Goal: Task Accomplishment & Management: Complete application form

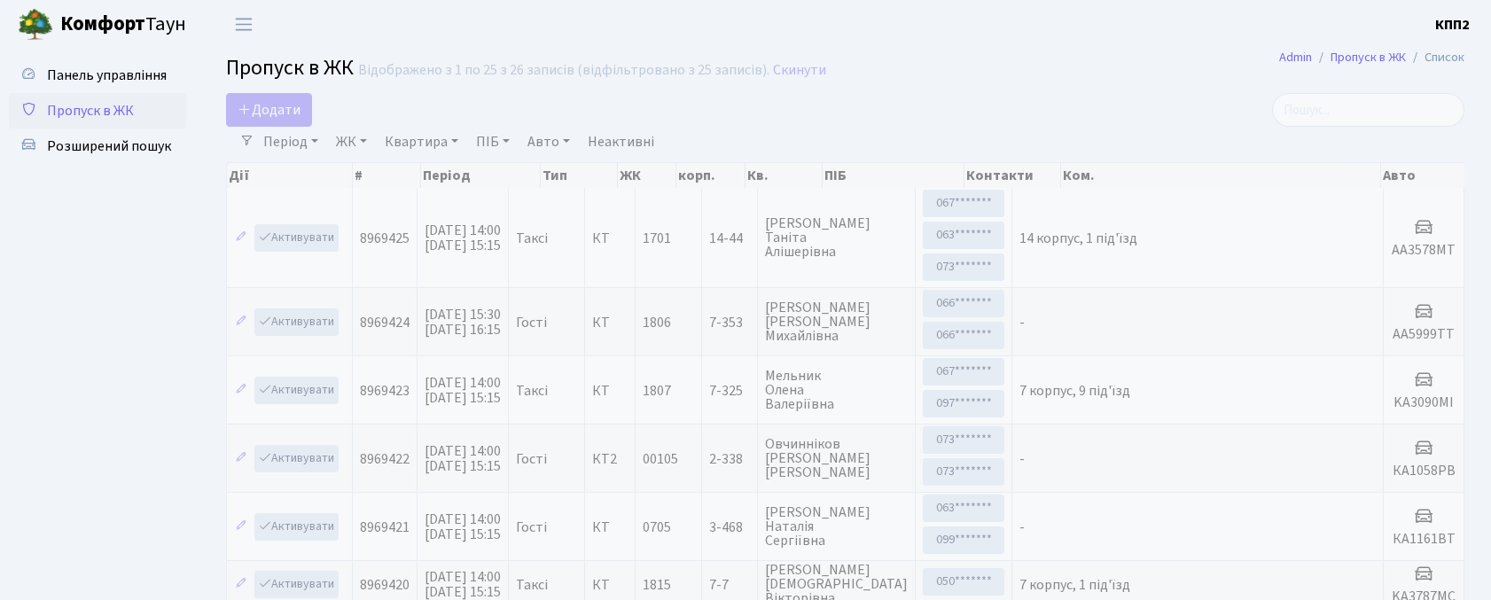
select select "25"
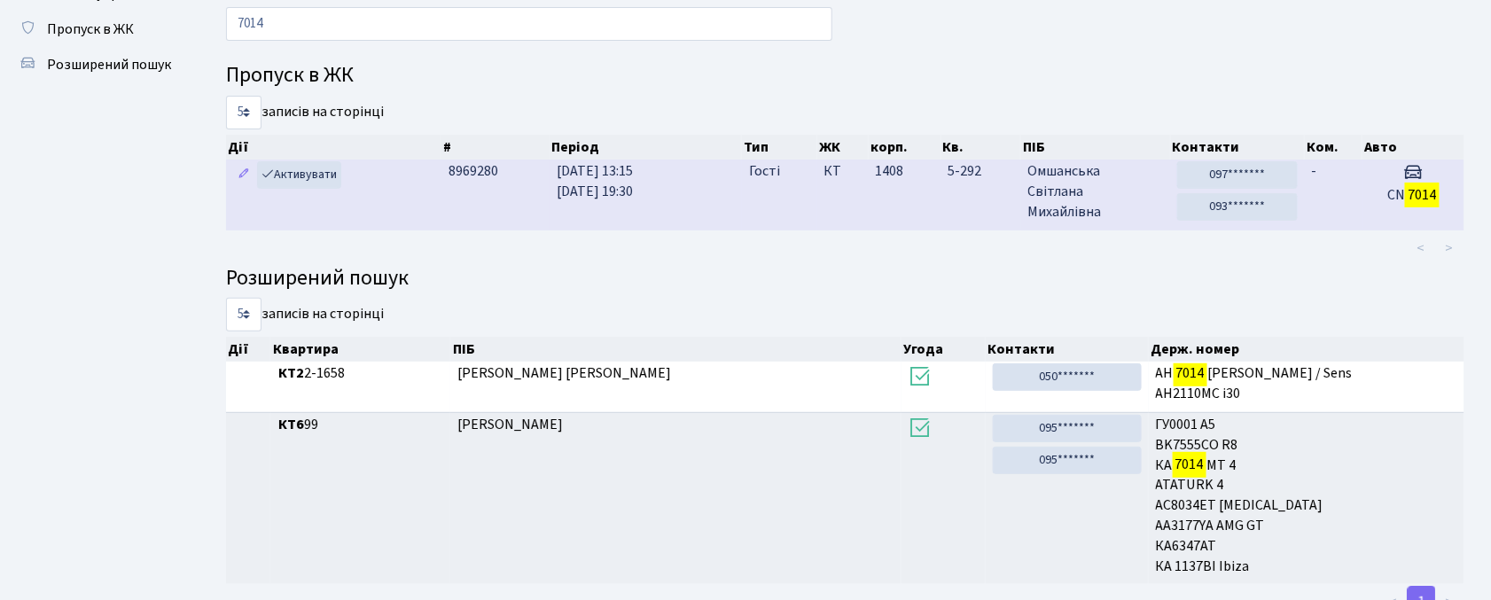
scroll to position [118, 0]
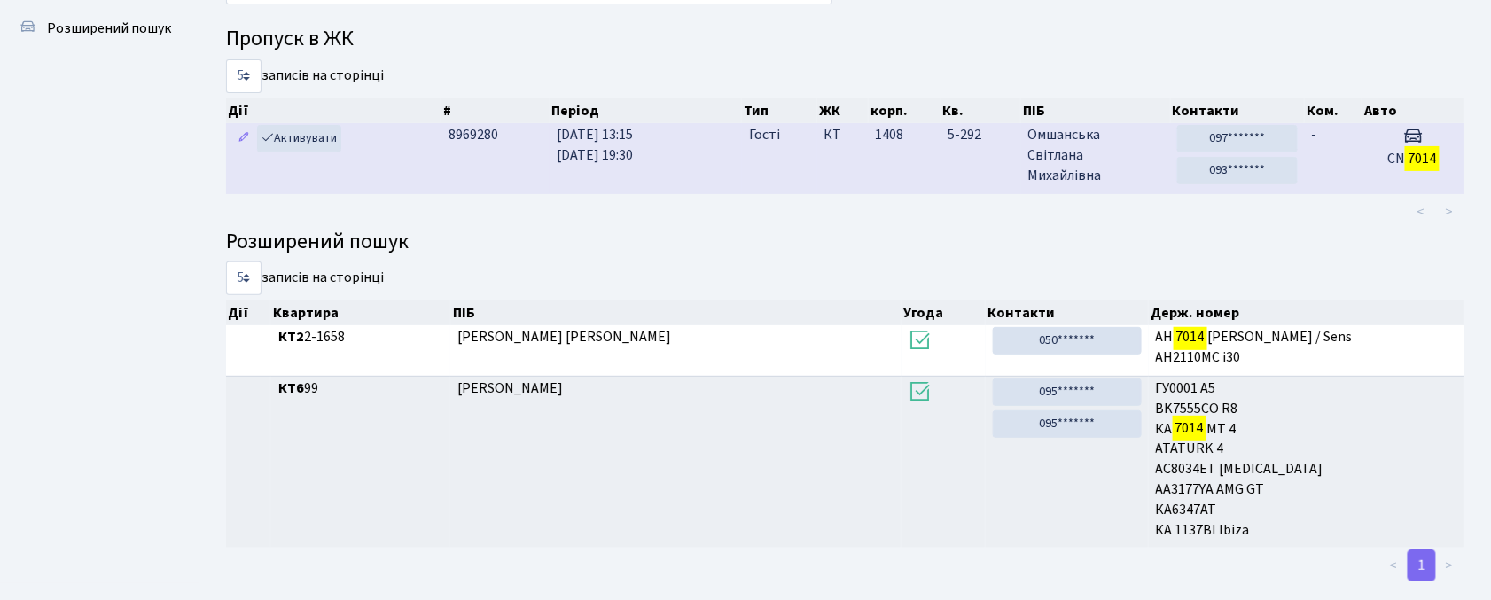
type input "7014"
click at [810, 165] on td "Гості" at bounding box center [779, 158] width 75 height 70
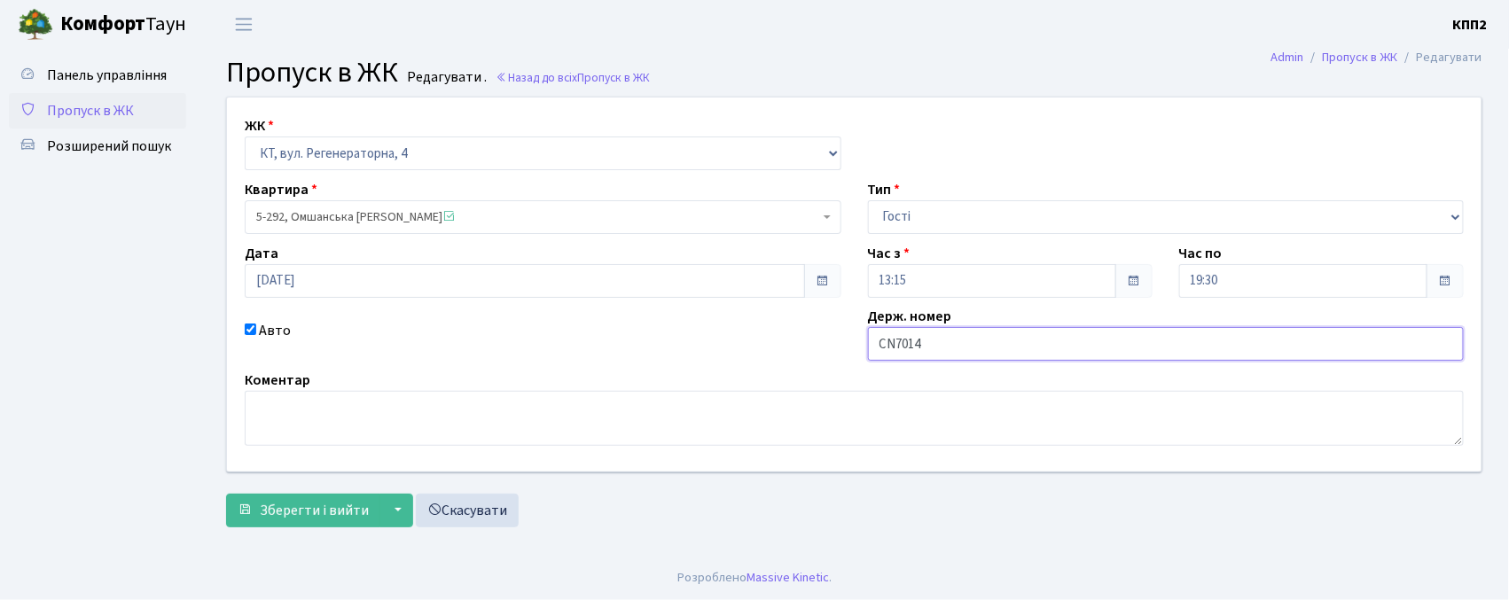
click at [898, 349] on input "CN7014" at bounding box center [1166, 344] width 597 height 34
type input "CН7014"
click at [245, 500] on button "Зберегти і вийти" at bounding box center [303, 511] width 154 height 34
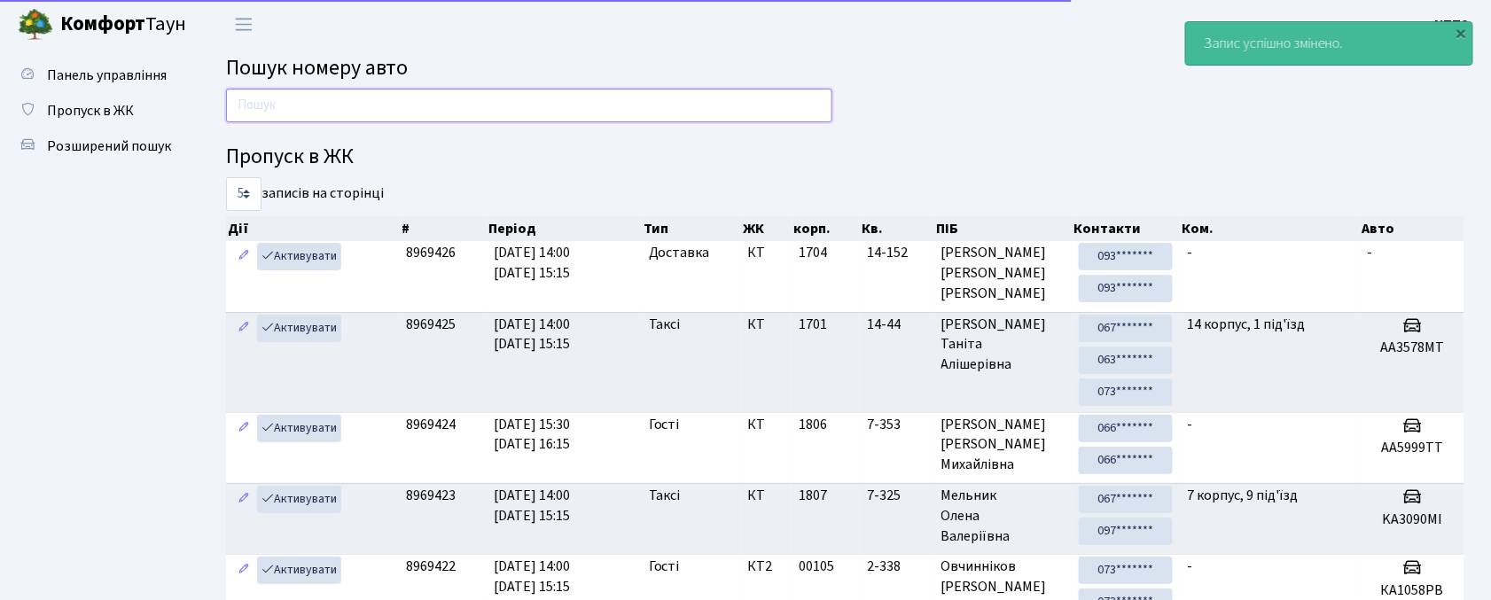
click at [784, 118] on input "text" at bounding box center [529, 106] width 606 height 34
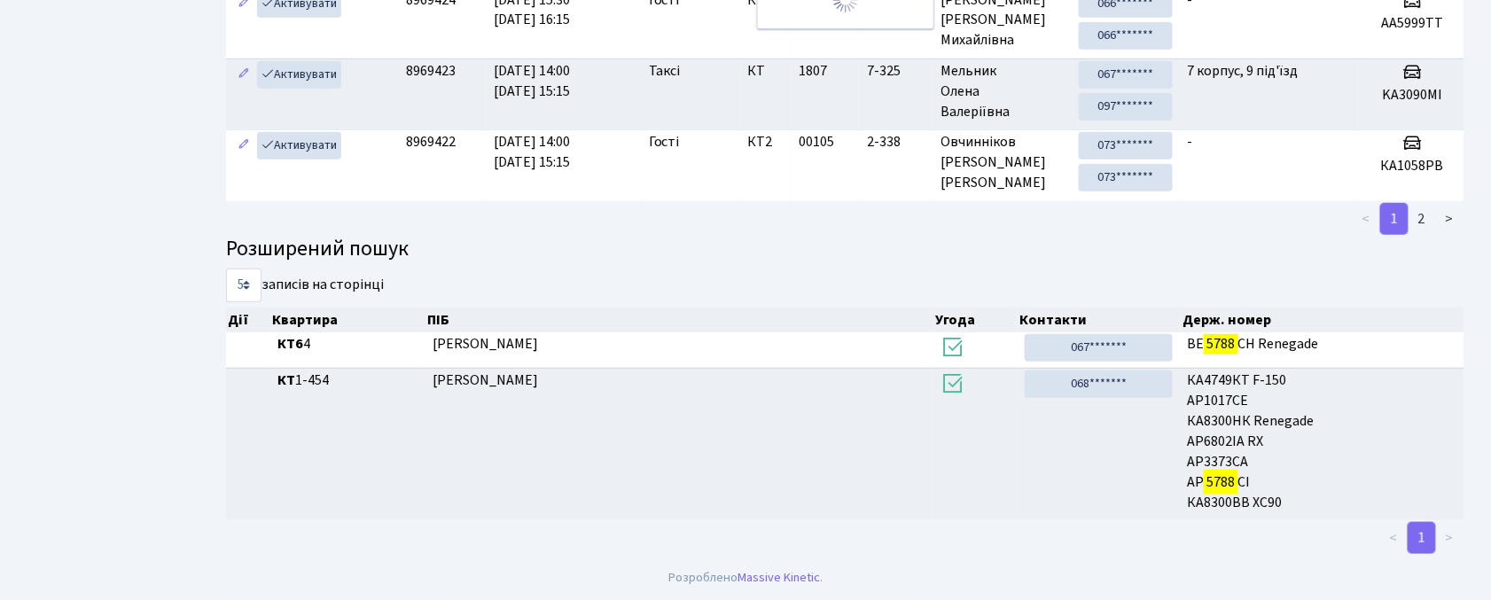
scroll to position [65, 0]
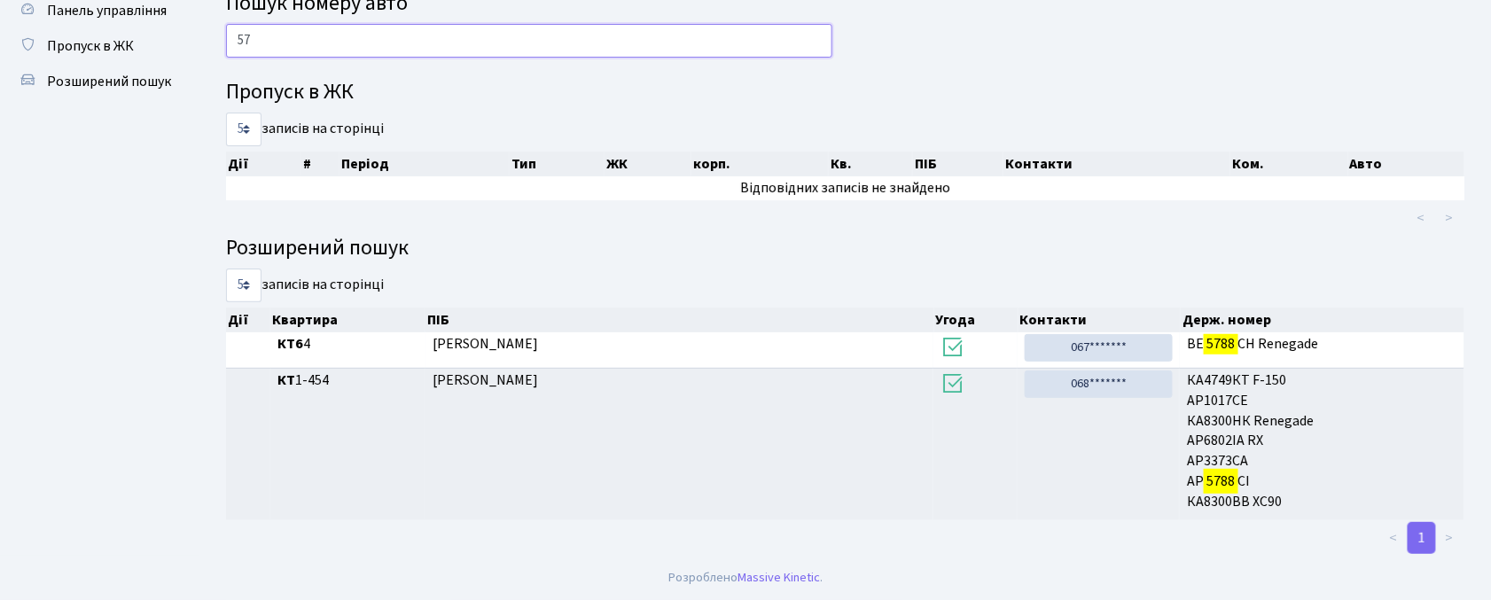
type input "5"
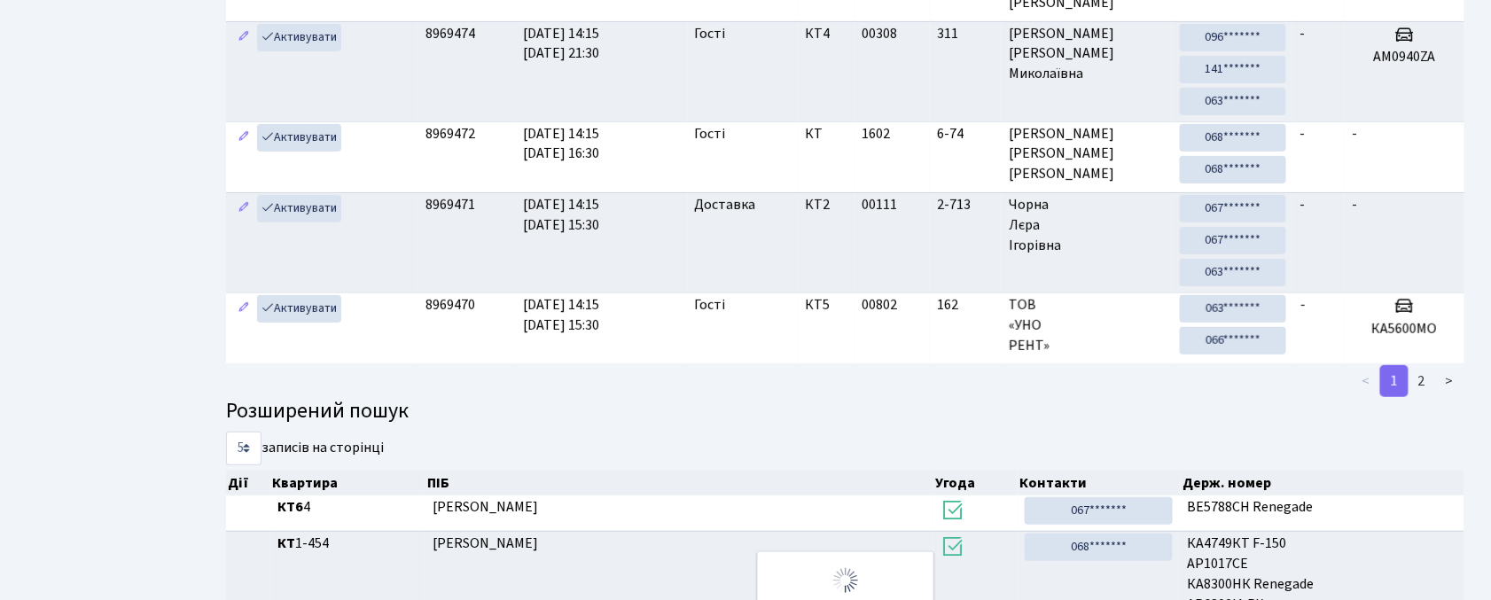
scroll to position [0, 0]
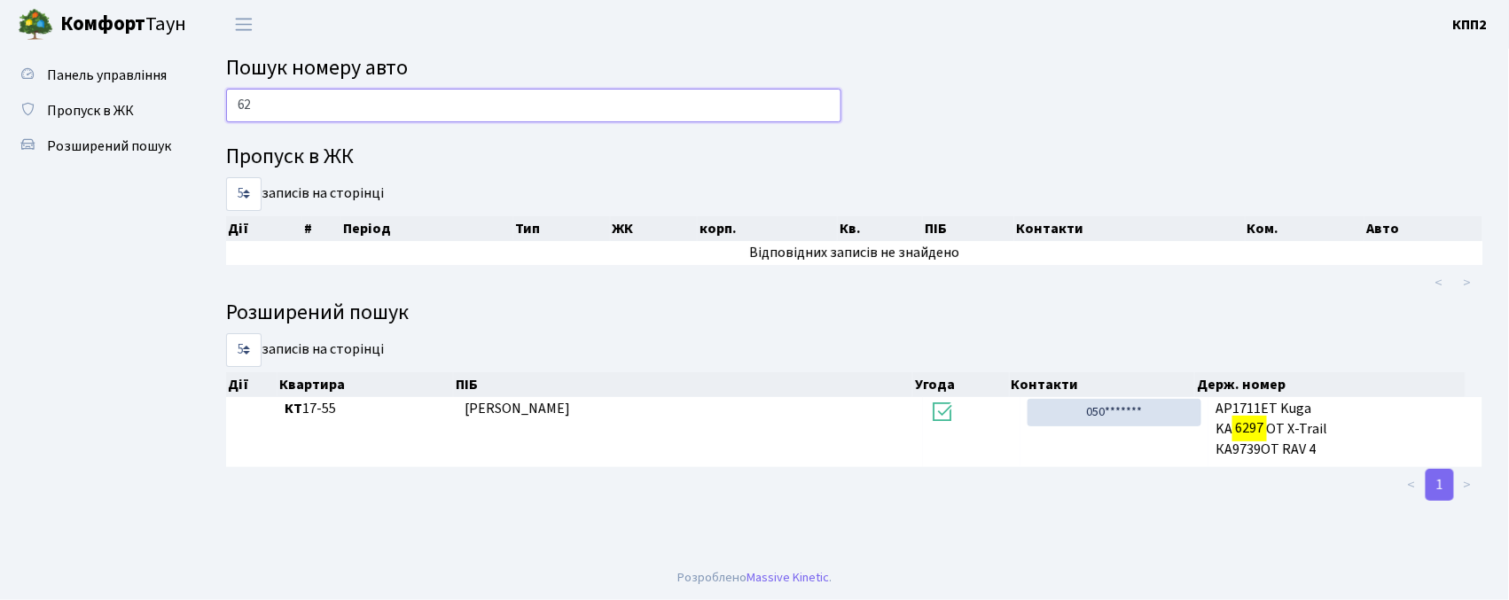
type input "6"
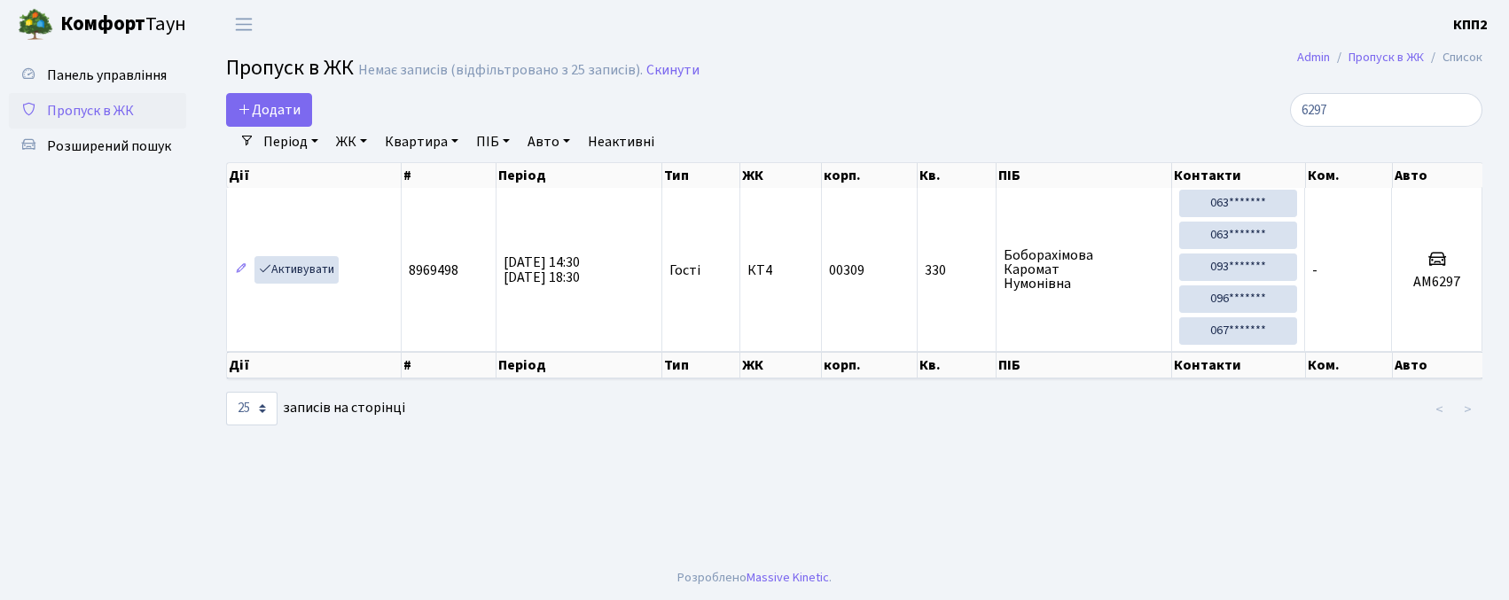
select select "25"
type input "6297"
click at [1092, 346] on td "Боборахімова Каромат Нумонівна" at bounding box center [1084, 269] width 176 height 163
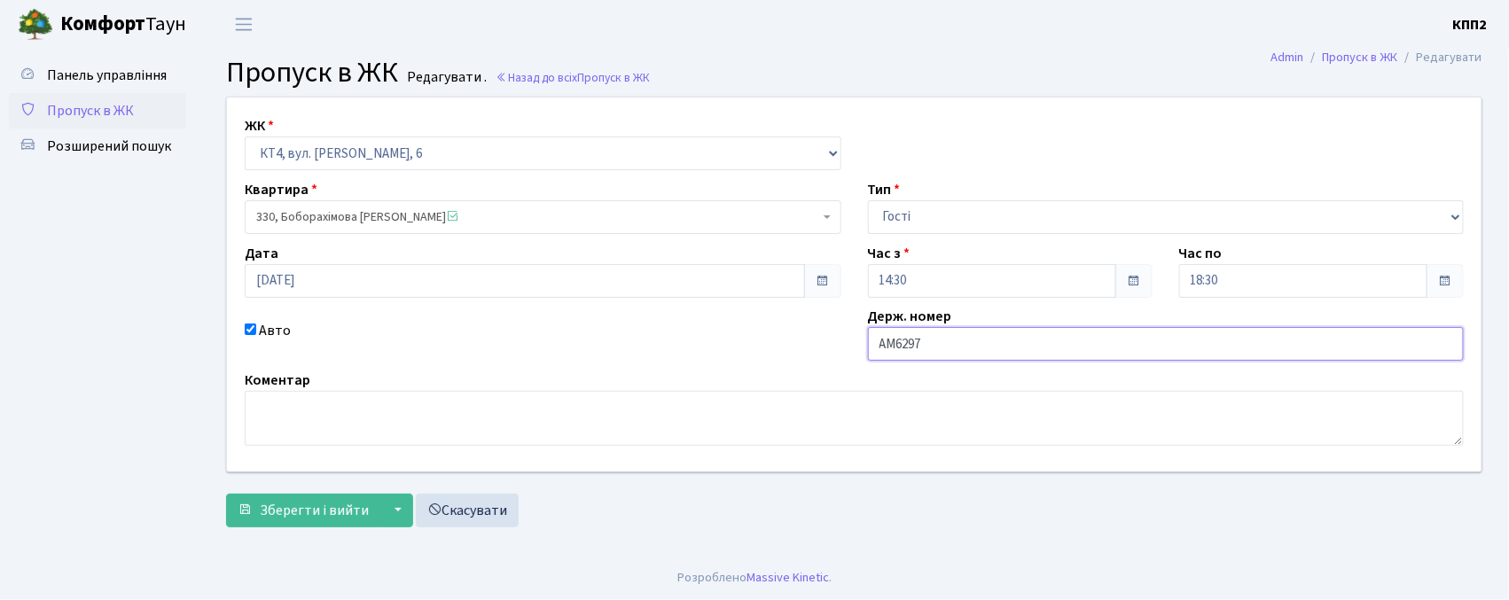
click at [938, 349] on input "АМ6297" at bounding box center [1166, 344] width 597 height 34
type input "АМ6297НР"
click at [234, 519] on button "Зберегти і вийти" at bounding box center [303, 511] width 154 height 34
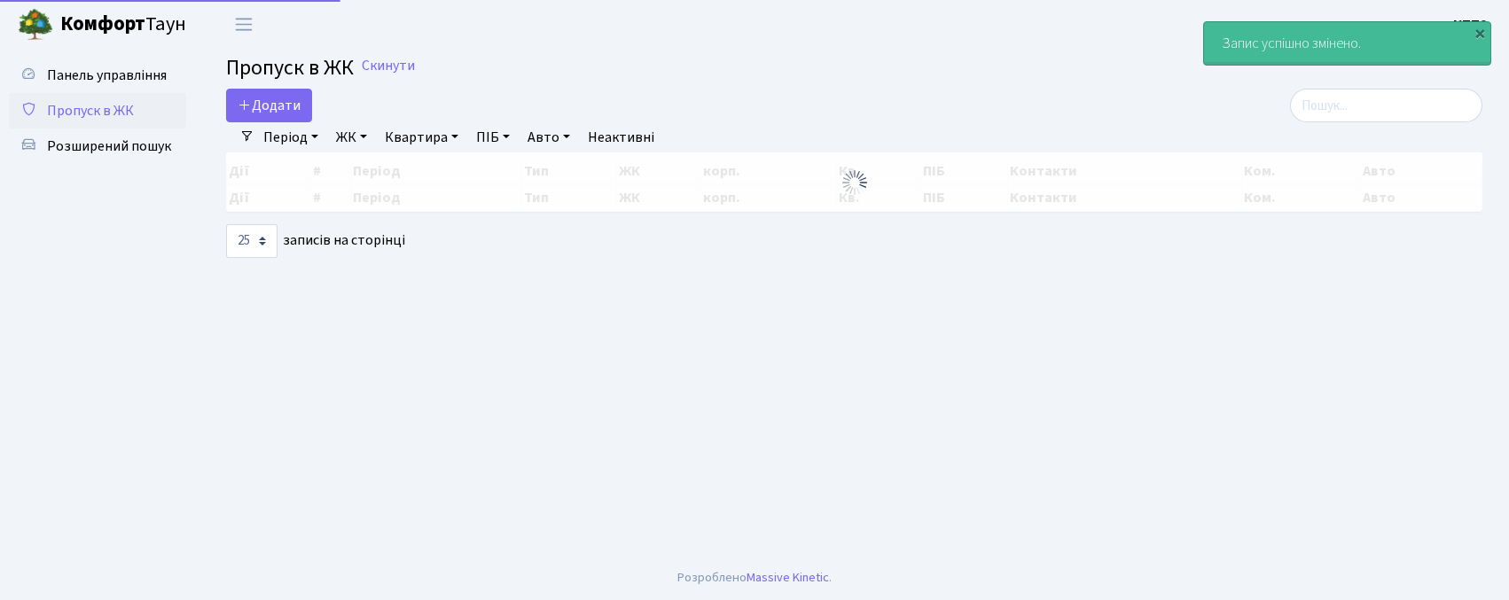
select select "25"
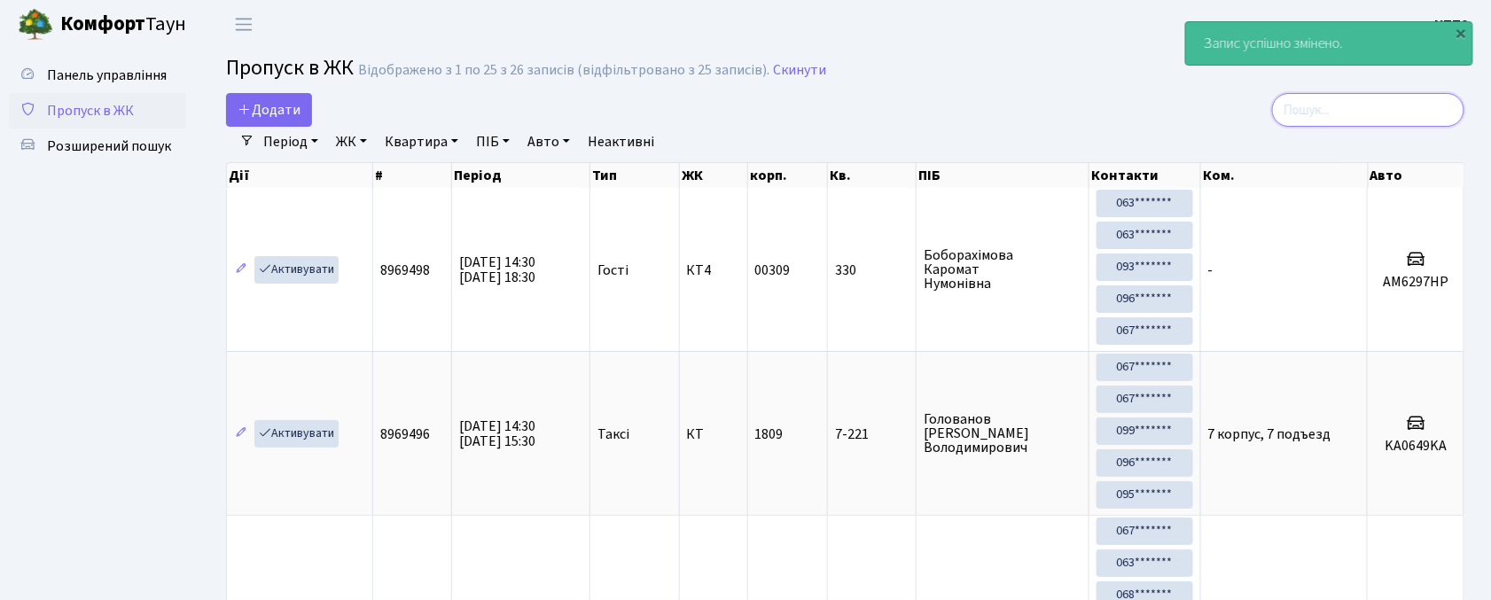
click at [1381, 114] on input "search" at bounding box center [1368, 110] width 192 height 34
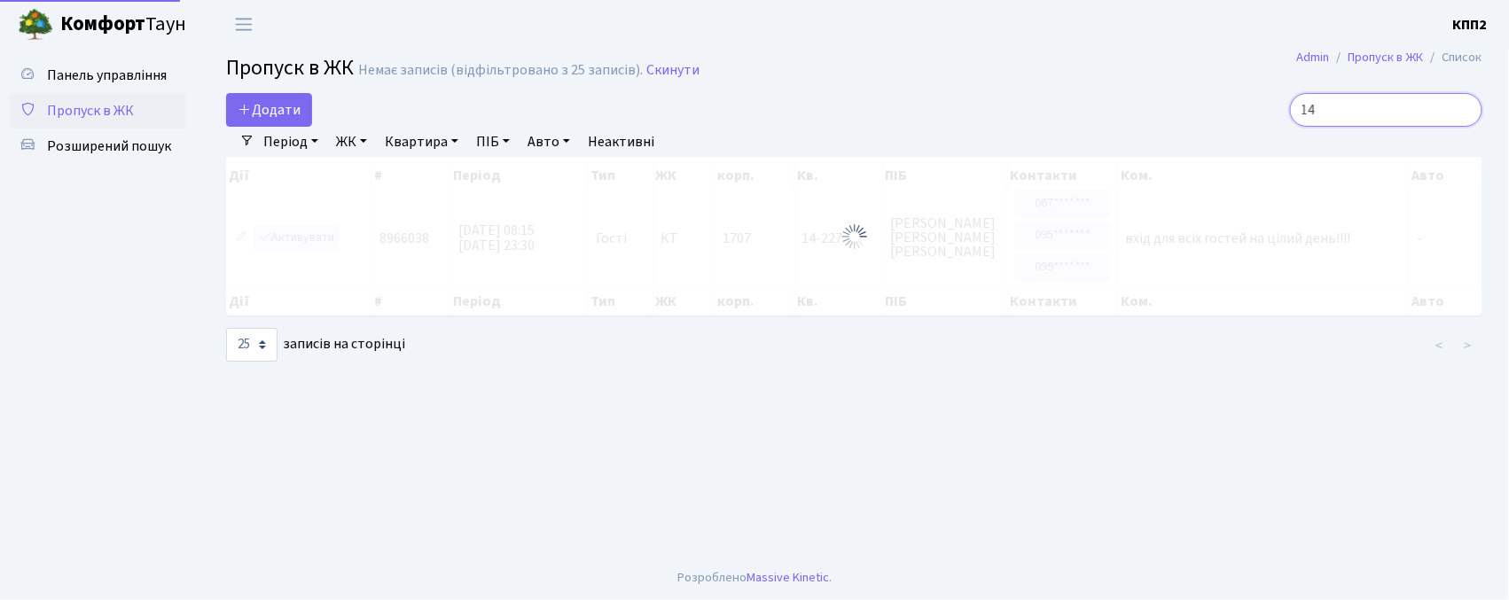
type input "1"
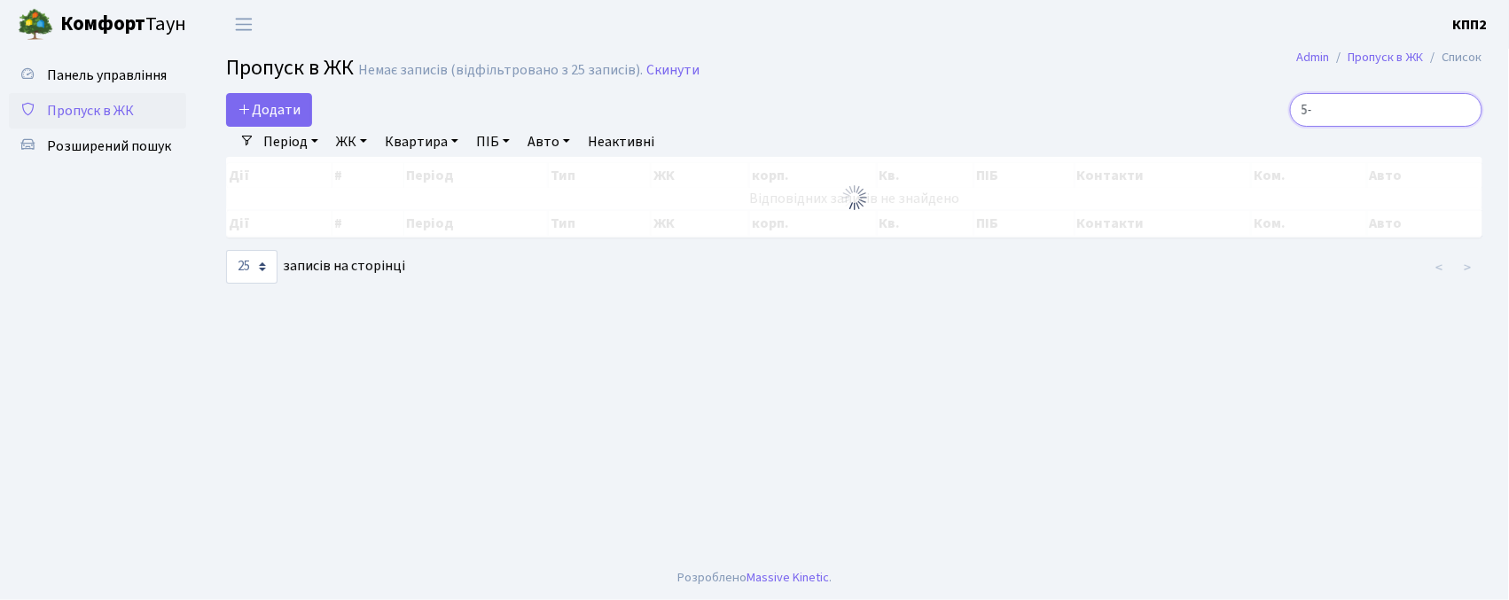
type input "5"
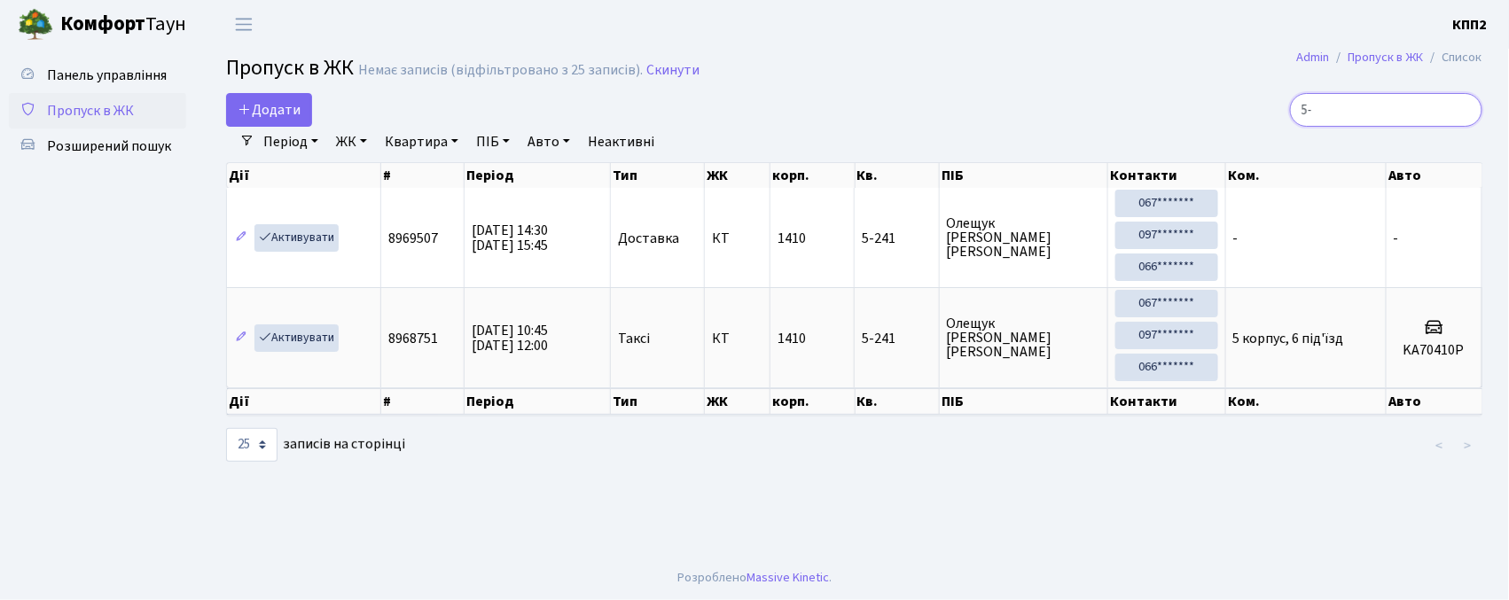
type input "5"
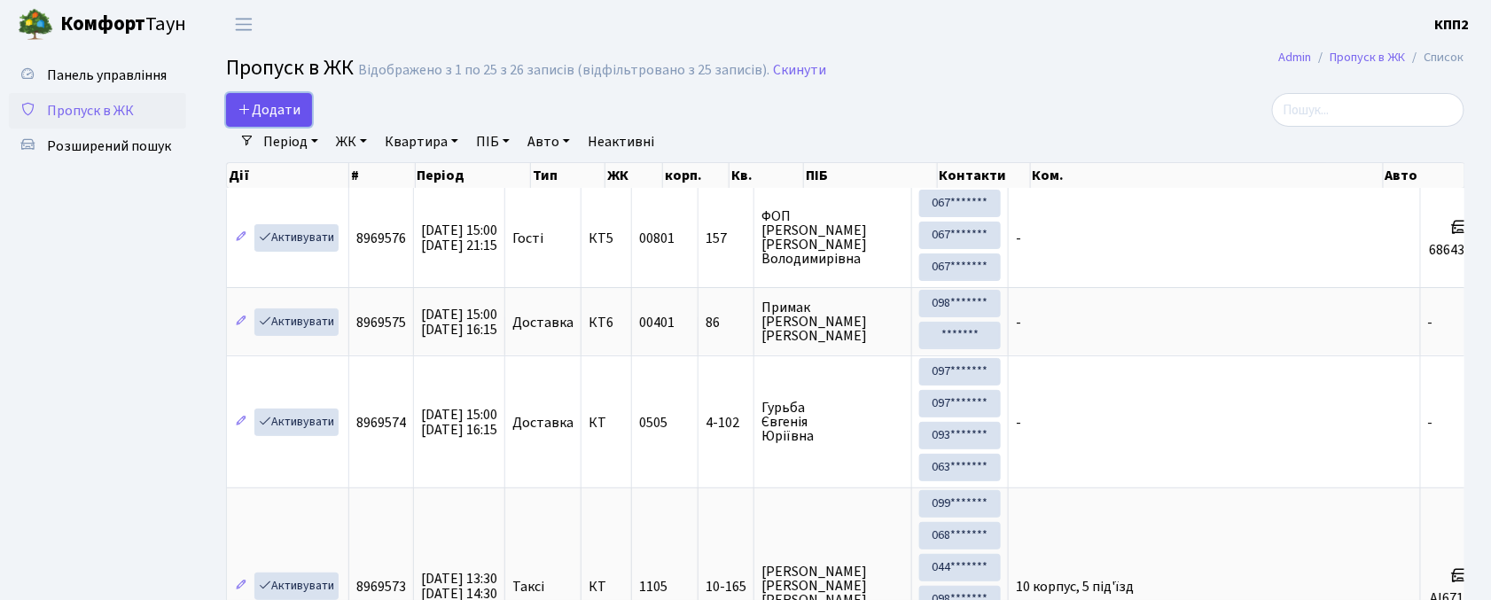
click at [271, 103] on span "Додати" at bounding box center [269, 110] width 63 height 20
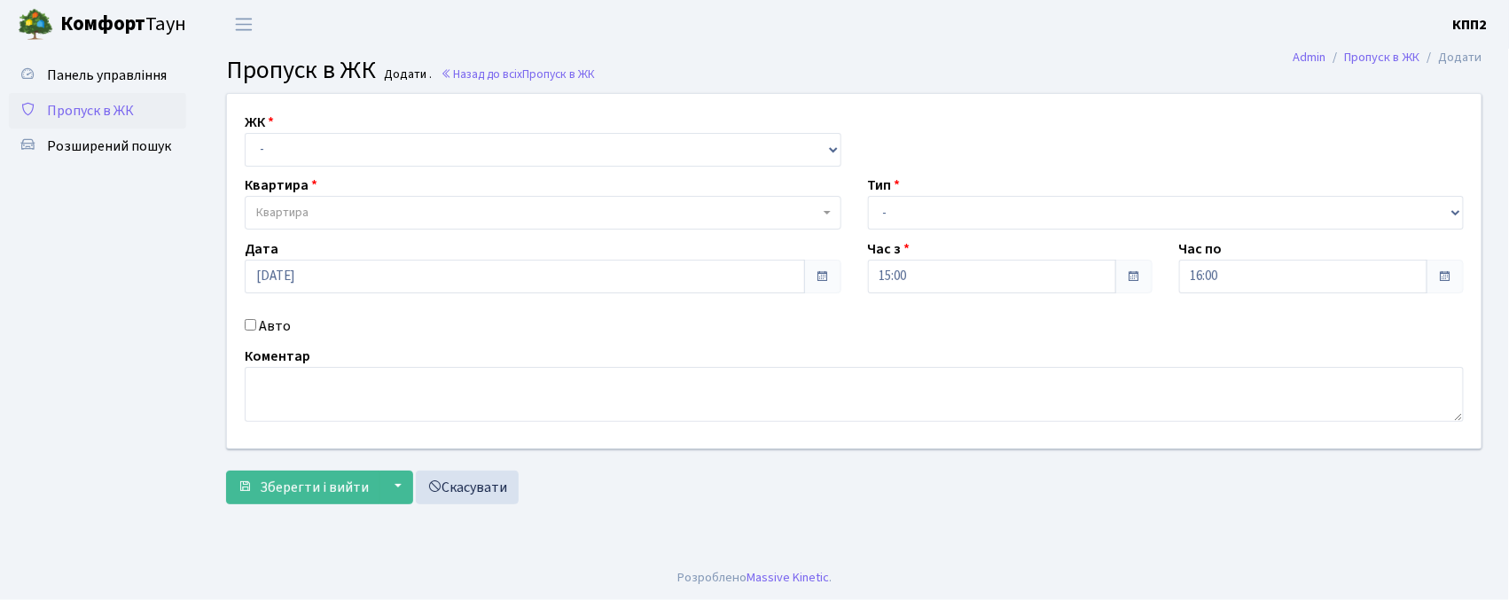
click at [277, 324] on label "Авто" at bounding box center [275, 326] width 32 height 21
click at [256, 324] on input "Авто" at bounding box center [251, 325] width 12 height 12
checkbox input "true"
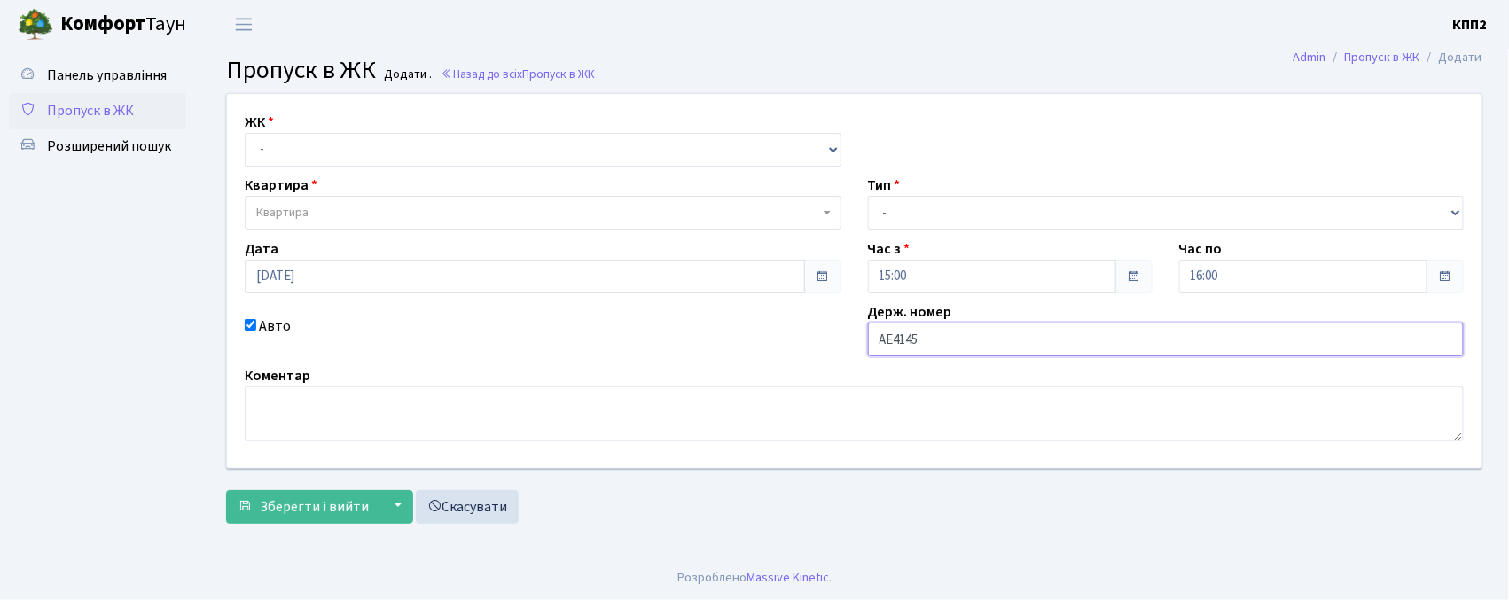
type input "АЕ4145ОВ"
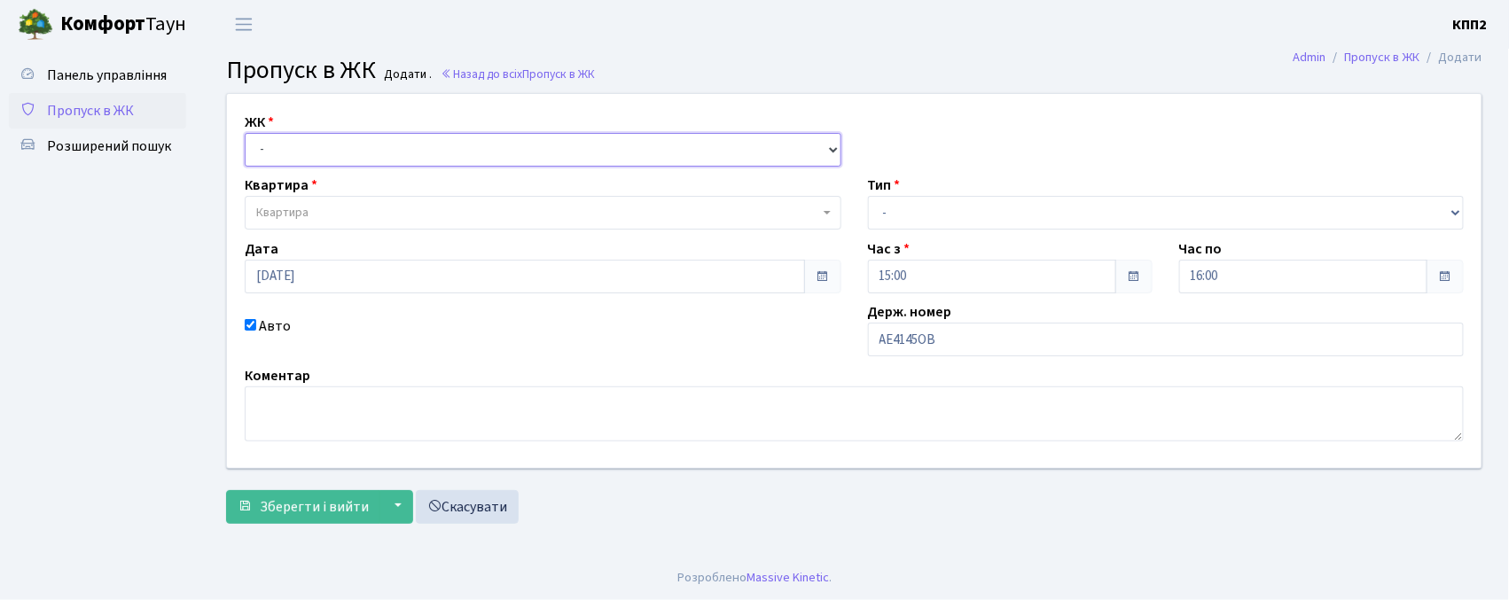
click at [391, 156] on select "- КТ, вул. Регенераторна, 4 КТ2, просп. [STREET_ADDRESS] [STREET_ADDRESS] [PERS…" at bounding box center [543, 150] width 597 height 34
select select "271"
click at [245, 133] on select "- КТ, вул. Регенераторна, 4 КТ2, просп. Соборності, 17 КТ3, вул. Березнева, 16 …" at bounding box center [543, 150] width 597 height 34
select select
click at [415, 211] on span "Квартира" at bounding box center [537, 213] width 563 height 18
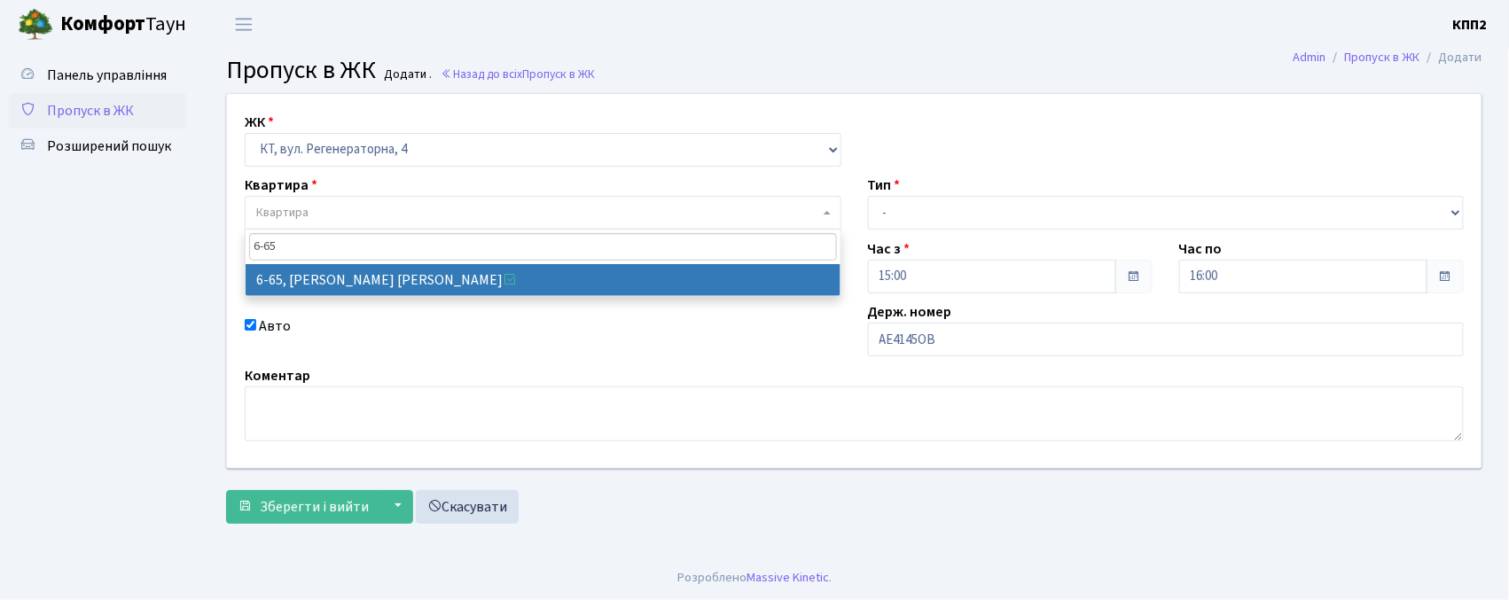
type input "6-65"
select select "5290"
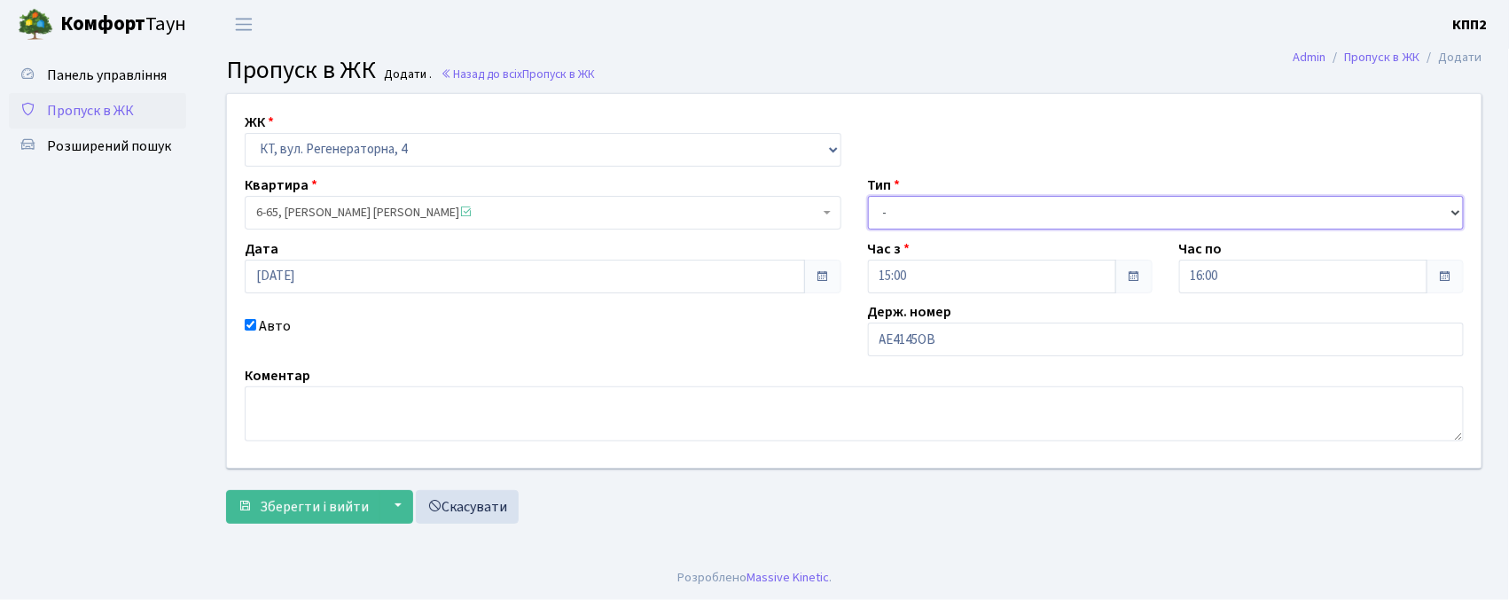
drag, startPoint x: 873, startPoint y: 214, endPoint x: 852, endPoint y: 229, distance: 26.1
click at [873, 213] on select "- Доставка Таксі Гості Сервіс" at bounding box center [1166, 213] width 597 height 34
select select "3"
click at [868, 196] on select "- Доставка Таксі Гості Сервіс" at bounding box center [1166, 213] width 597 height 34
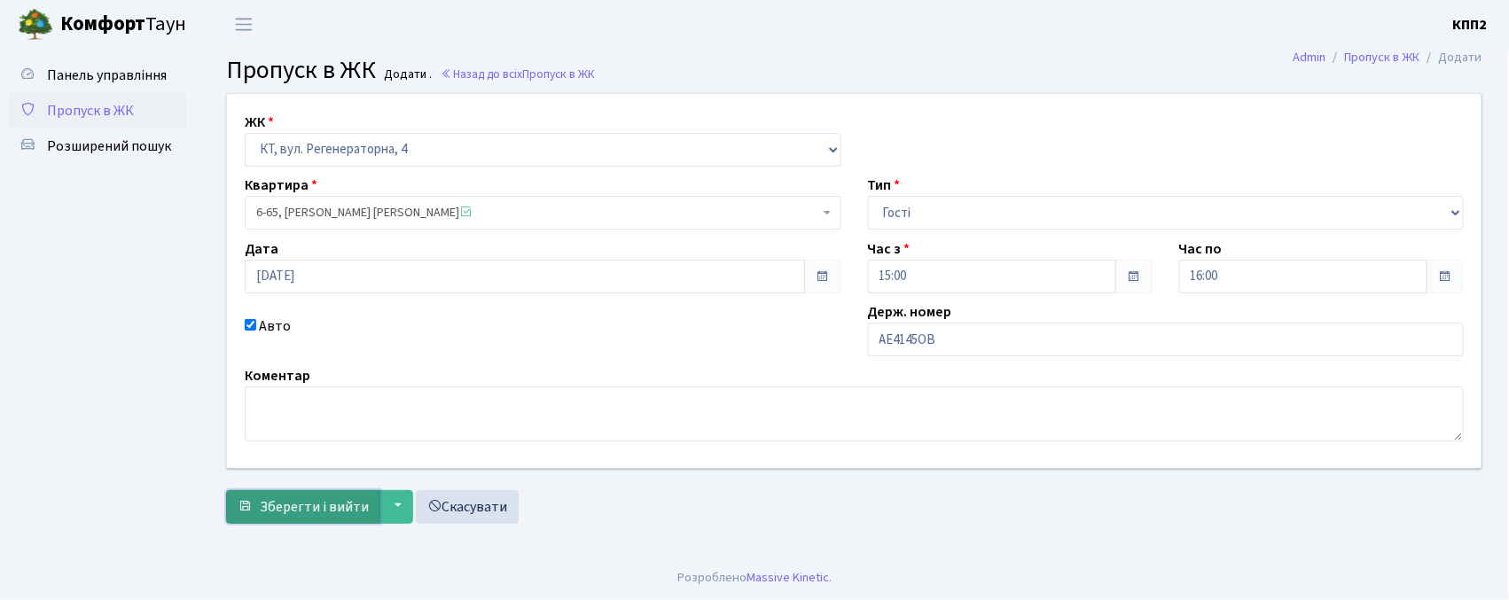
click at [319, 509] on span "Зберегти і вийти" at bounding box center [314, 507] width 109 height 20
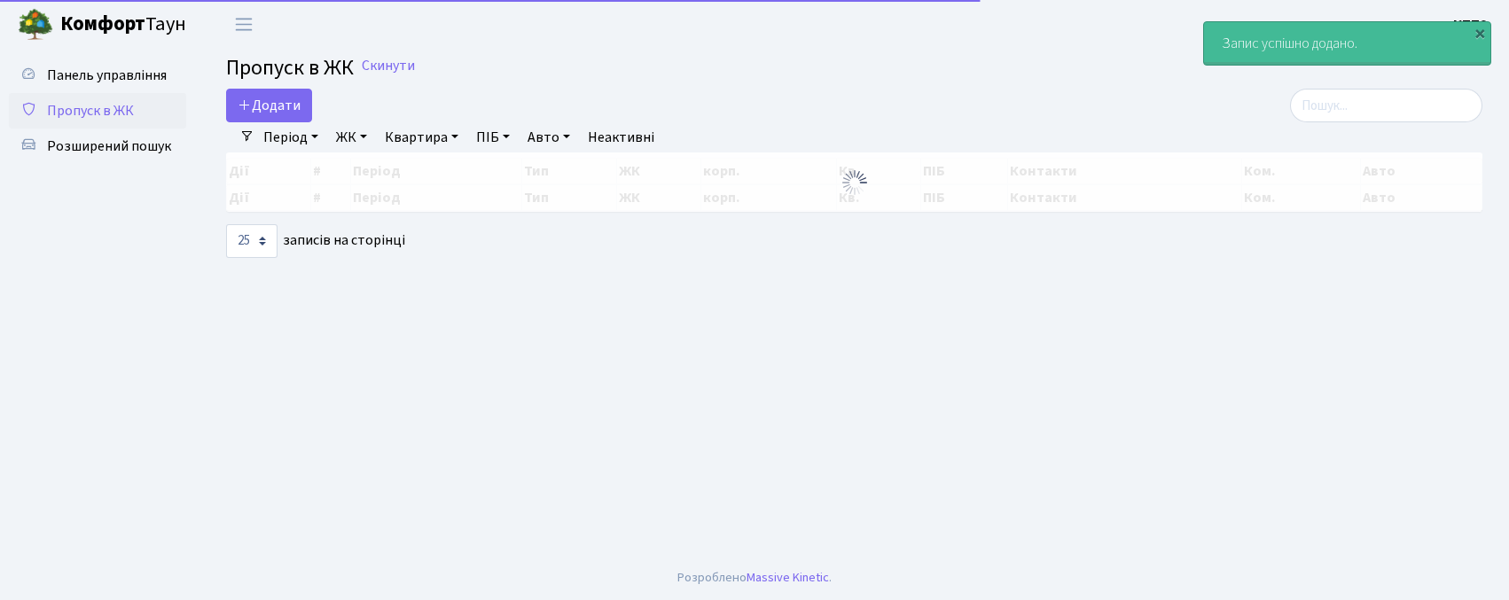
select select "25"
click at [1416, 111] on input "search" at bounding box center [1386, 106] width 192 height 34
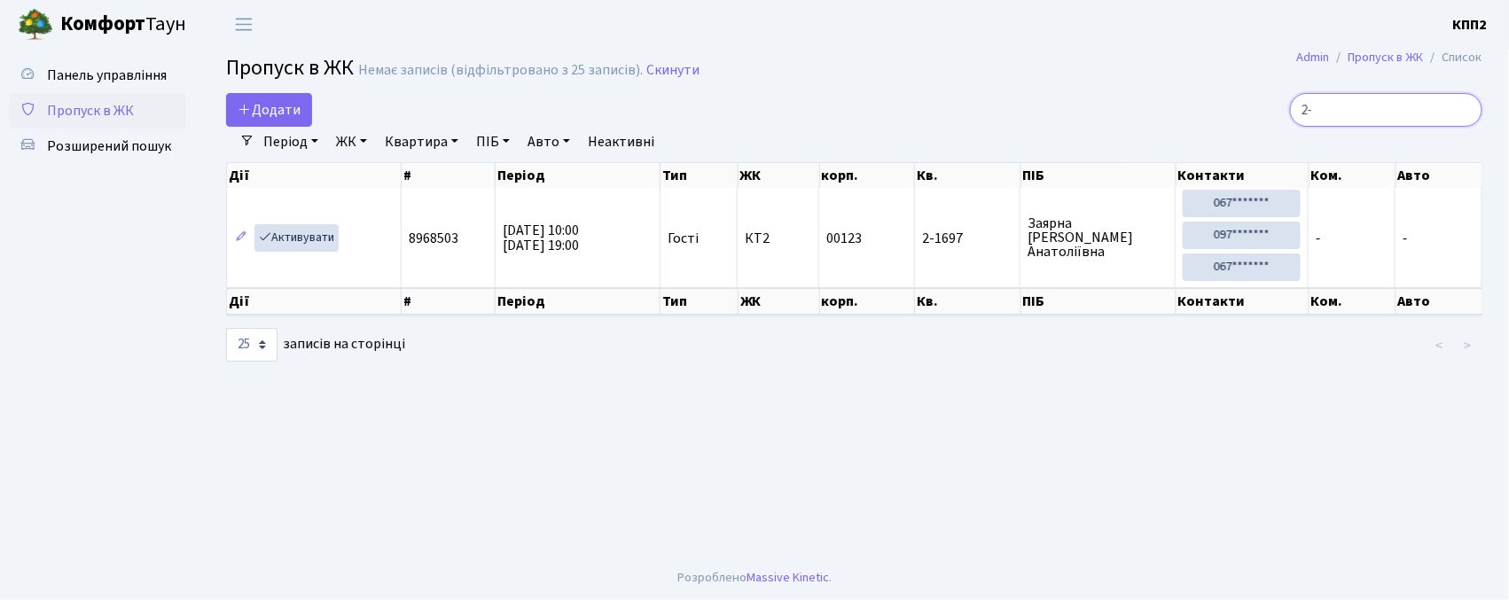
type input "2"
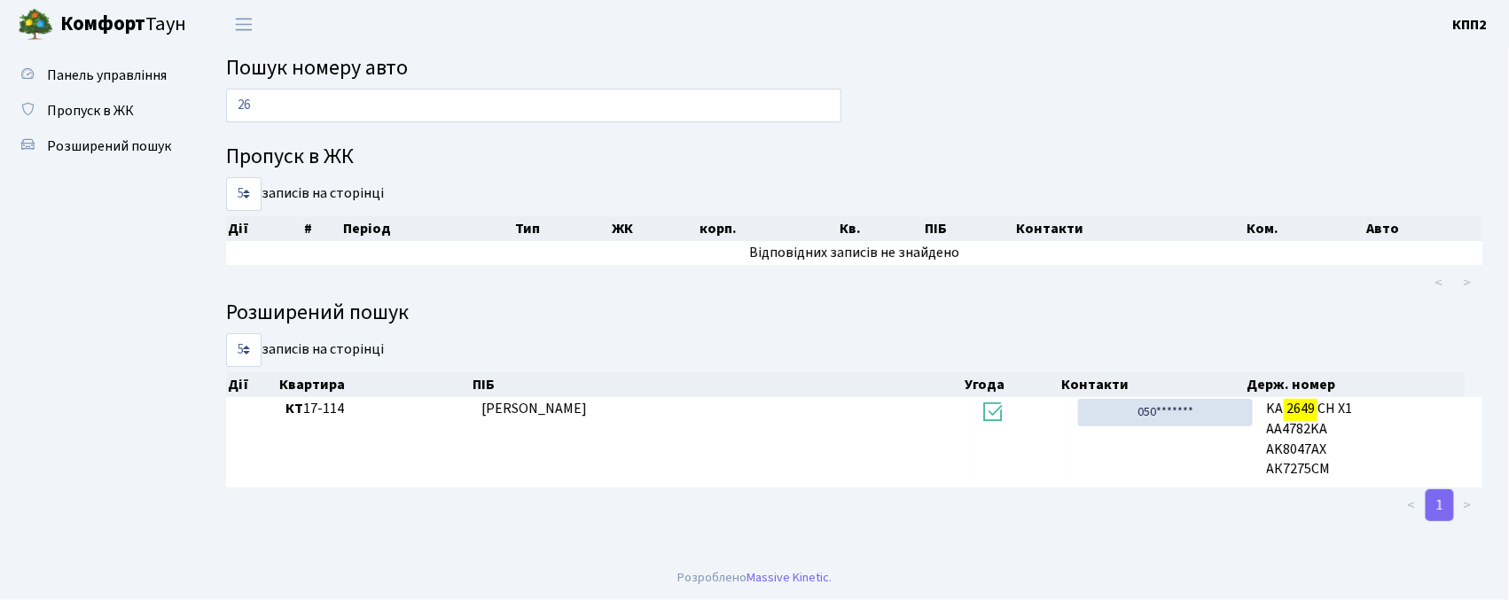
type input "2"
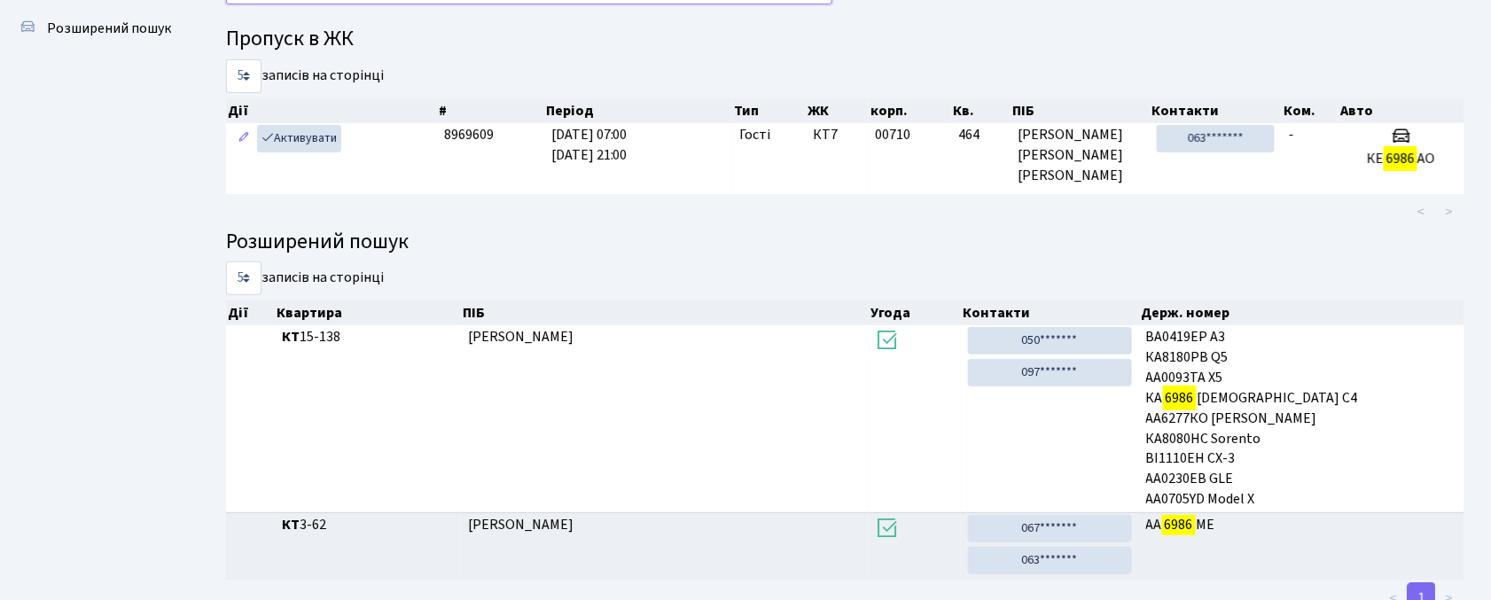
scroll to position [96, 0]
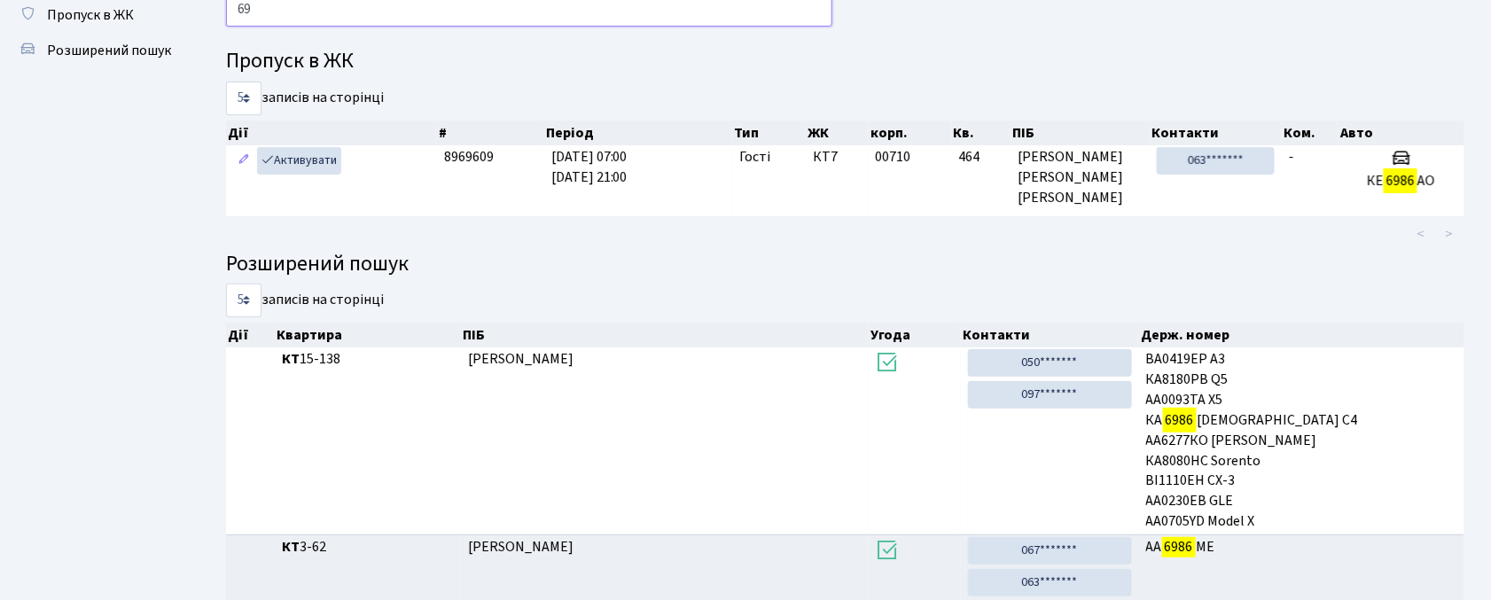
type input "6"
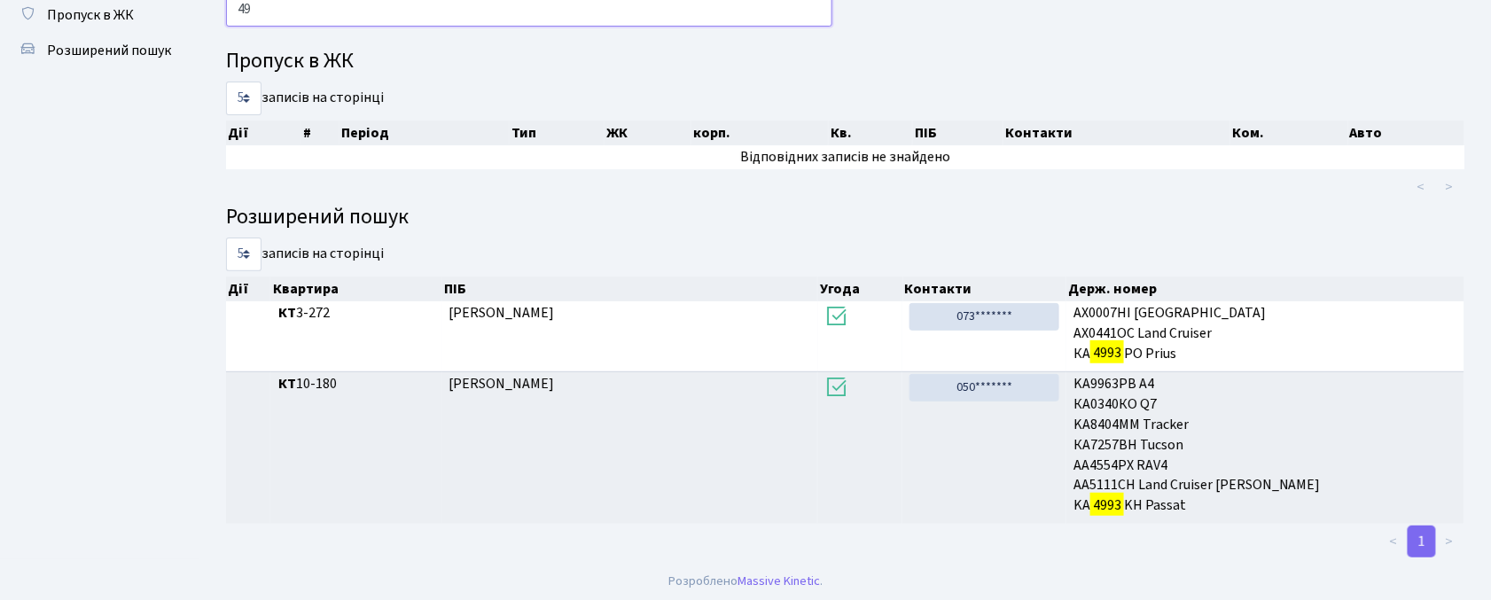
type input "4"
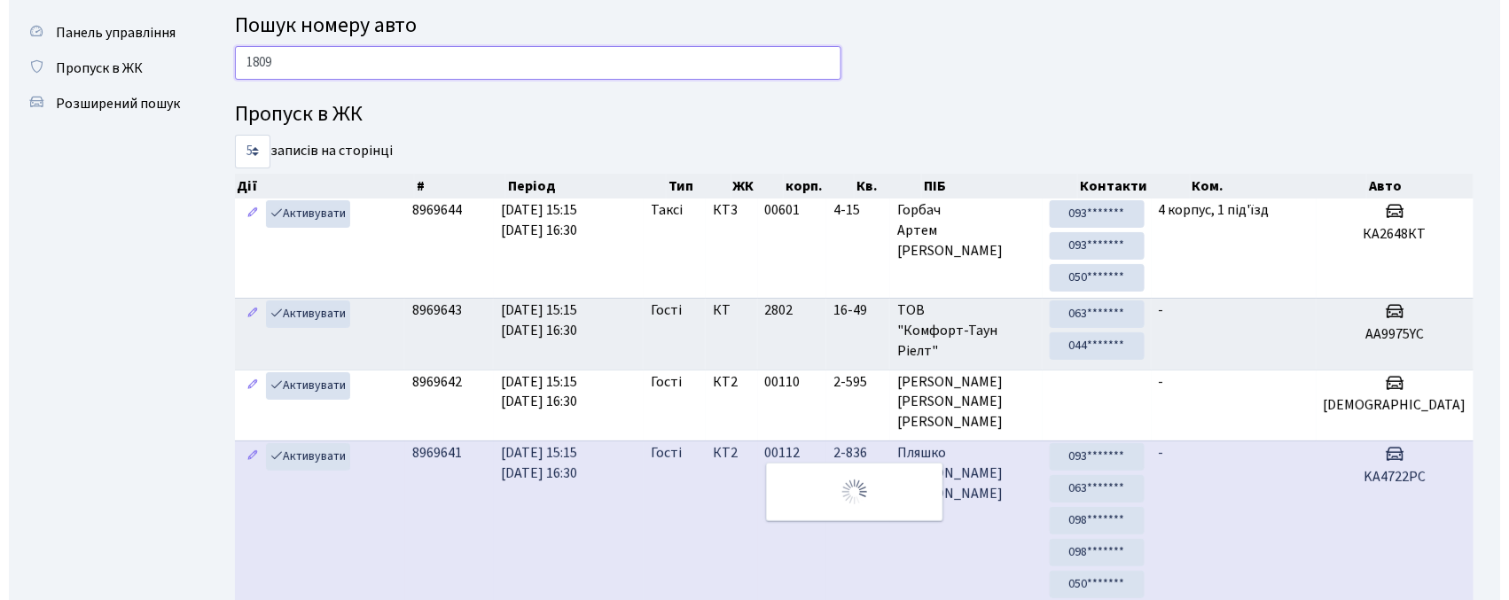
scroll to position [0, 0]
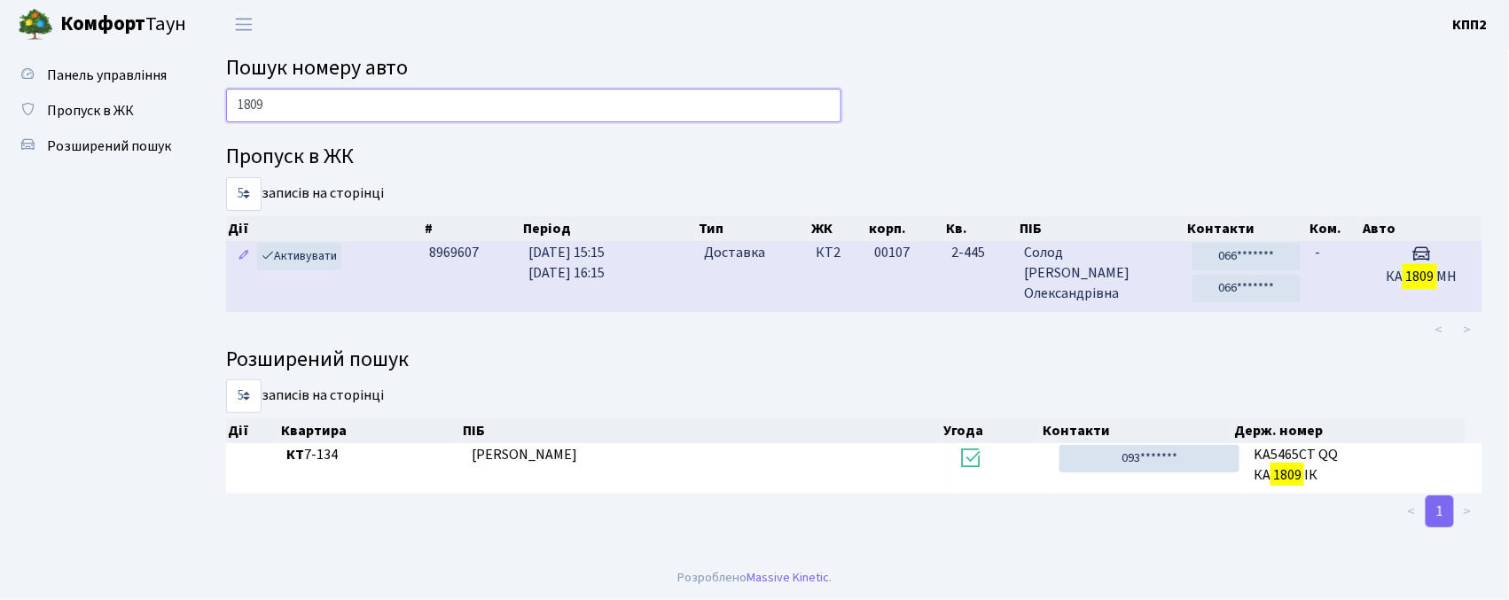
type input "1809"
click at [650, 280] on td "11.09.2025 15:15 11.09.2025 16:15" at bounding box center [609, 276] width 176 height 70
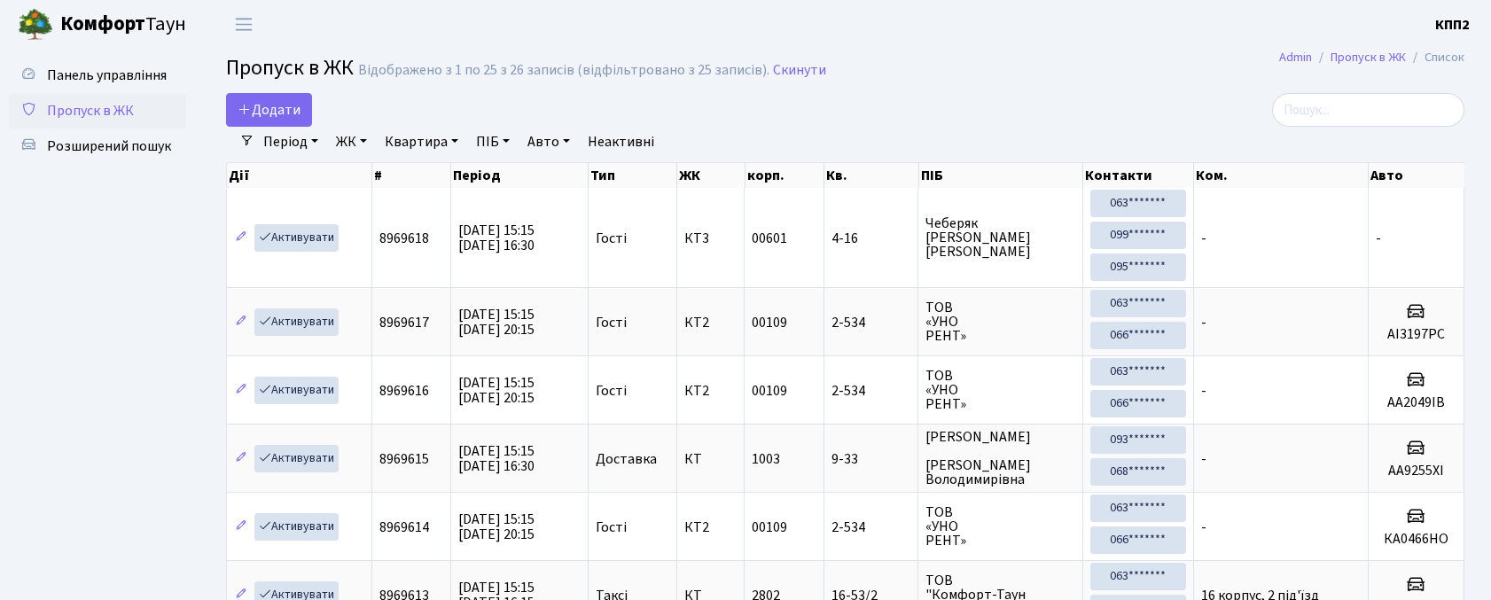
select select "25"
click at [245, 104] on icon at bounding box center [245, 109] width 14 height 14
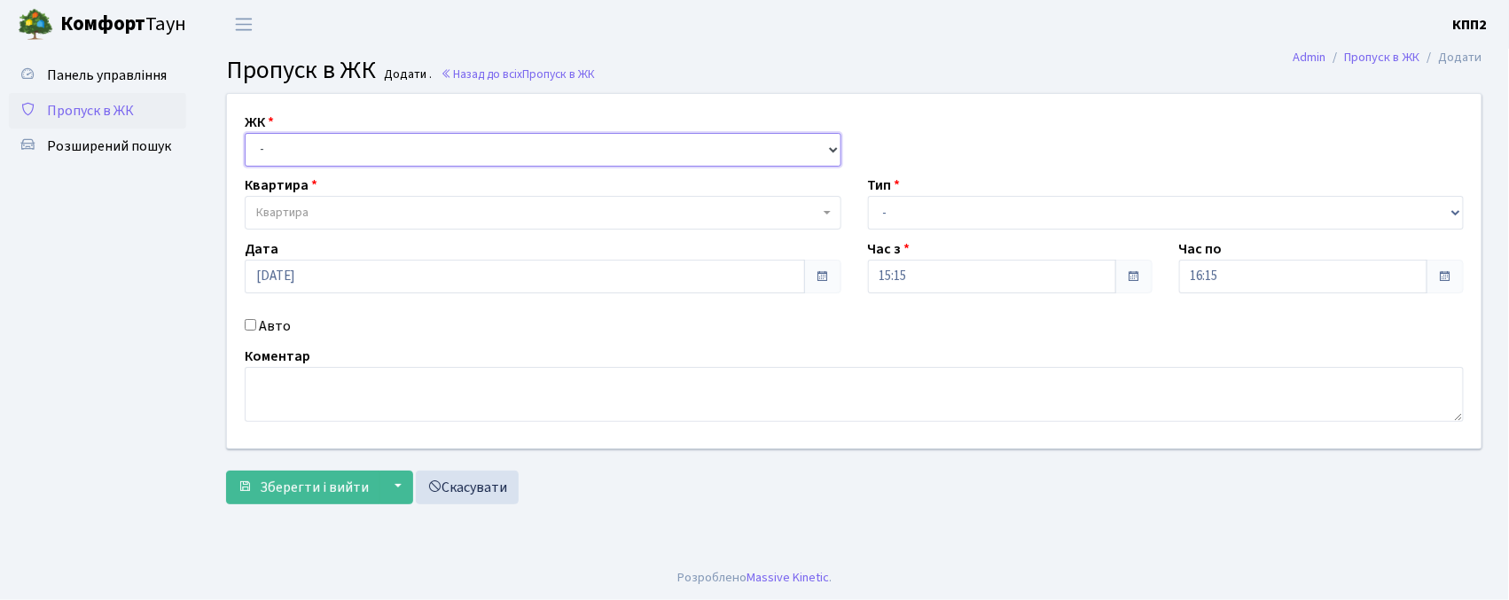
click at [299, 161] on select "- КТ, вул. Регенераторна, 4 КТ2, просп. Соборності, 17 КТ3, вул. Березнева, 16 …" at bounding box center [543, 150] width 597 height 34
select select "271"
click at [245, 133] on select "- КТ, вул. Регенераторна, 4 КТ2, просп. Соборності, 17 КТ3, вул. Березнева, 16 …" at bounding box center [543, 150] width 597 height 34
select select
click at [270, 320] on label "Авто" at bounding box center [275, 326] width 32 height 21
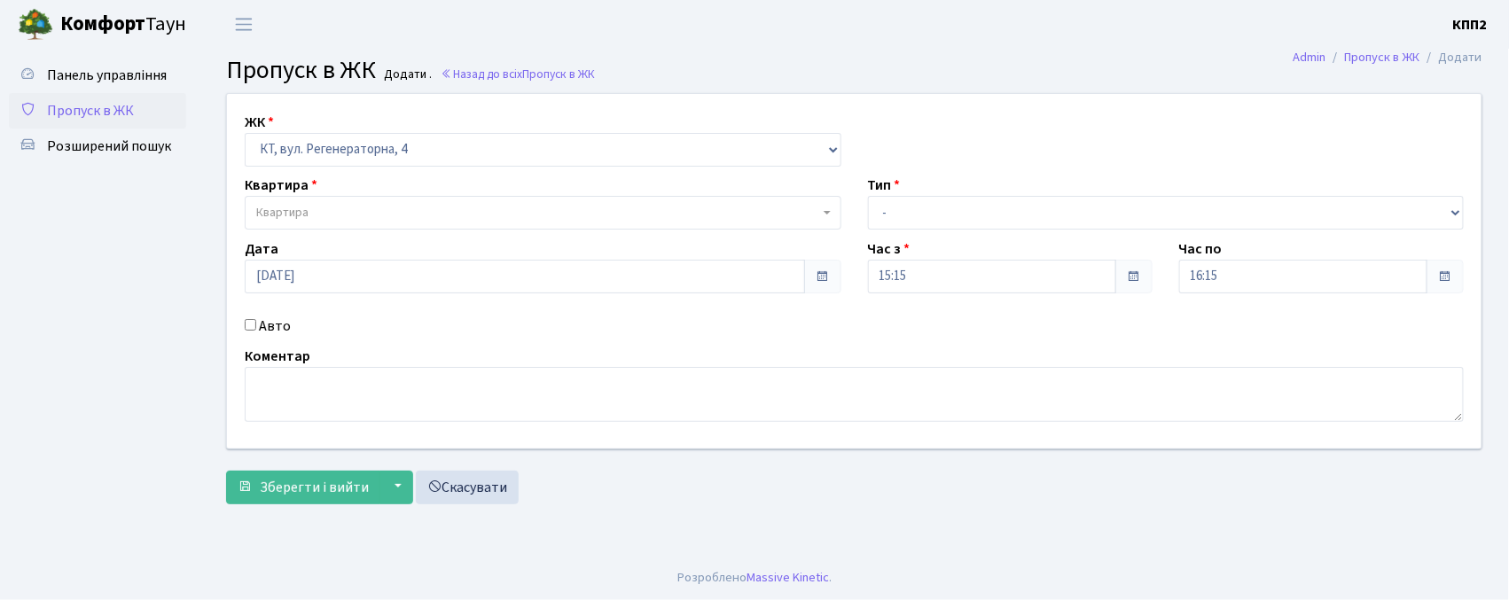
click at [256, 320] on input "Авто" at bounding box center [251, 325] width 12 height 12
checkbox input "true"
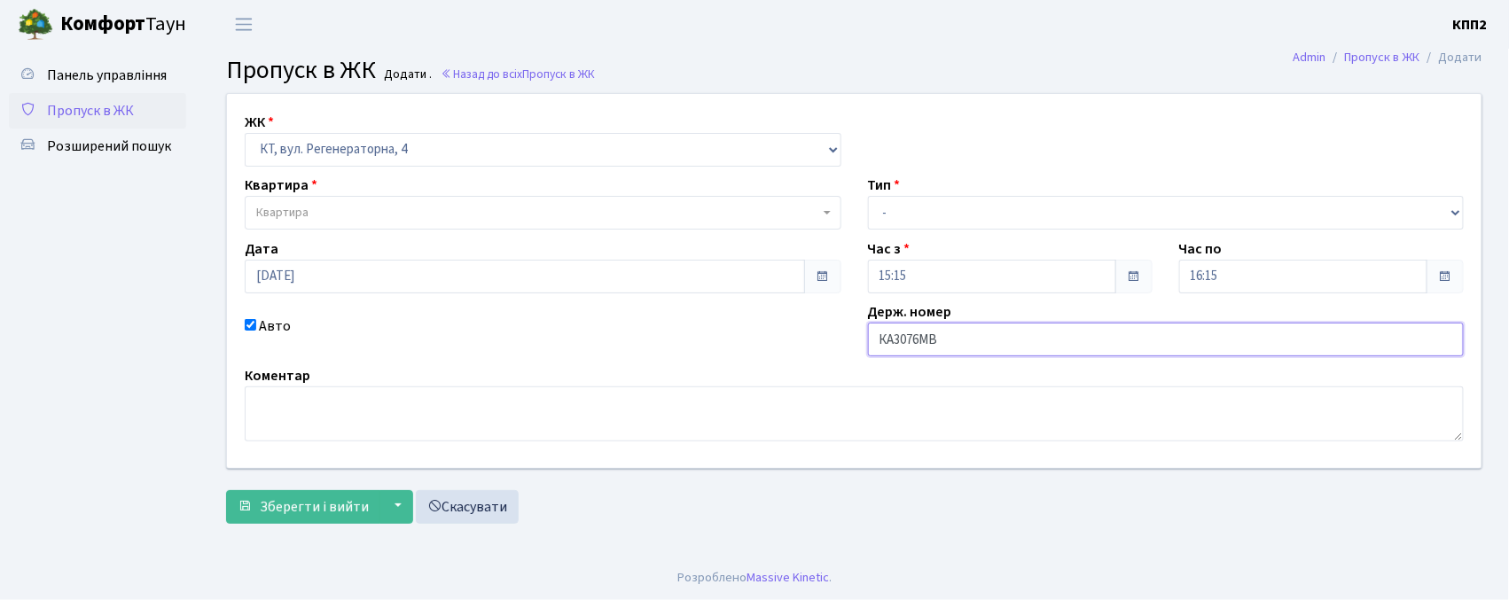
type input "КА3076МВ"
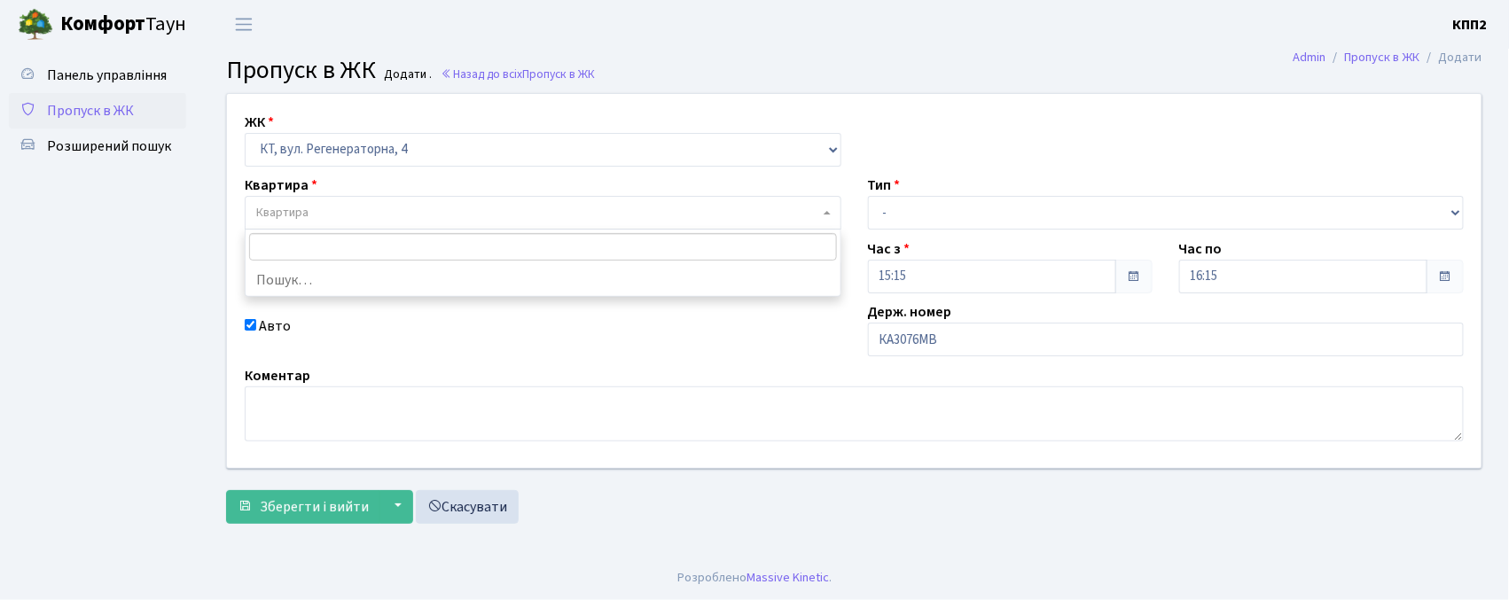
click at [401, 217] on span "Квартира" at bounding box center [537, 213] width 563 height 18
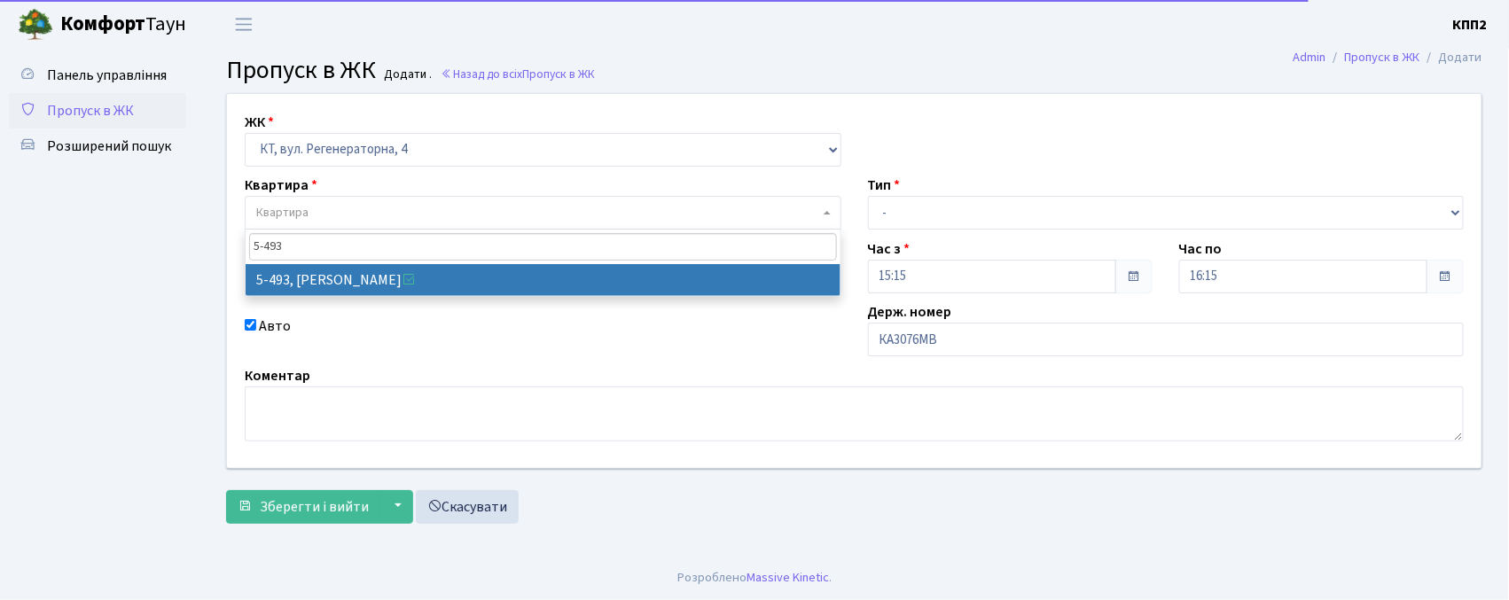
type input "5-493"
select select "2021"
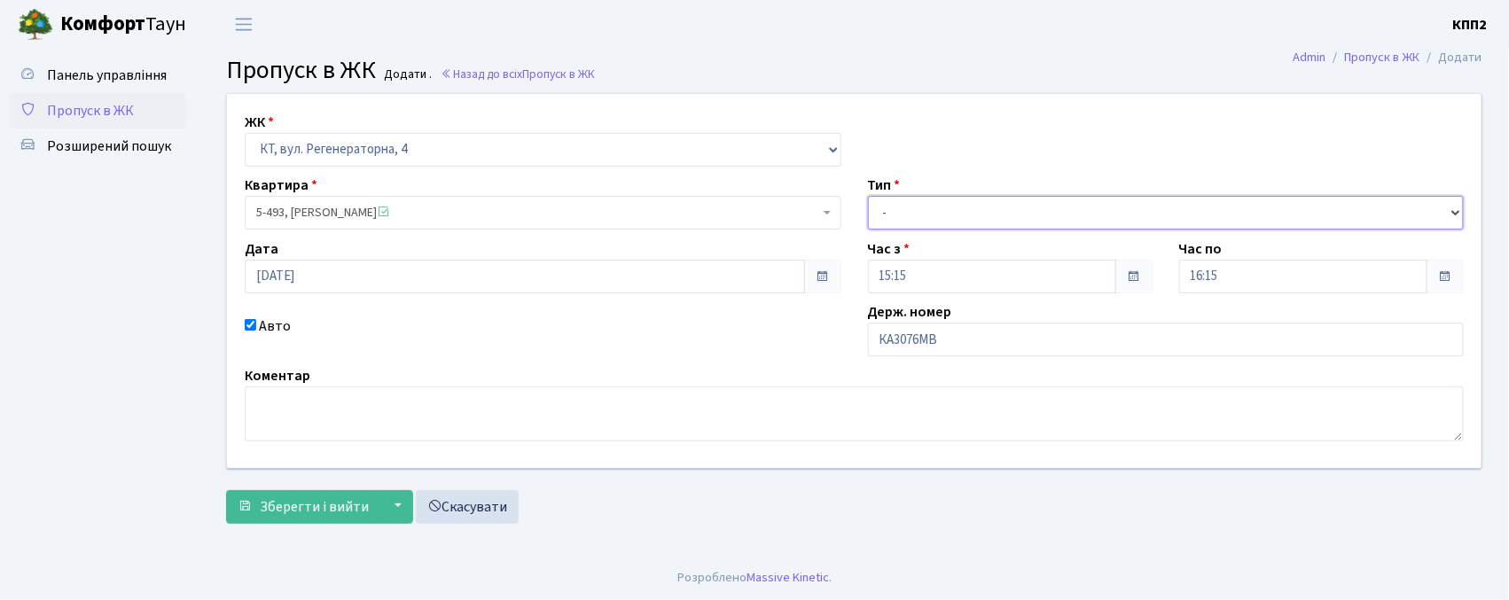
click at [927, 196] on select "- Доставка Таксі Гості Сервіс" at bounding box center [1166, 213] width 597 height 34
select select "2"
click at [868, 196] on select "- Доставка Таксі Гості Сервіс" at bounding box center [1166, 213] width 597 height 34
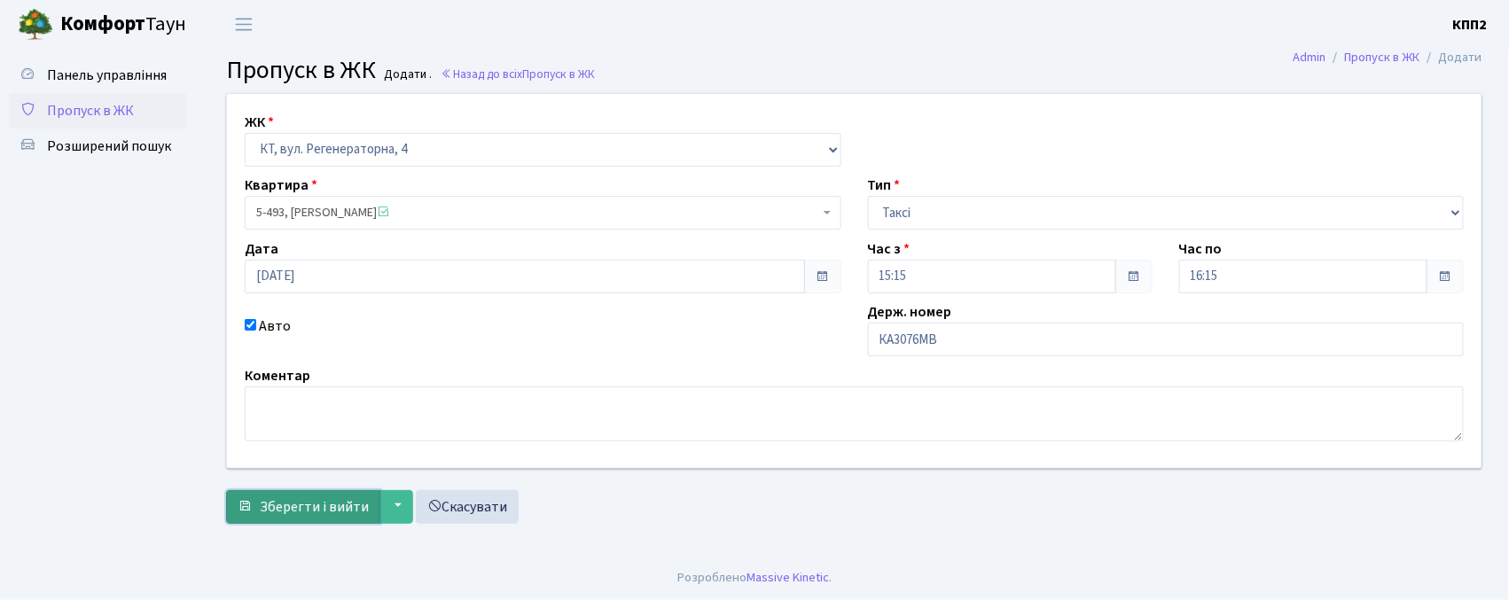
click at [331, 498] on span "Зберегти і вийти" at bounding box center [314, 507] width 109 height 20
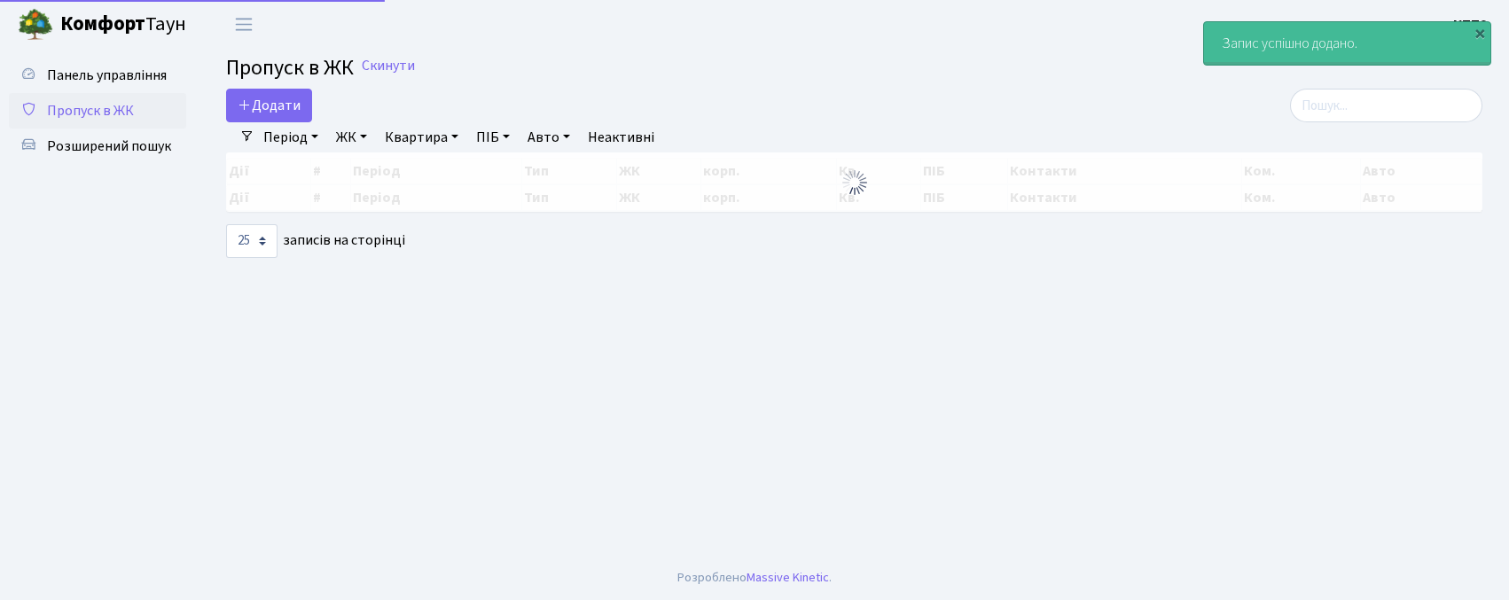
select select "25"
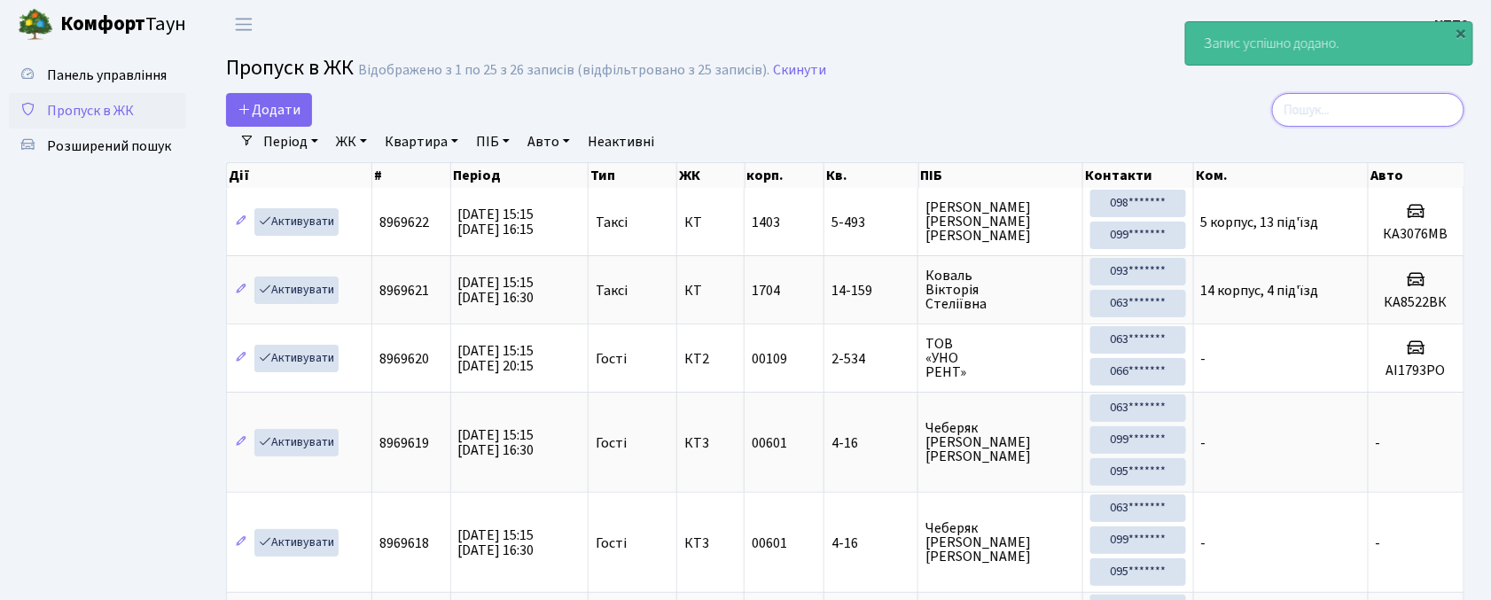
click at [1335, 103] on input "search" at bounding box center [1368, 110] width 192 height 34
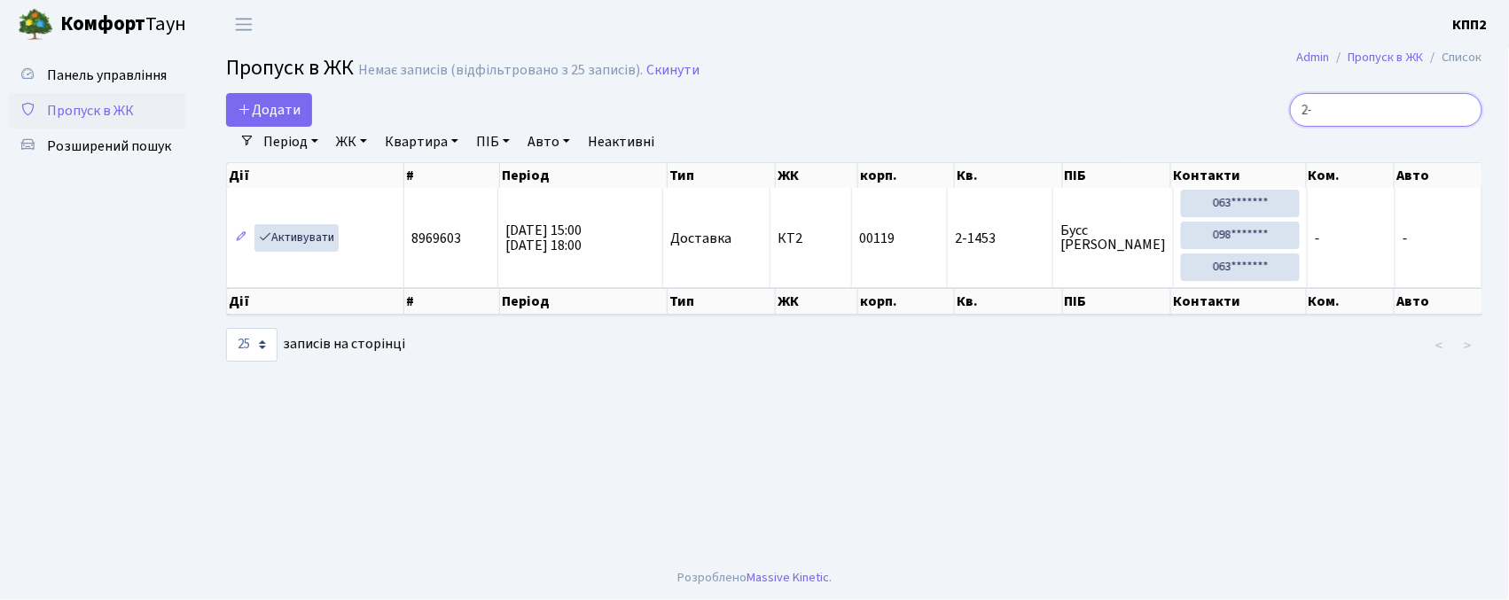
type input "2"
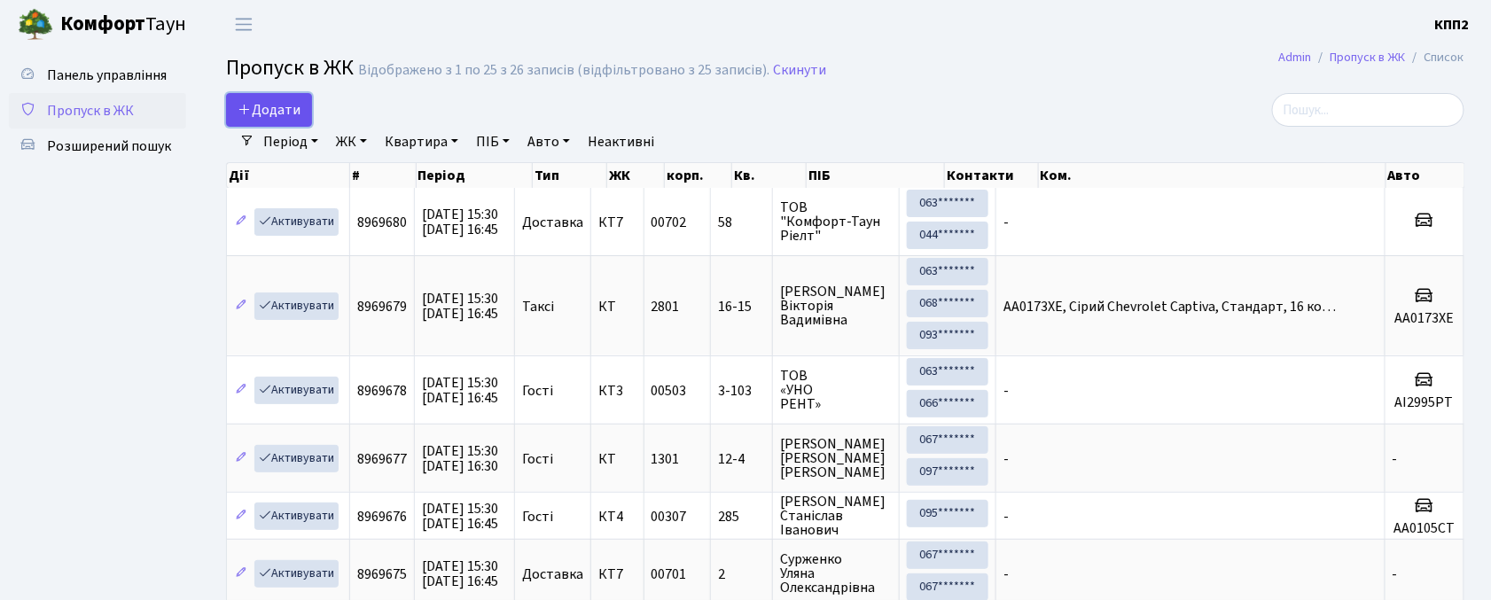
click at [270, 98] on link "Додати" at bounding box center [269, 110] width 86 height 34
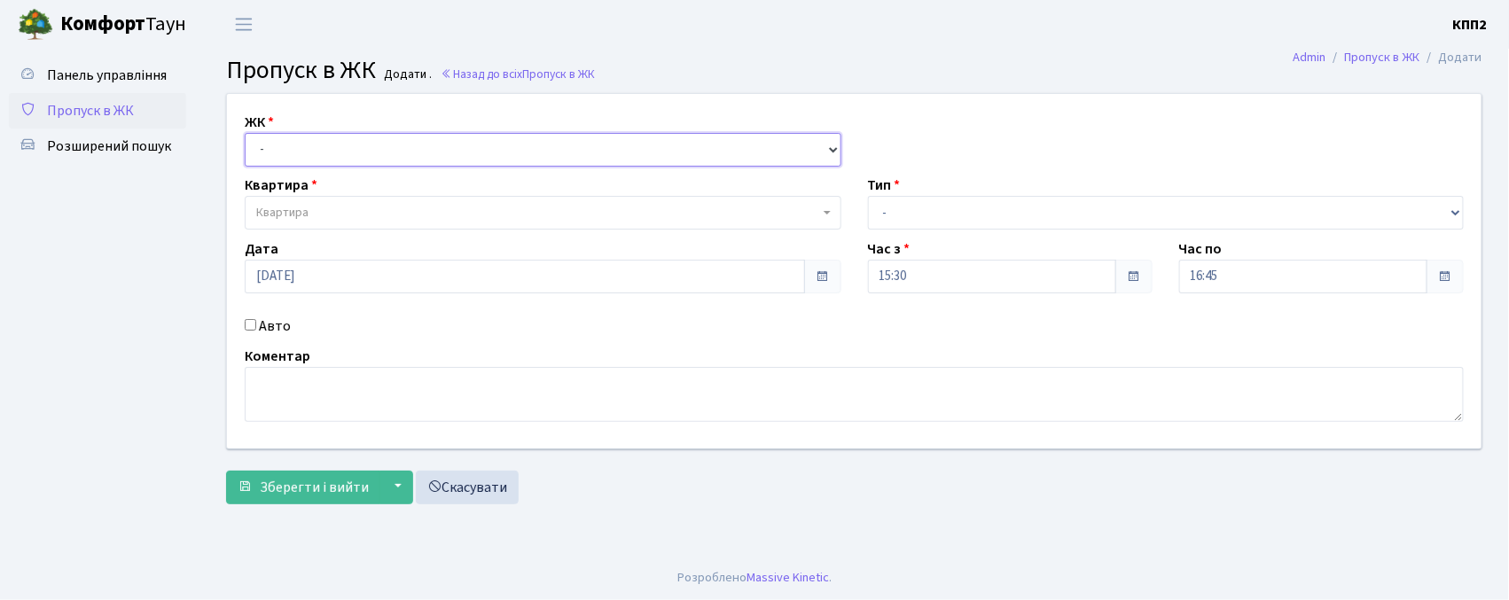
drag, startPoint x: 0, startPoint y: 0, endPoint x: 367, endPoint y: 150, distance: 396.4
click at [371, 150] on select "- КТ, вул. Регенераторна, 4 КТ2, просп. [STREET_ADDRESS] [STREET_ADDRESS] [PERS…" at bounding box center [543, 150] width 597 height 34
select select "271"
click at [245, 133] on select "- КТ, вул. Регенераторна, 4 КТ2, просп. [STREET_ADDRESS] [STREET_ADDRESS] [PERS…" at bounding box center [543, 150] width 597 height 34
select select
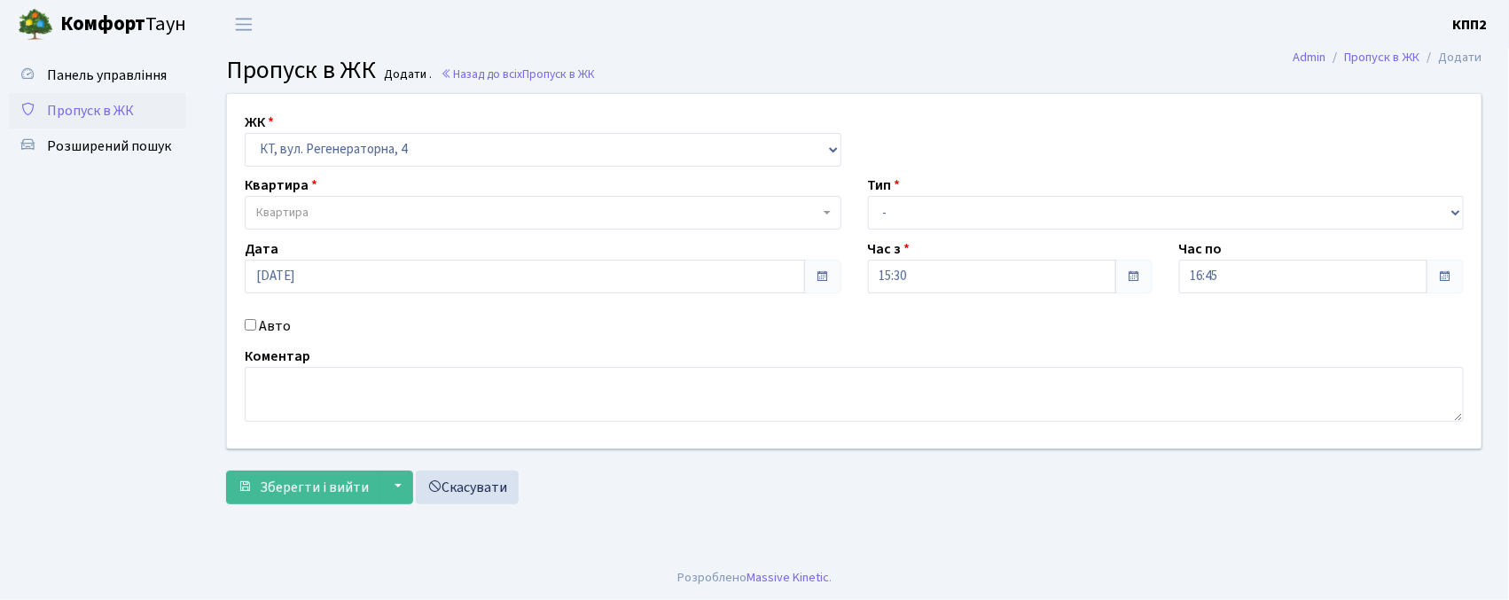
click at [278, 324] on label "Авто" at bounding box center [275, 326] width 32 height 21
click at [256, 324] on input "Авто" at bounding box center [251, 325] width 12 height 12
checkbox input "true"
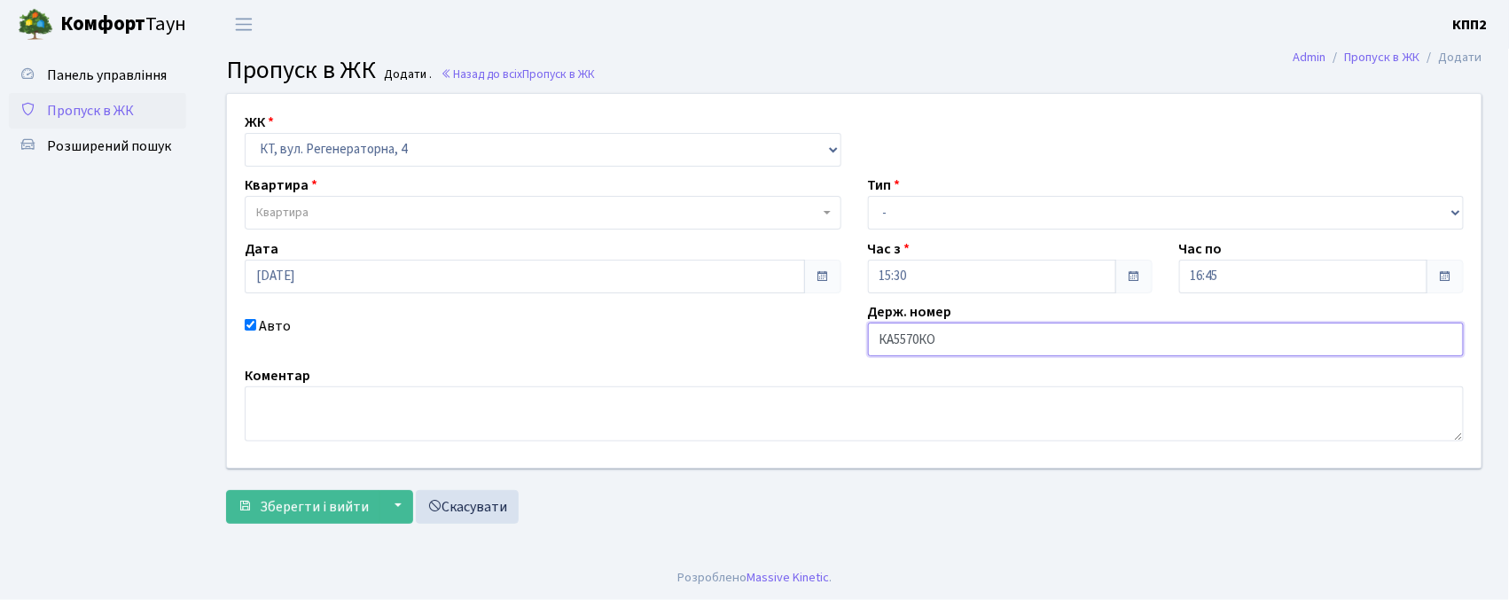
type input "КА5570КО"
click at [472, 200] on span "Квартира" at bounding box center [543, 213] width 597 height 34
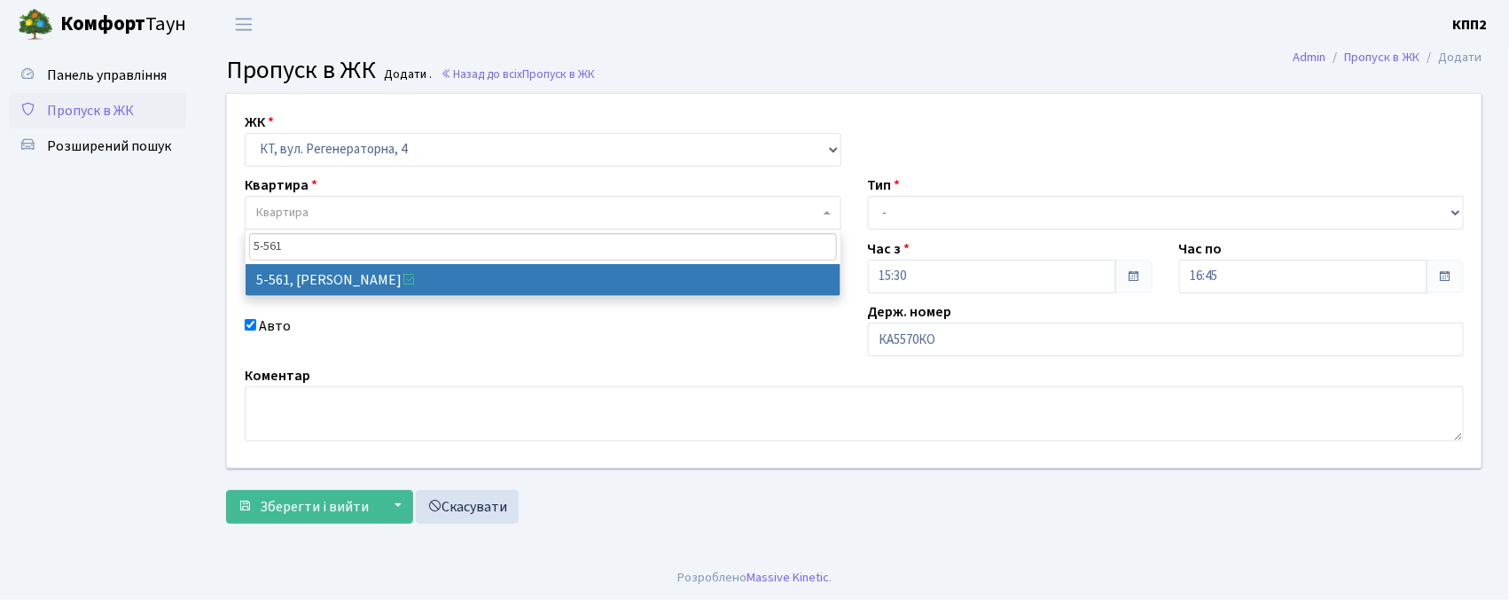
type input "5-561"
select select "1955"
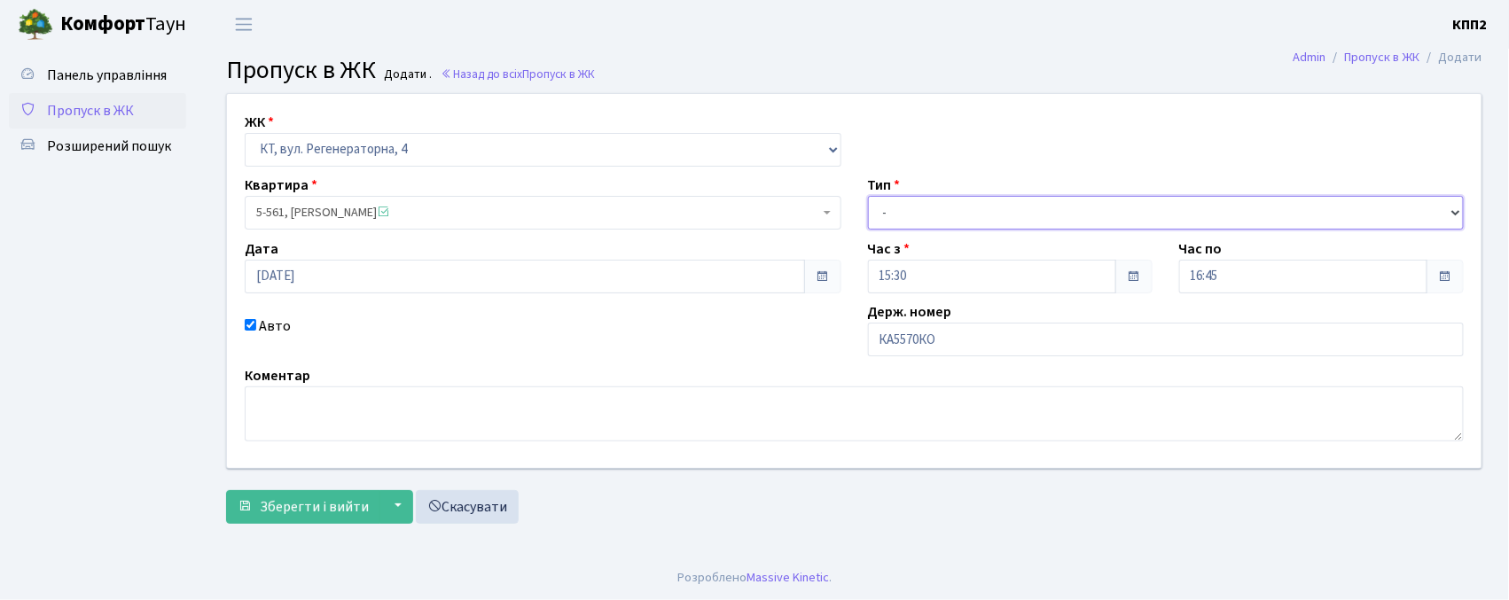
drag, startPoint x: 955, startPoint y: 218, endPoint x: 950, endPoint y: 229, distance: 11.5
click at [951, 224] on select "- Доставка Таксі Гості Сервіс" at bounding box center [1166, 213] width 597 height 34
select select "2"
click at [868, 196] on select "- Доставка Таксі Гості Сервіс" at bounding box center [1166, 213] width 597 height 34
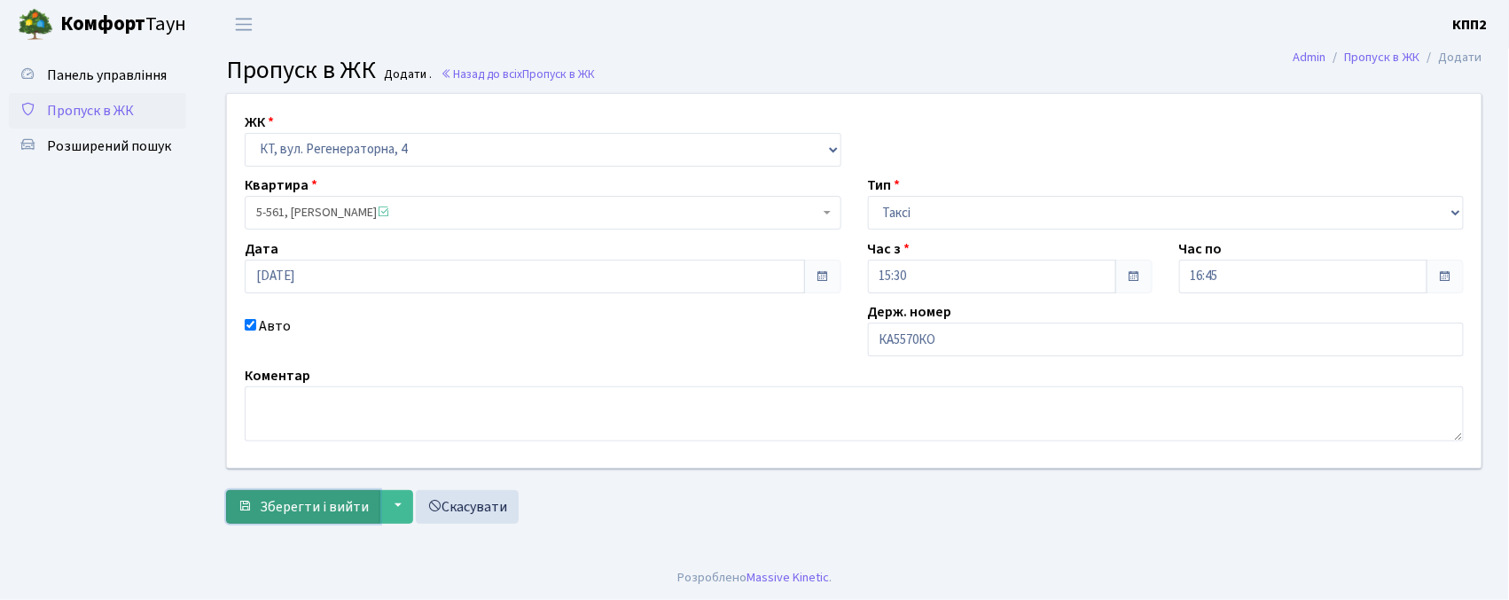
click at [242, 519] on button "Зберегти і вийти" at bounding box center [303, 507] width 154 height 34
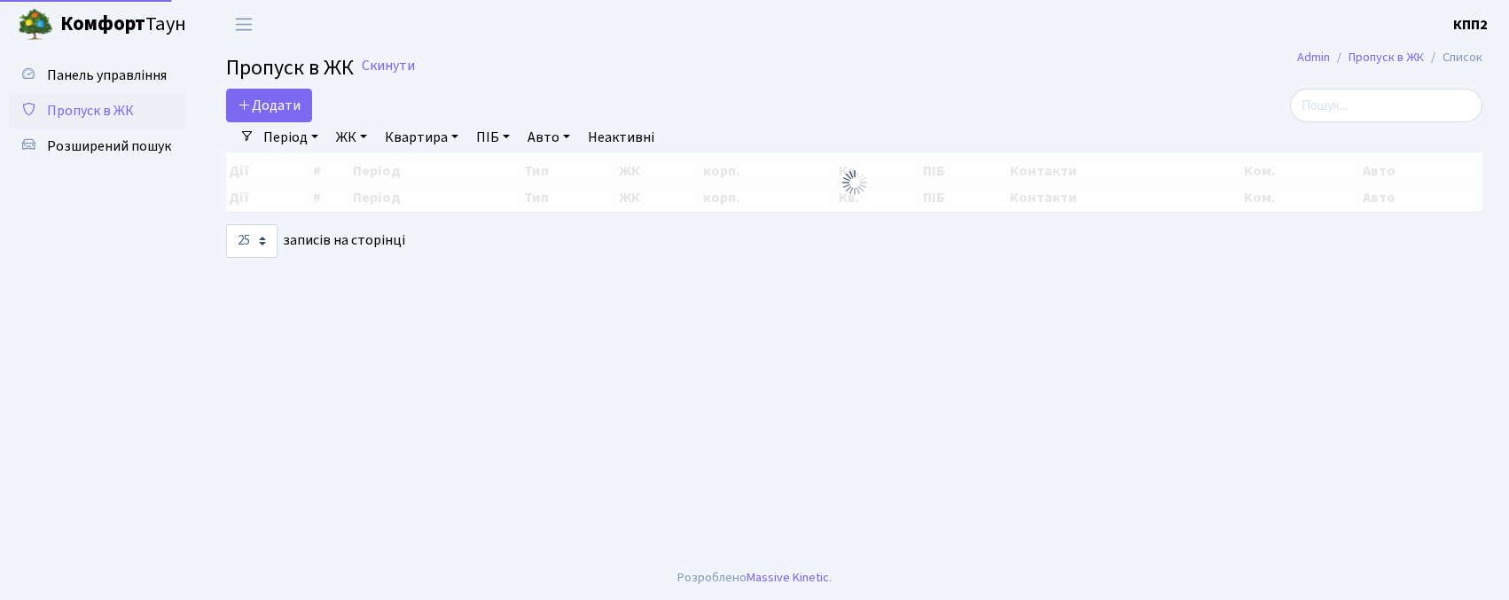
select select "25"
click at [1370, 117] on input "search" at bounding box center [1386, 106] width 192 height 34
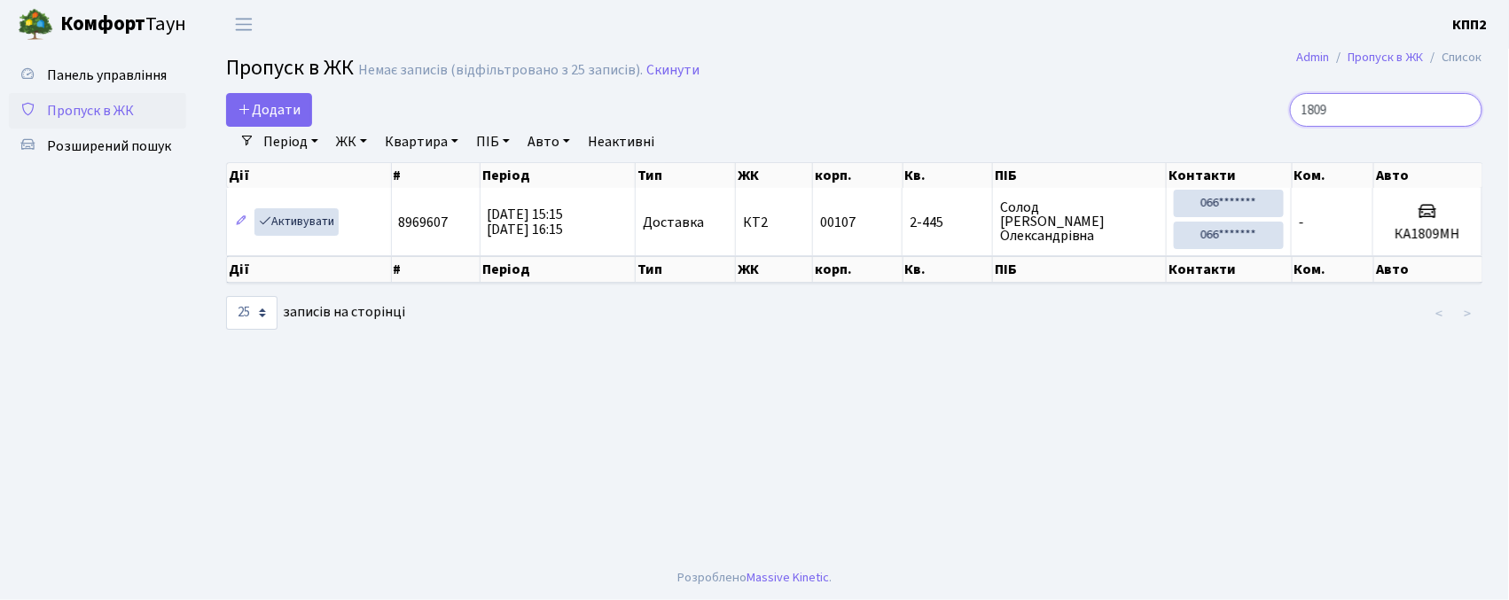
type input "1809"
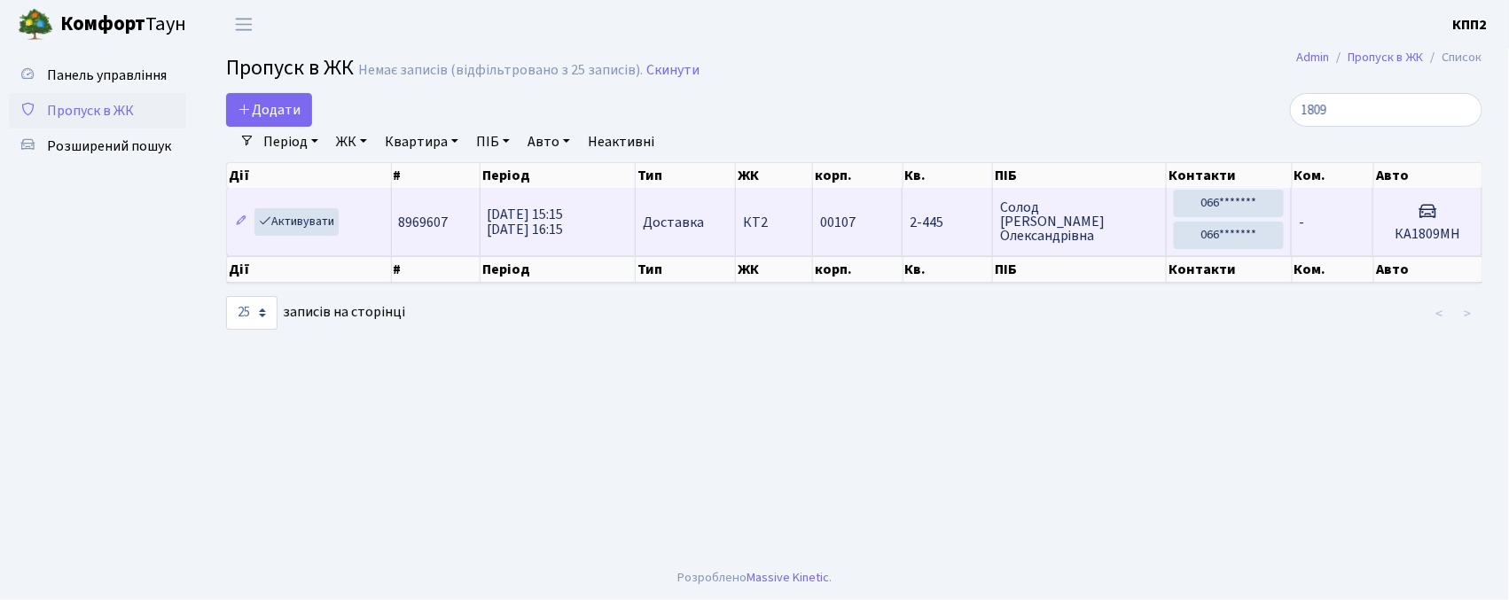
click at [870, 230] on td "00107" at bounding box center [858, 221] width 90 height 67
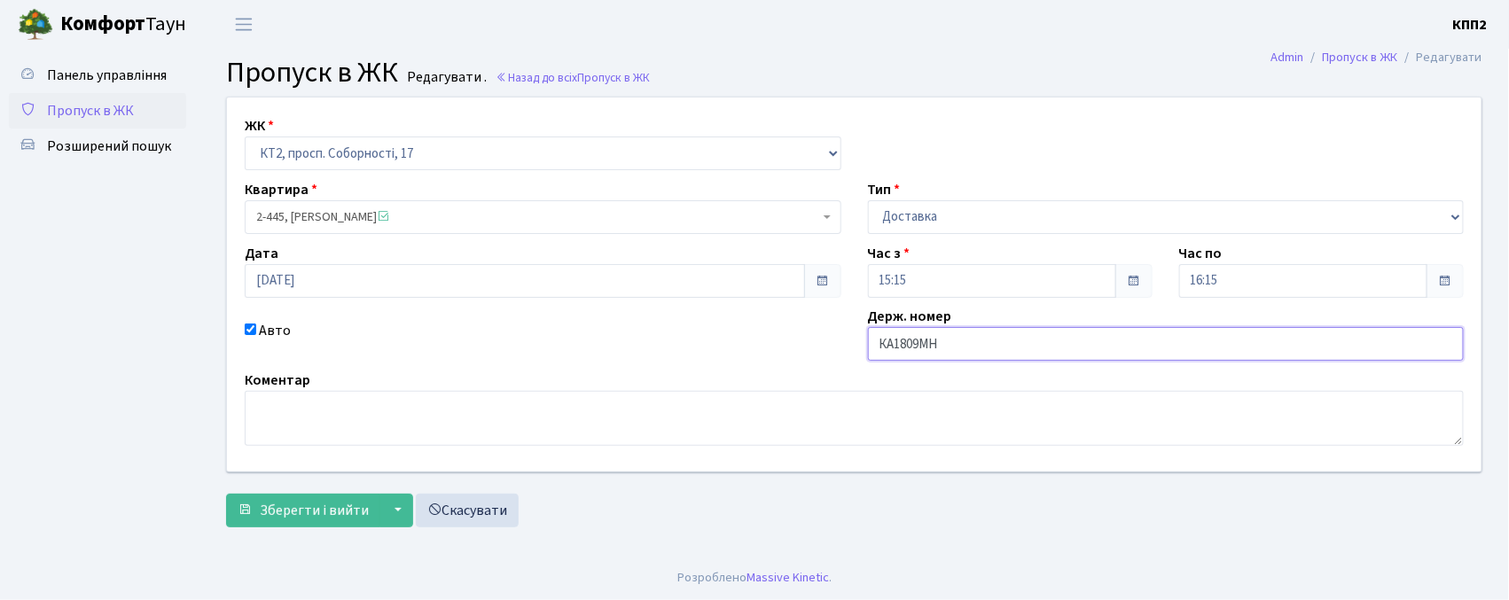
click at [973, 356] on input "КА1809МН" at bounding box center [1166, 344] width 597 height 34
type input "КА1809МН"
click at [313, 515] on span "Зберегти і вийти" at bounding box center [314, 511] width 109 height 20
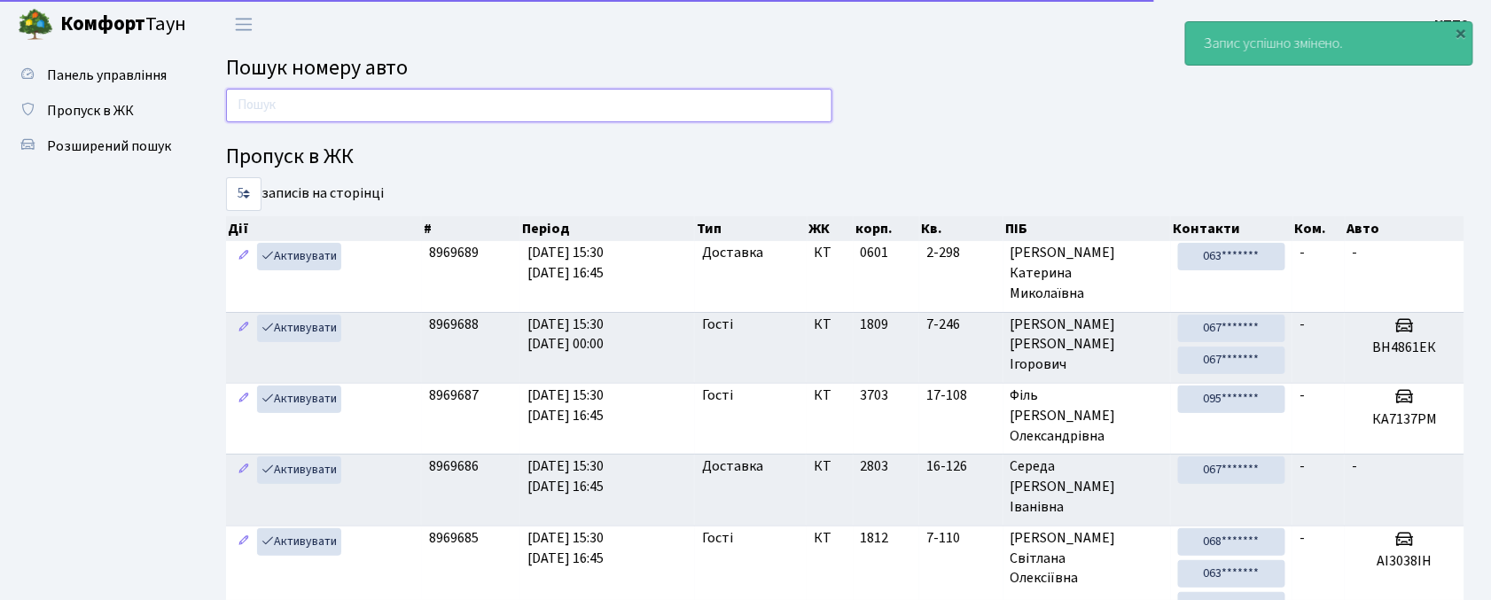
click at [367, 115] on input "text" at bounding box center [529, 106] width 606 height 34
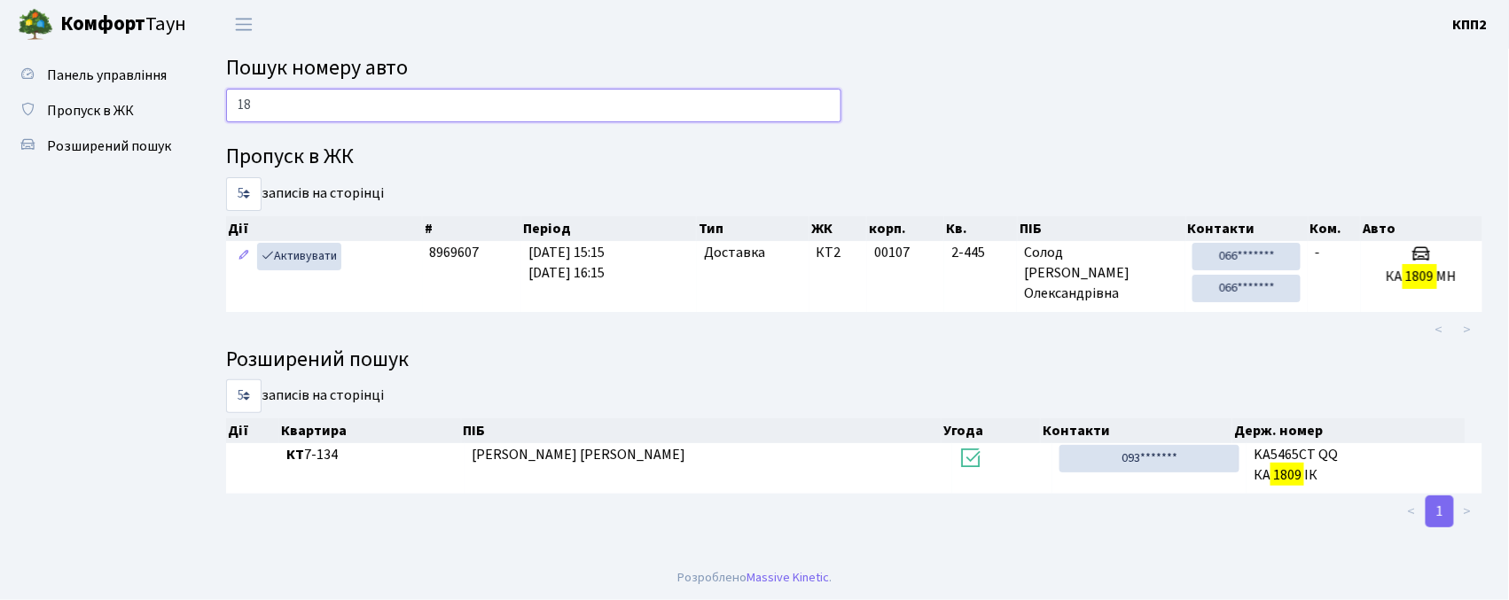
type input "1"
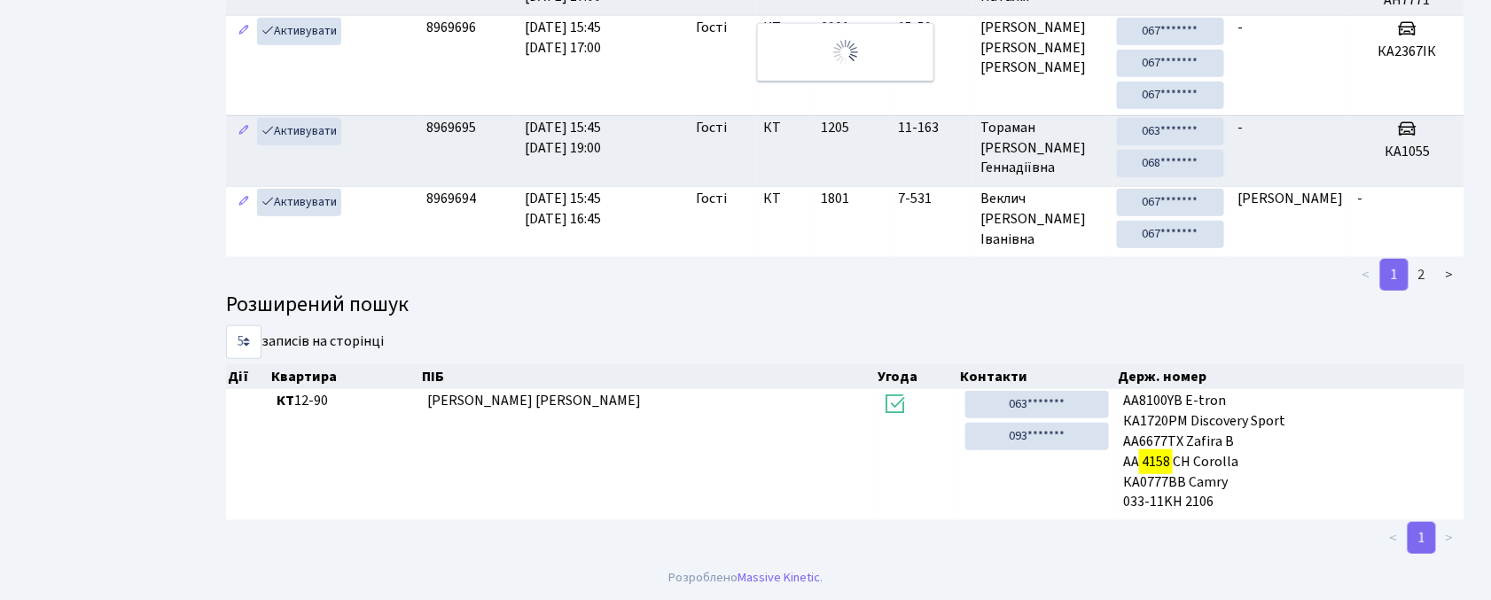
scroll to position [96, 0]
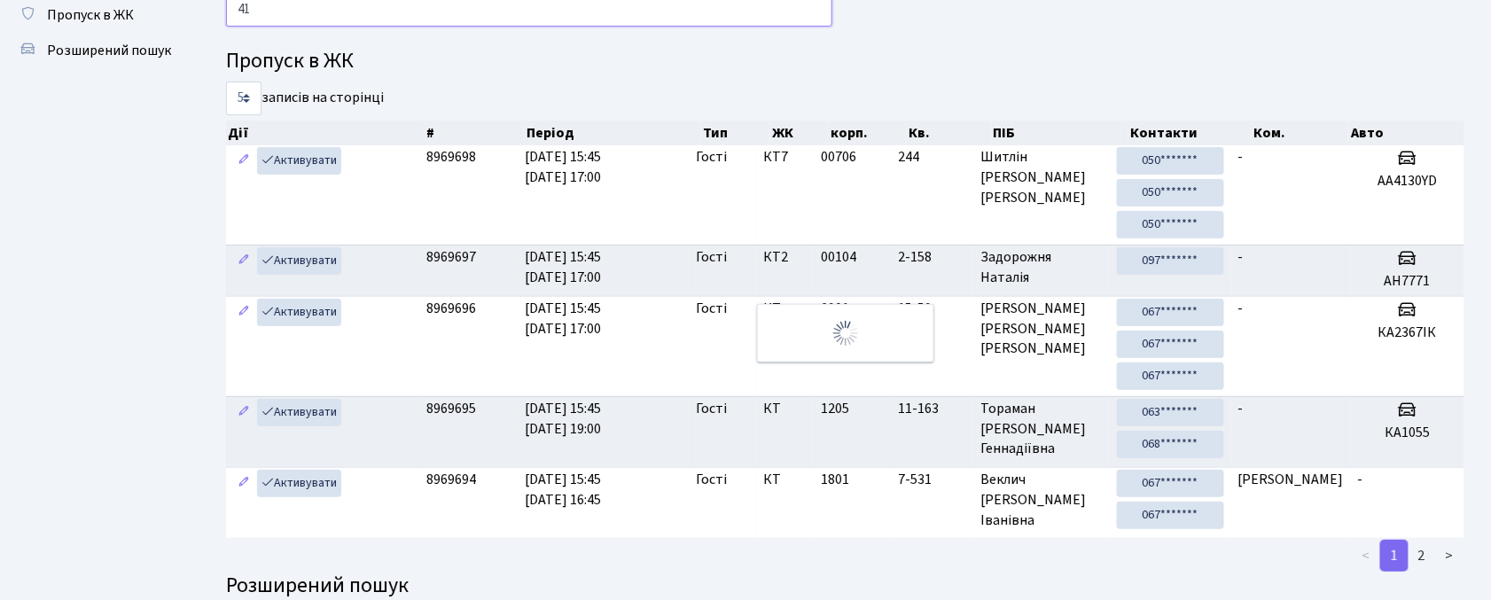
type input "4"
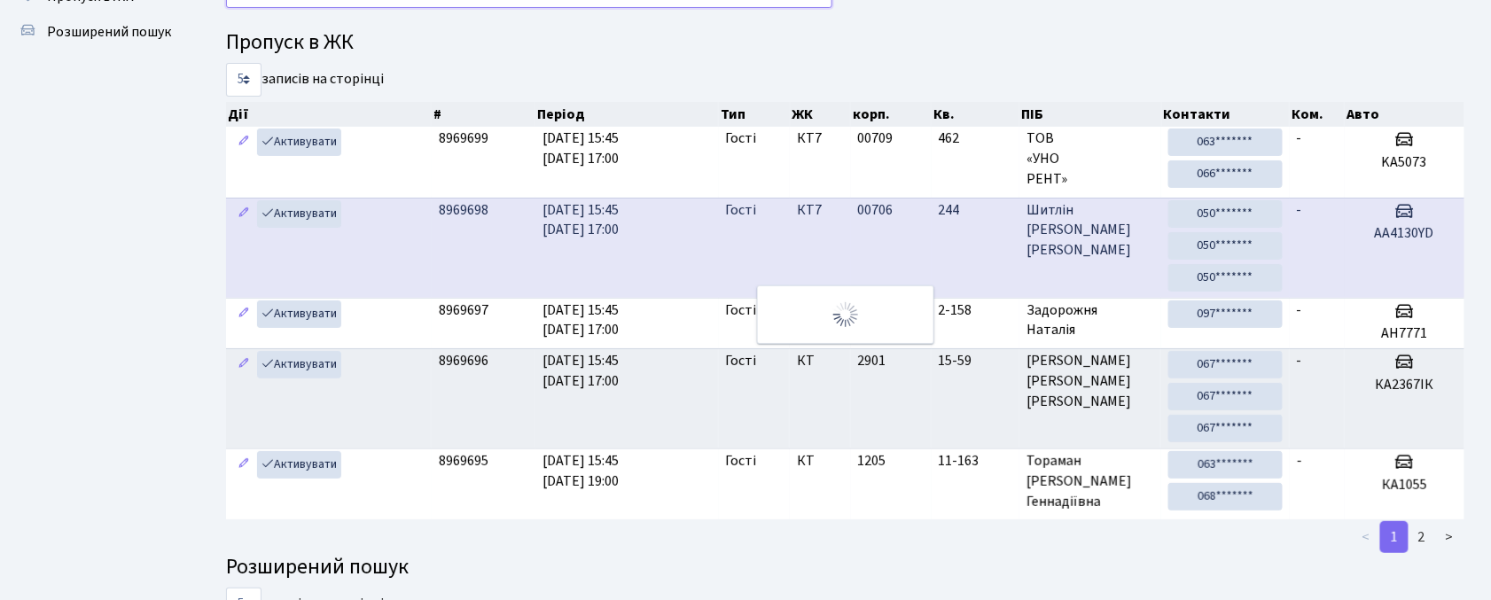
scroll to position [23, 0]
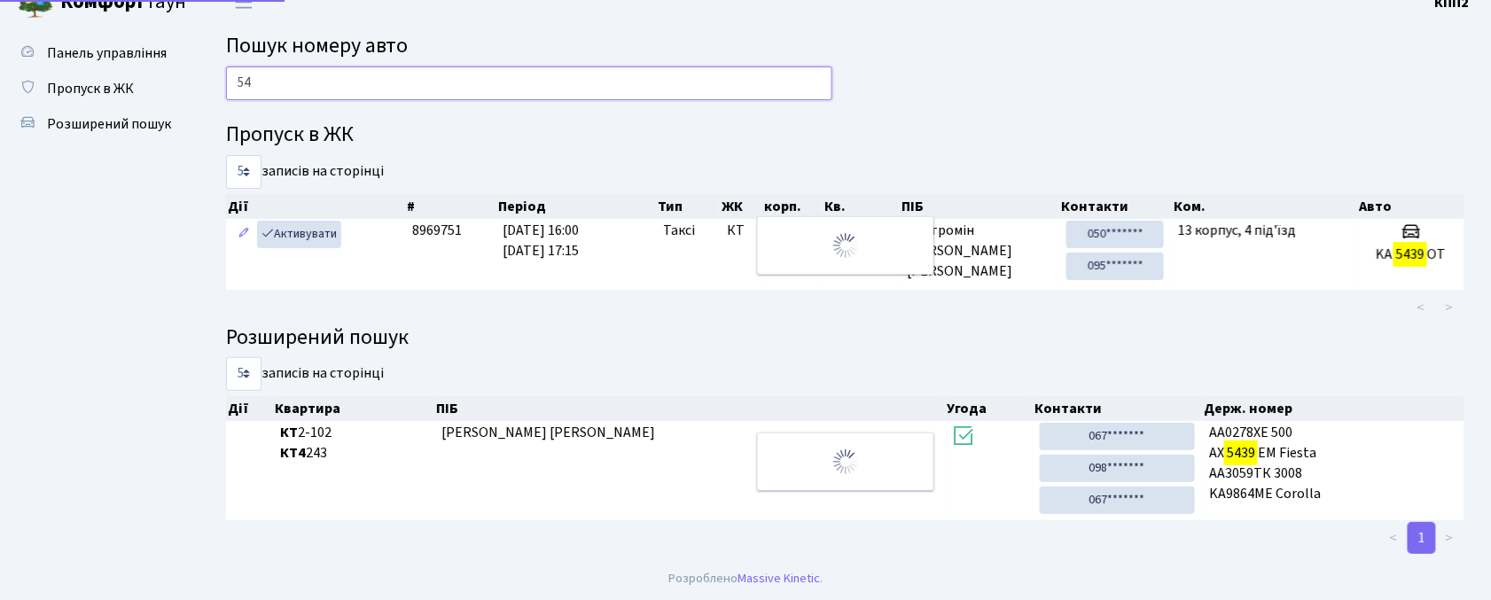
type input "5"
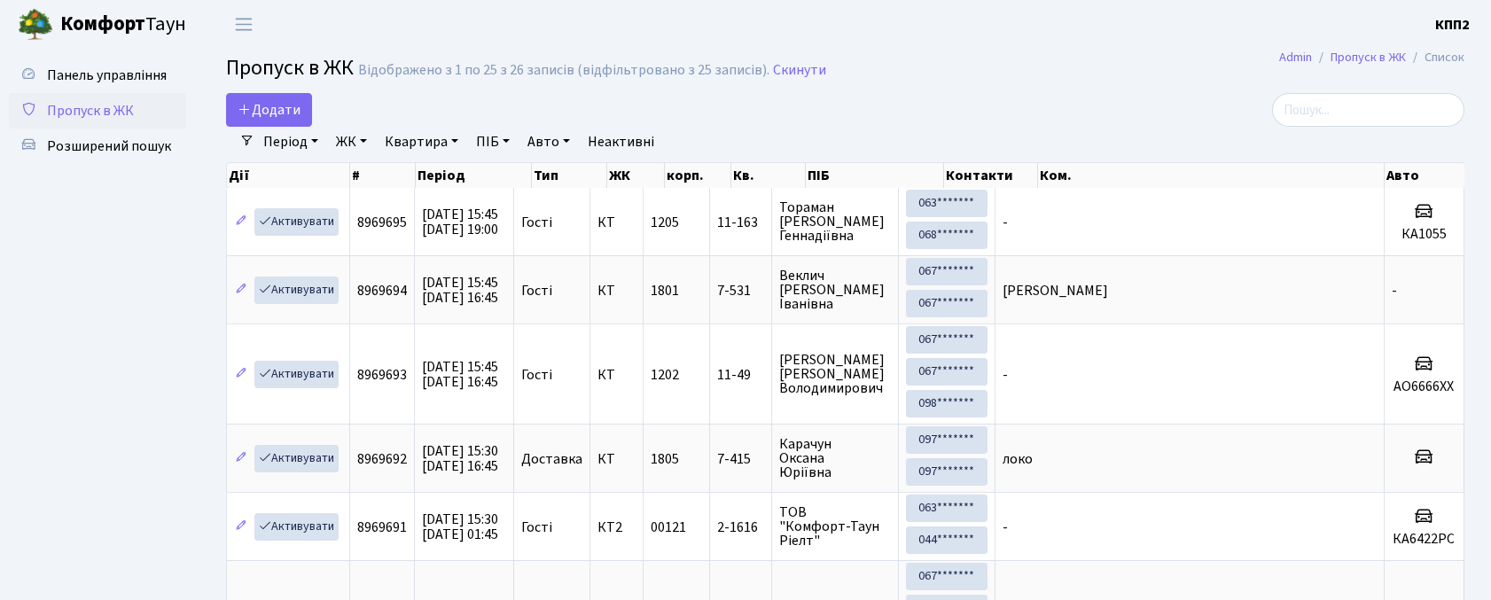
select select "25"
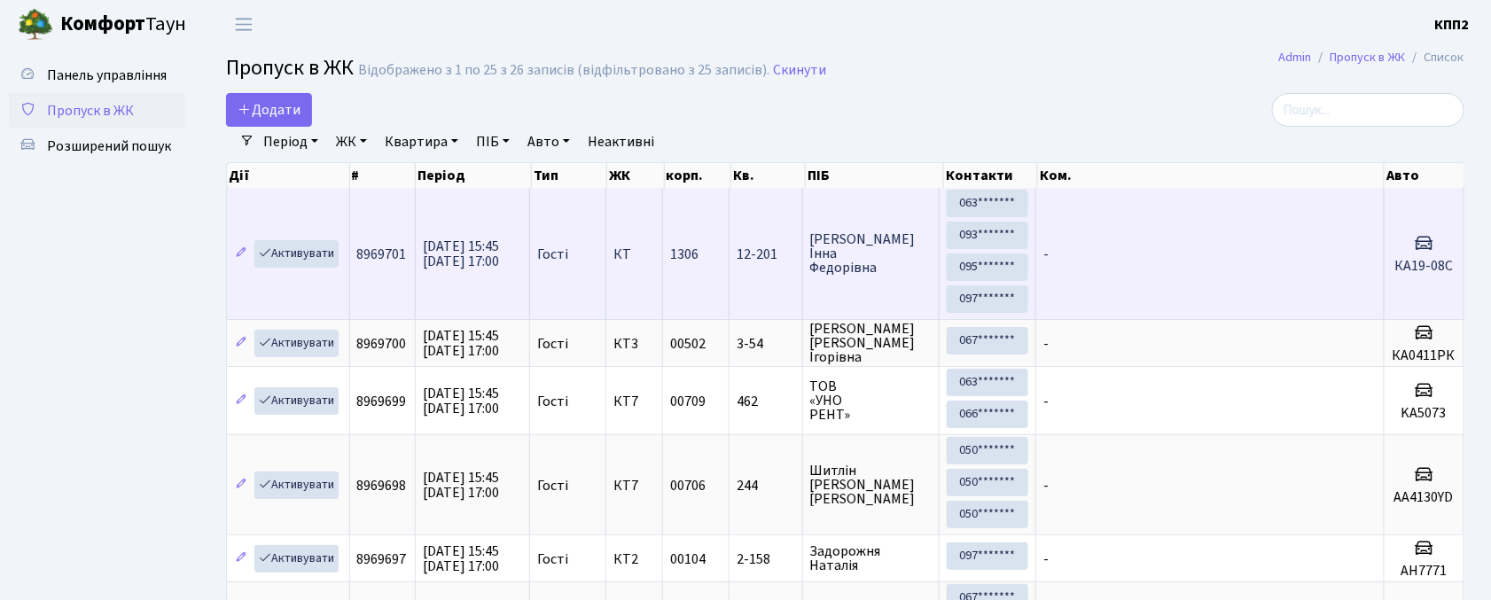
click at [1067, 277] on td "-" at bounding box center [1210, 253] width 348 height 131
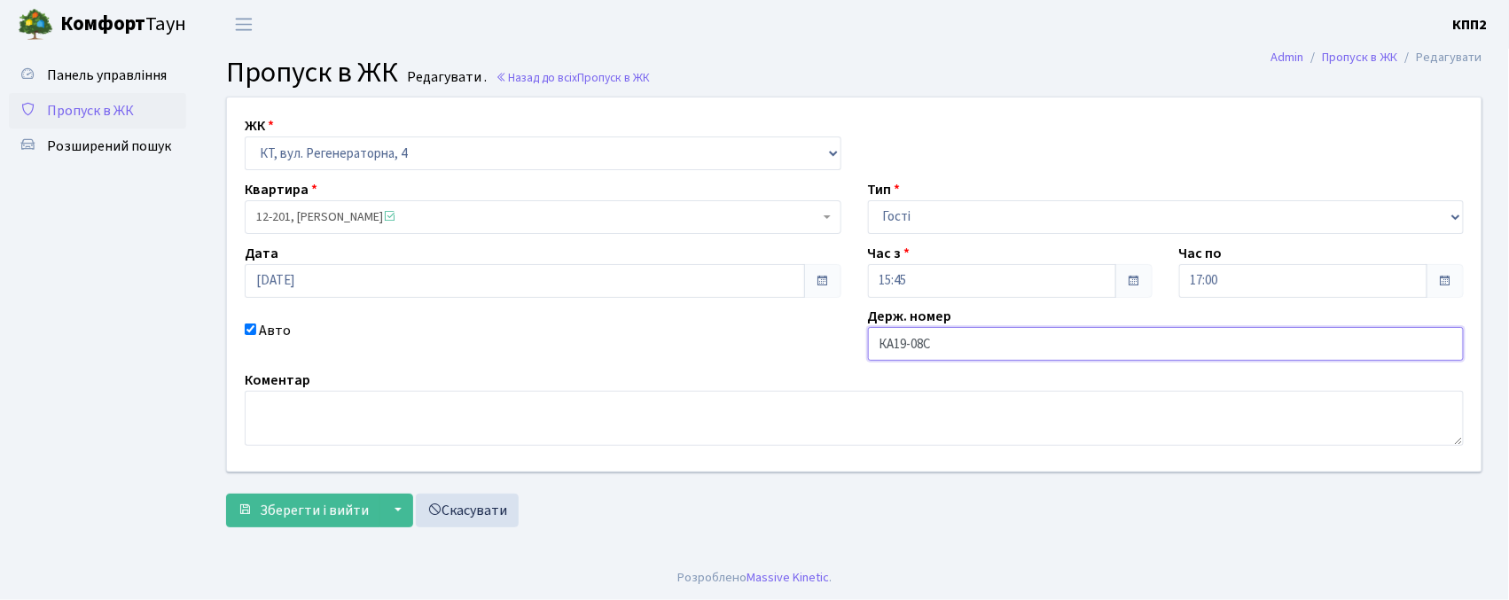
click at [909, 342] on input "КА19-08С" at bounding box center [1166, 344] width 597 height 34
type input "КА1908С"
click at [264, 522] on button "Зберегти і вийти" at bounding box center [303, 511] width 154 height 34
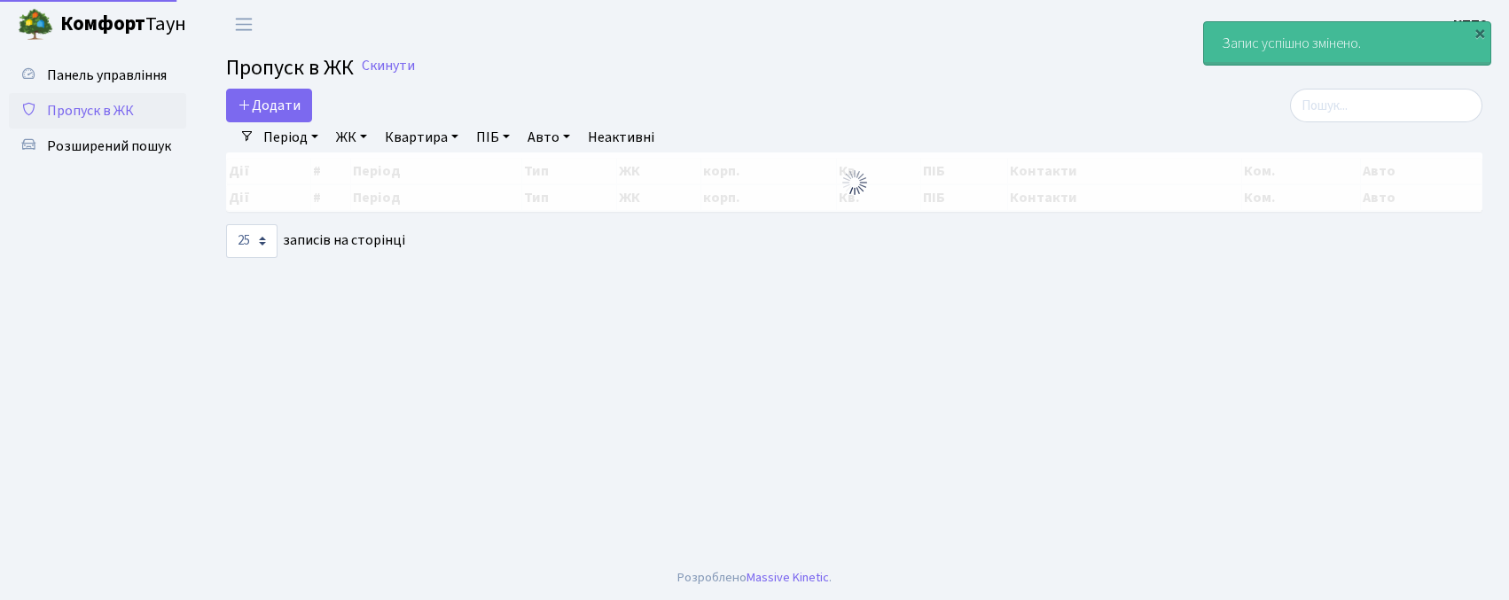
select select "25"
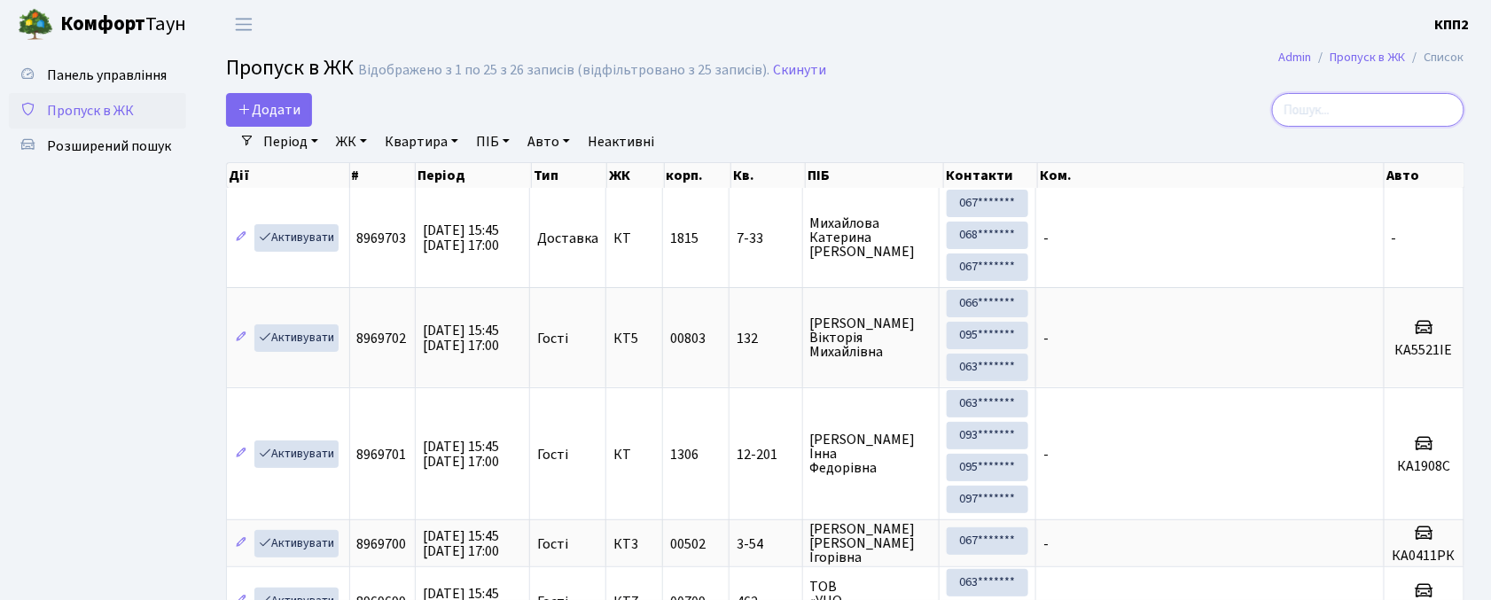
click at [1317, 101] on input "search" at bounding box center [1368, 110] width 192 height 34
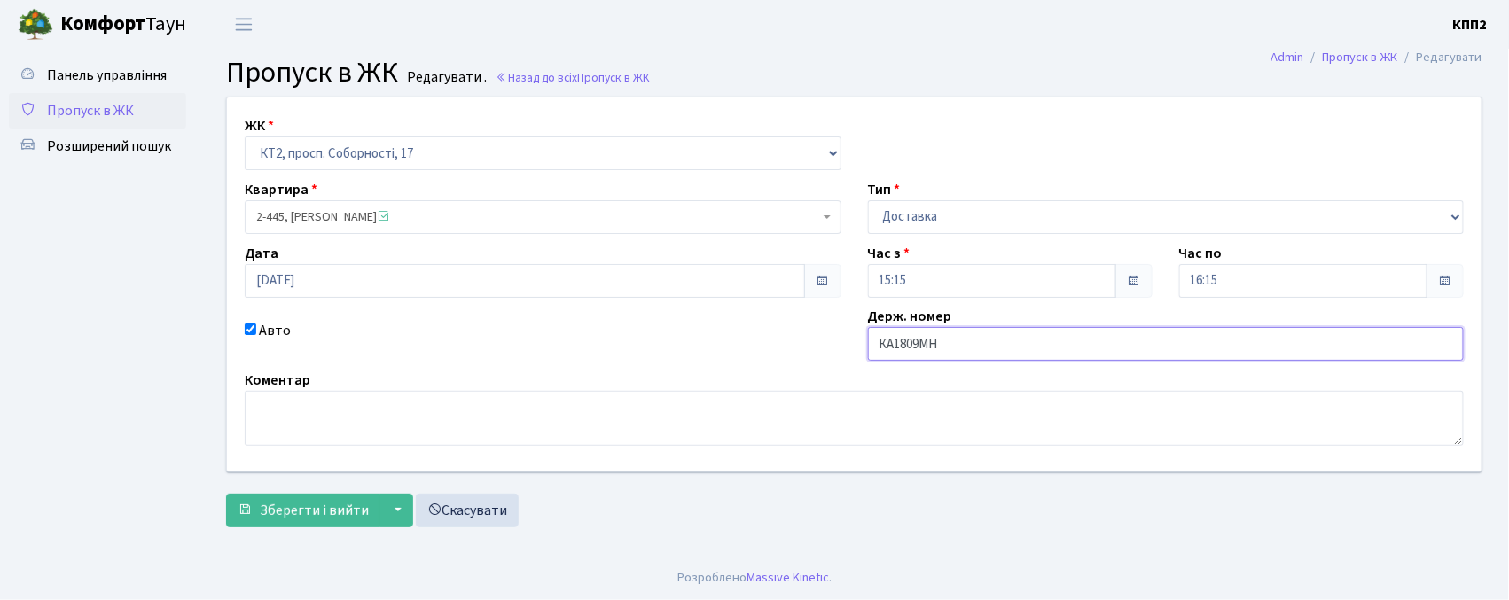
click at [1019, 341] on input "КА1809МН" at bounding box center [1166, 344] width 597 height 34
type input "КА1809ММ"
click at [260, 493] on form "ЖК - КТ, вул. Регенераторна, 4 КТ2, просп. Соборності, 17 КТ3, вул. Березнева, …" at bounding box center [854, 312] width 1256 height 431
click at [260, 500] on button "Зберегти і вийти" at bounding box center [303, 511] width 154 height 34
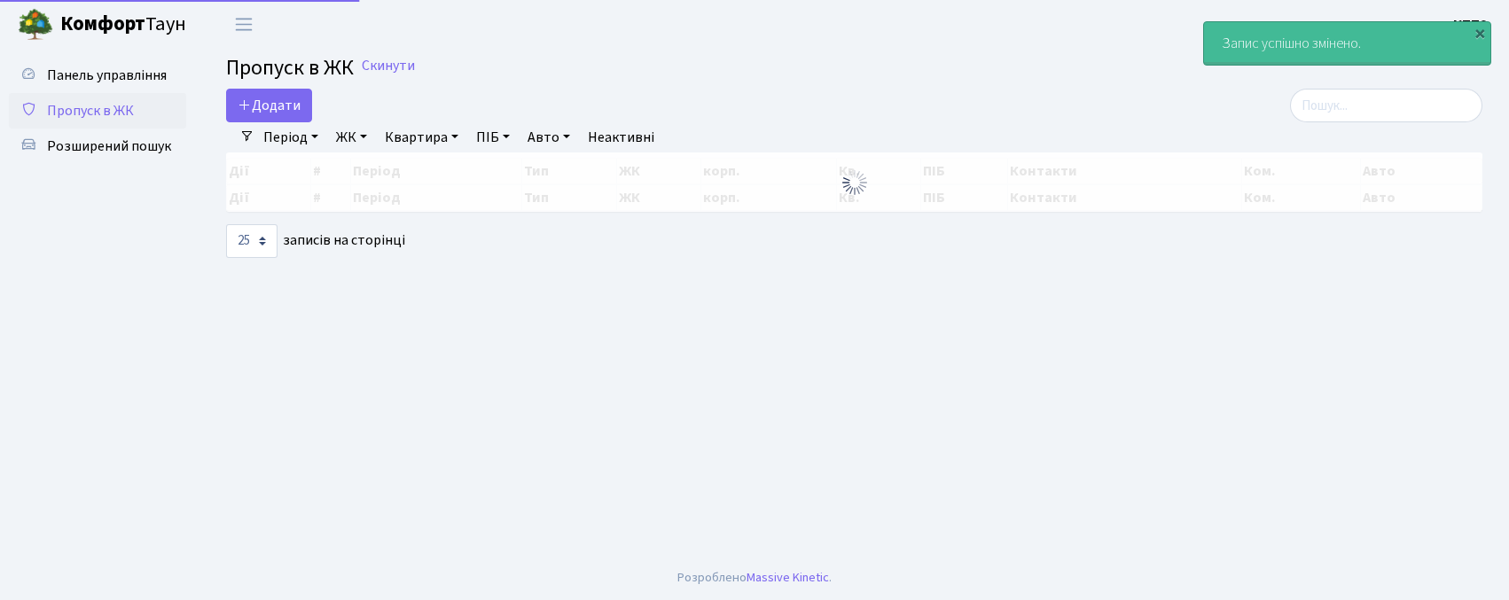
select select "25"
click at [1362, 100] on input "search" at bounding box center [1386, 106] width 192 height 34
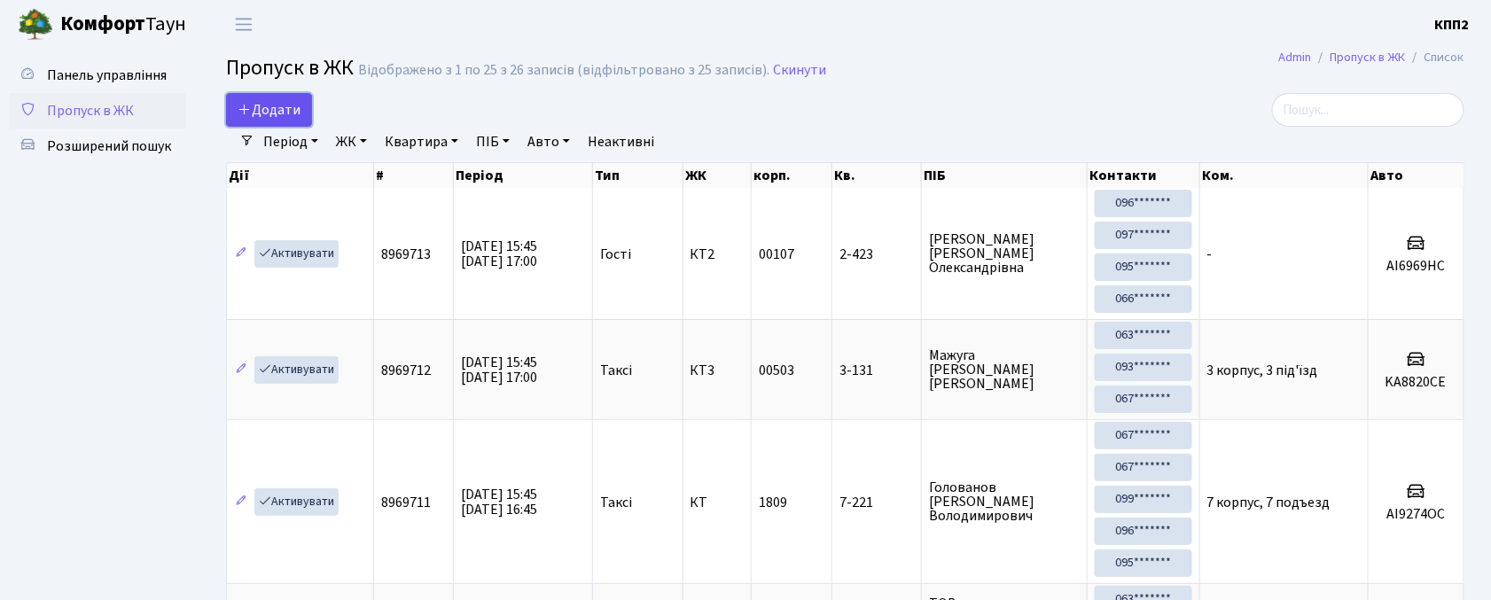
click at [284, 107] on span "Додати" at bounding box center [269, 110] width 63 height 20
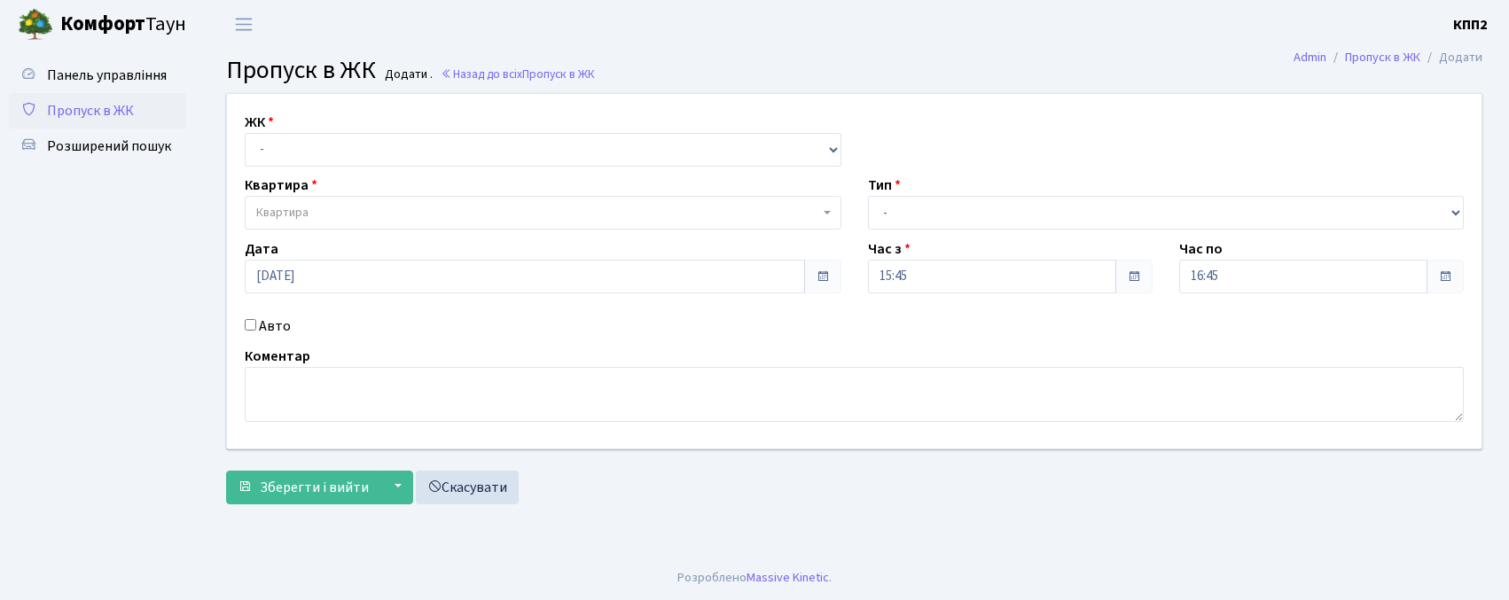
click at [324, 135] on select "- КТ, вул. Регенераторна, 4 КТ2, просп. [STREET_ADDRESS] [STREET_ADDRESS] [PERS…" at bounding box center [543, 150] width 597 height 34
select select "271"
click at [245, 133] on select "- КТ, вул. Регенераторна, 4 КТ2, просп. [STREET_ADDRESS] [STREET_ADDRESS] [PERS…" at bounding box center [543, 150] width 597 height 34
select select
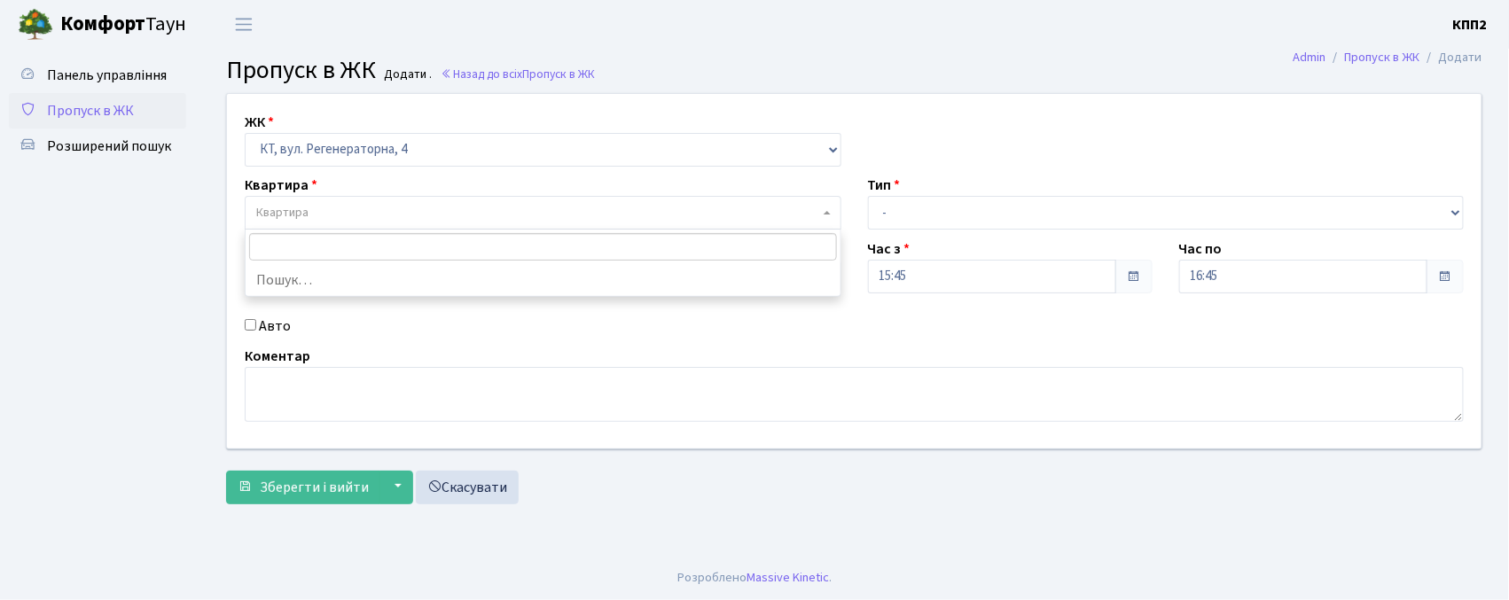
click at [356, 214] on span "Квартира" at bounding box center [537, 213] width 563 height 18
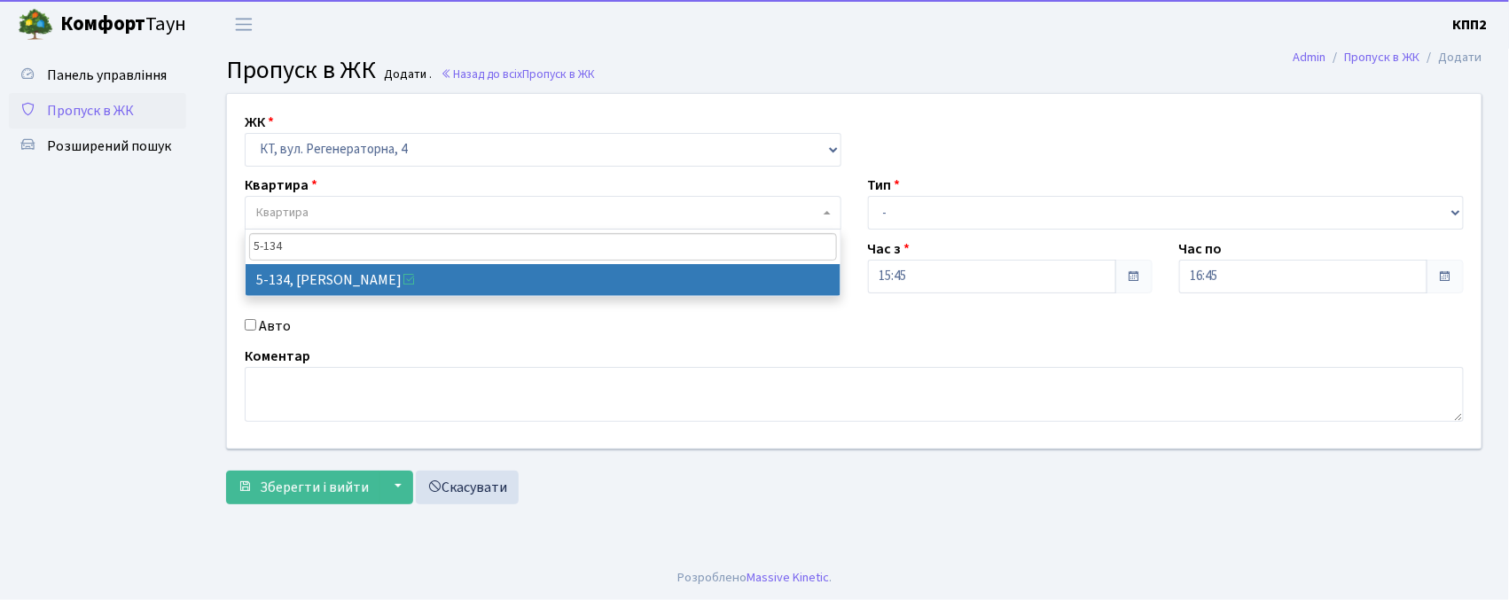
type input "5-134"
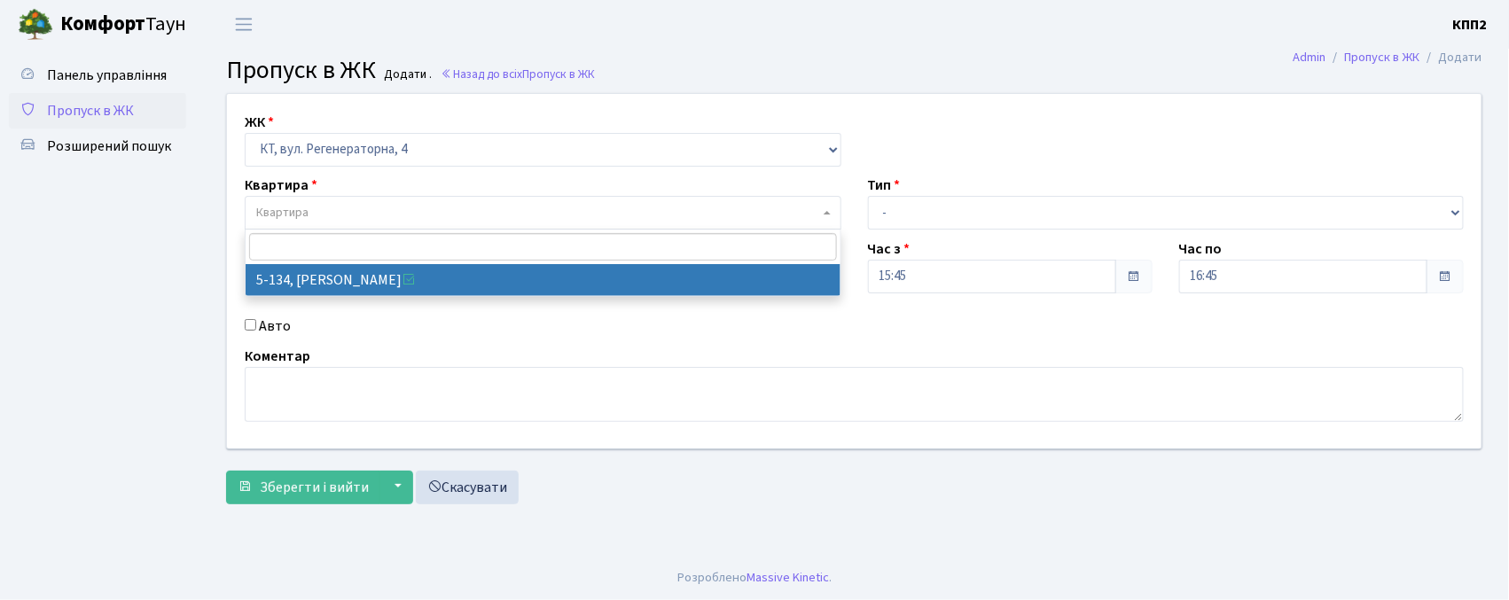
select select "2394"
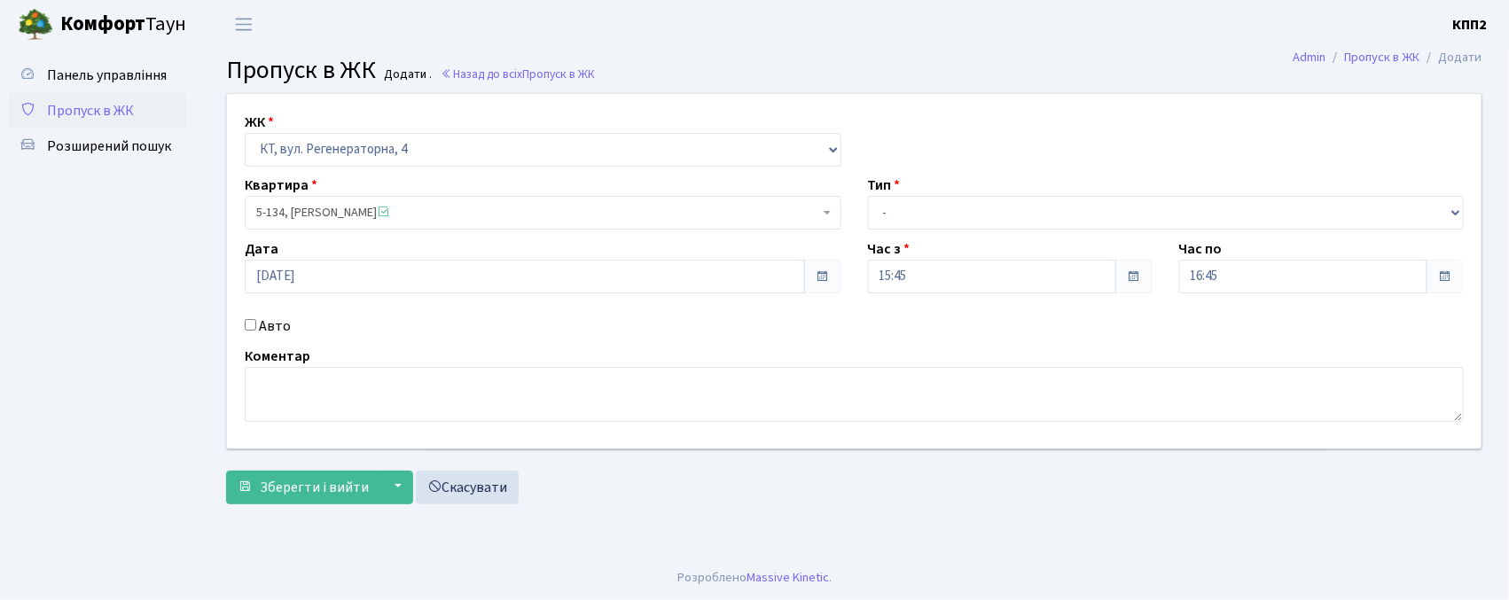
click at [257, 326] on div "Авто" at bounding box center [542, 326] width 623 height 21
click at [264, 324] on label "Авто" at bounding box center [275, 326] width 32 height 21
click at [256, 324] on input "Авто" at bounding box center [251, 325] width 12 height 12
checkbox input "true"
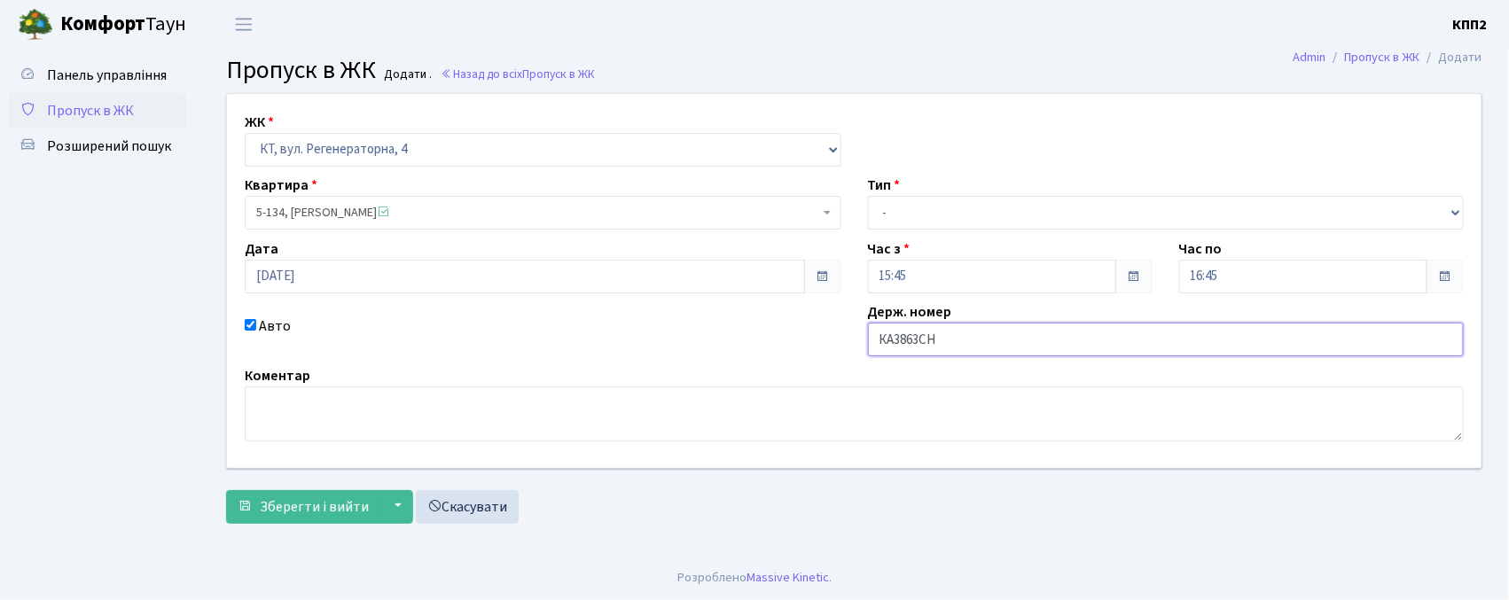
type input "КА3863СН"
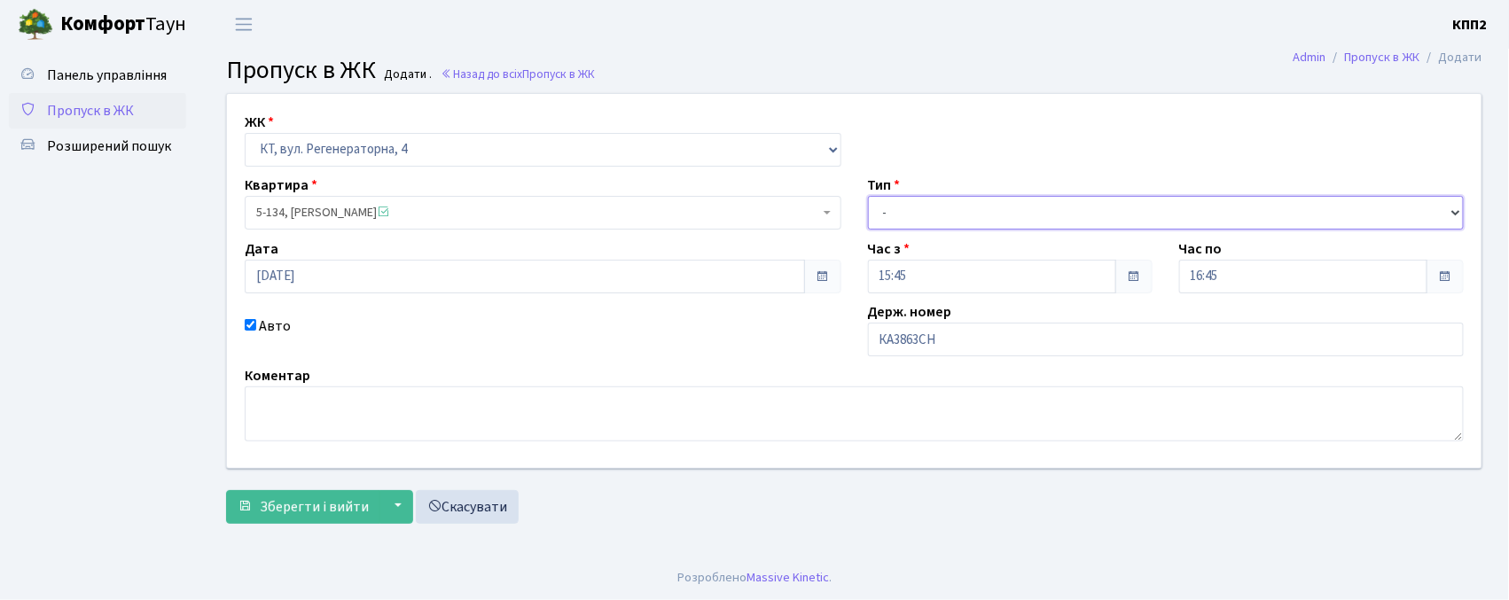
click at [951, 213] on select "- Доставка Таксі Гості Сервіс" at bounding box center [1166, 213] width 597 height 34
select select "2"
click at [868, 196] on select "- Доставка Таксі Гості Сервіс" at bounding box center [1166, 213] width 597 height 34
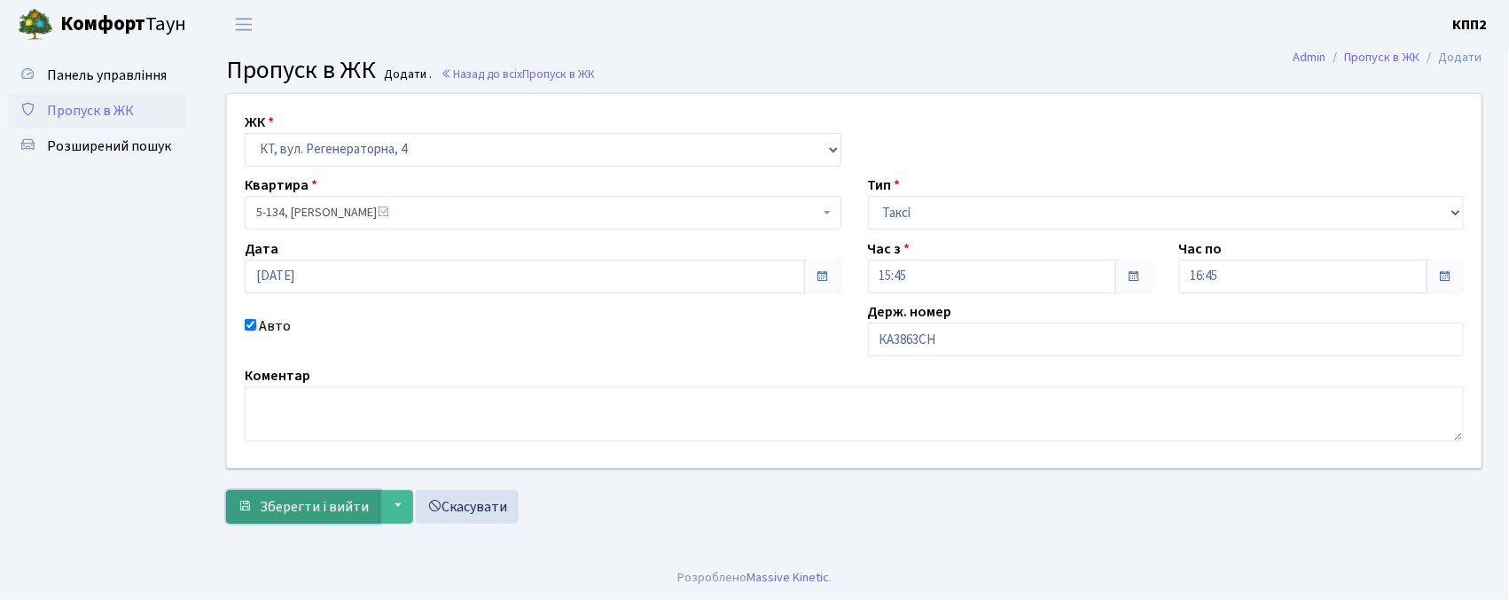
click at [335, 498] on span "Зберегти і вийти" at bounding box center [314, 507] width 109 height 20
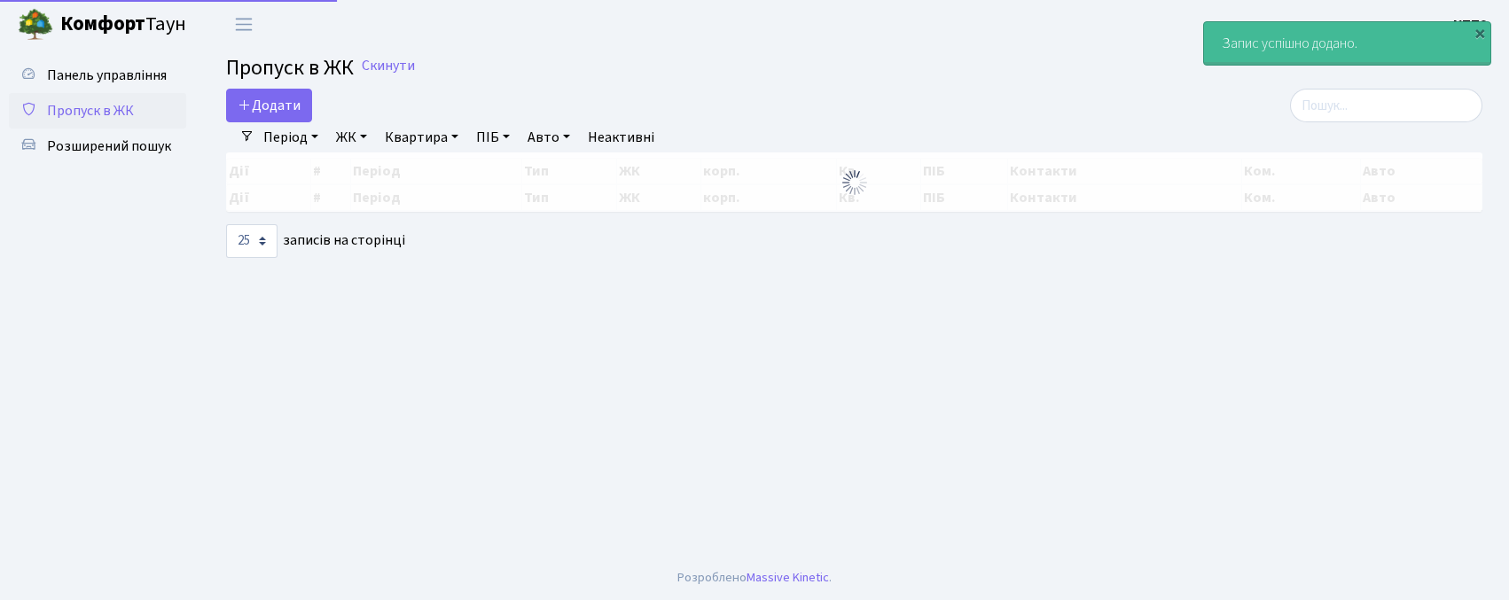
select select "25"
click at [1434, 101] on input "search" at bounding box center [1386, 106] width 192 height 34
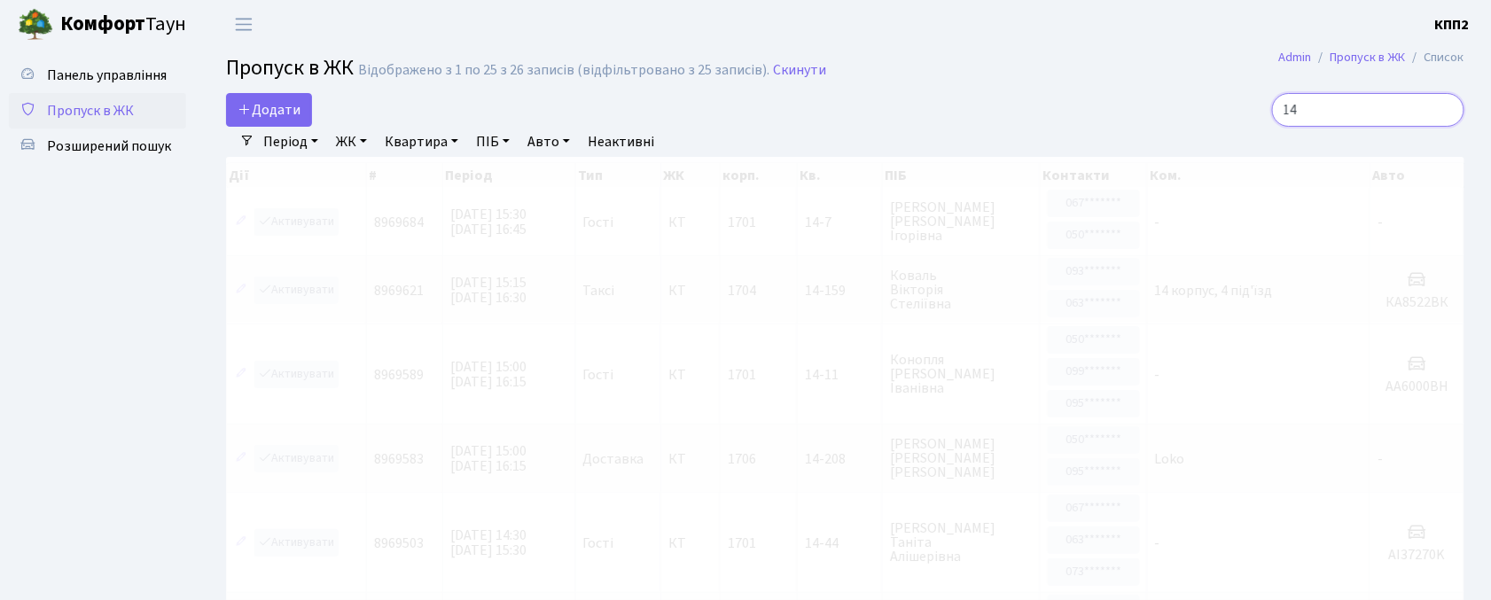
type input "1"
